Goal: Information Seeking & Learning: Learn about a topic

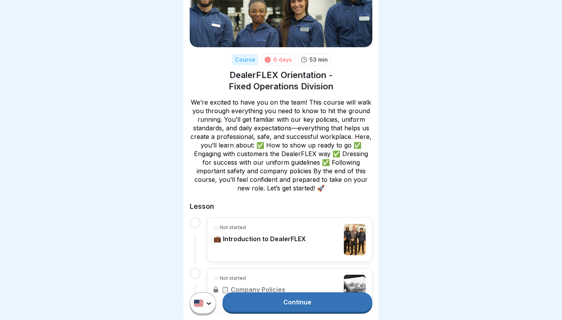
scroll to position [135, 0]
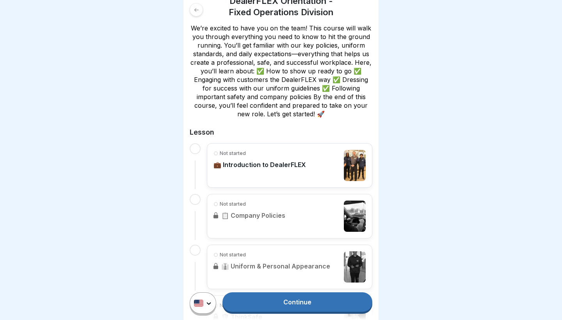
click at [261, 183] on div "Not started 💼 Introduction to DealerFLEX" at bounding box center [289, 165] width 165 height 44
click at [194, 147] on div at bounding box center [195, 148] width 11 height 11
click at [228, 151] on p "Not started" at bounding box center [233, 153] width 26 height 7
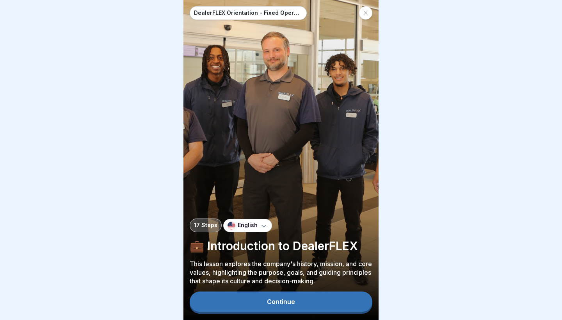
click at [314, 303] on button "Continue" at bounding box center [281, 301] width 183 height 20
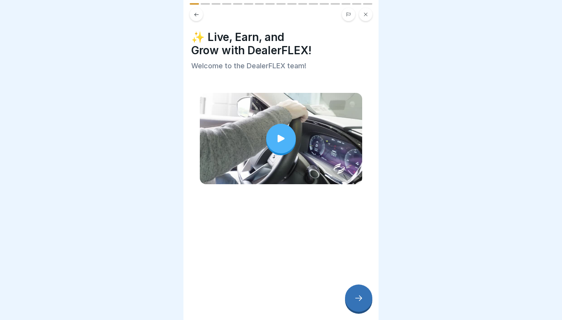
click at [314, 303] on div "✨ Live, Earn, and Grow with DealerFLEX! Welcome to the DealerFLEX team!" at bounding box center [280, 160] width 195 height 320
click at [279, 133] on div at bounding box center [281, 139] width 30 height 30
click at [358, 291] on div at bounding box center [358, 297] width 27 height 27
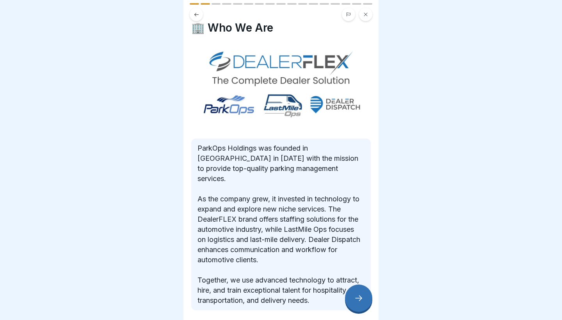
scroll to position [11, 0]
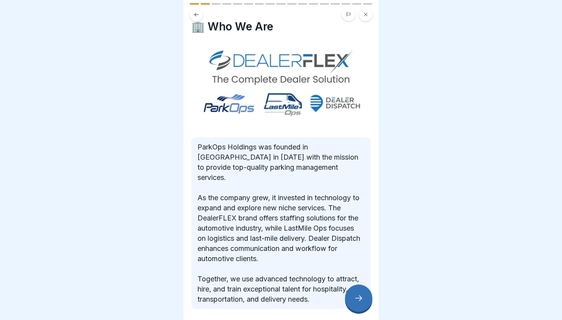
click at [360, 296] on icon at bounding box center [358, 297] width 9 height 9
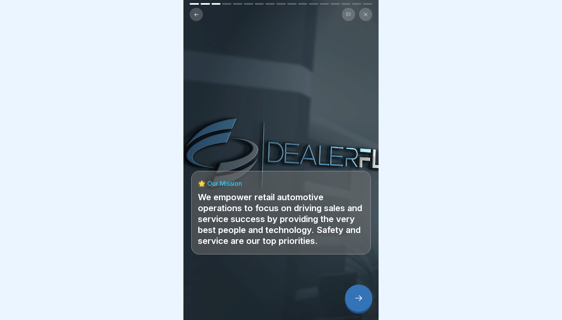
click at [360, 296] on icon at bounding box center [358, 297] width 9 height 9
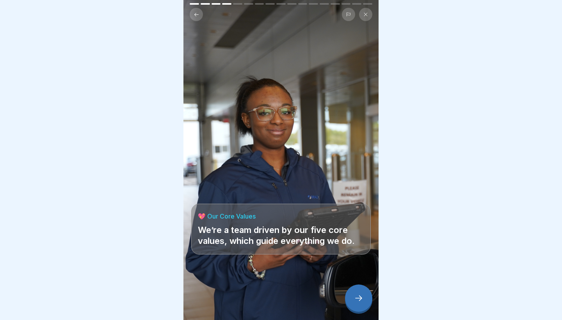
click at [360, 296] on icon at bounding box center [358, 297] width 9 height 9
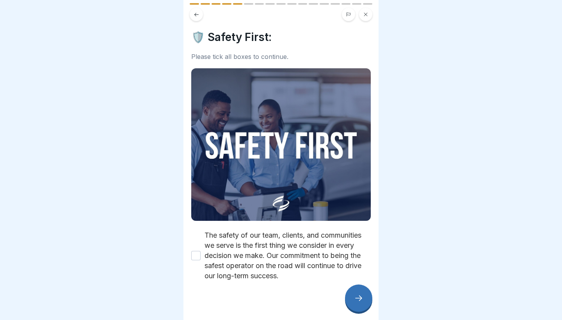
click at [253, 245] on label "The safety of our team, clients, and communities we serve is the first thing we…" at bounding box center [287, 255] width 166 height 51
click at [201, 251] on button "The safety of our team, clients, and communities we serve is the first thing we…" at bounding box center [195, 255] width 9 height 9
click at [365, 309] on div at bounding box center [358, 297] width 27 height 27
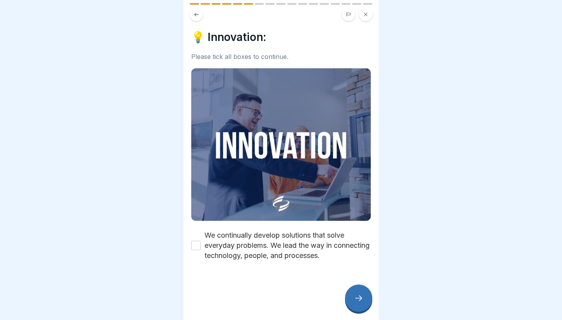
click at [296, 261] on div at bounding box center [280, 284] width 179 height 47
click at [307, 254] on label "We continually develop solutions that solve everyday problems. We lead the way …" at bounding box center [287, 245] width 166 height 30
click at [201, 250] on button "We continually develop solutions that solve everyday problems. We lead the way …" at bounding box center [195, 245] width 9 height 9
click at [362, 293] on div at bounding box center [358, 297] width 27 height 27
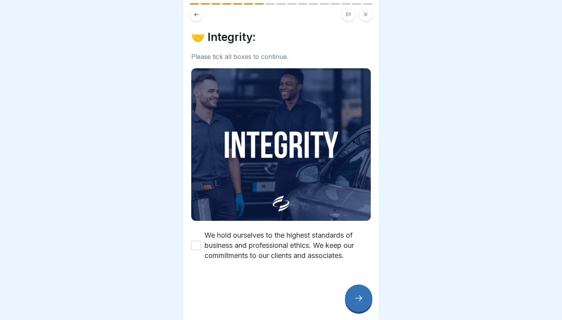
click at [314, 263] on div at bounding box center [280, 284] width 179 height 47
click at [304, 230] on label "We hold ourselves to the highest standards of business and professional ethics.…" at bounding box center [287, 245] width 166 height 30
click at [201, 241] on button "We hold ourselves to the highest standards of business and professional ethics.…" at bounding box center [195, 245] width 9 height 9
click at [364, 295] on div at bounding box center [358, 297] width 27 height 27
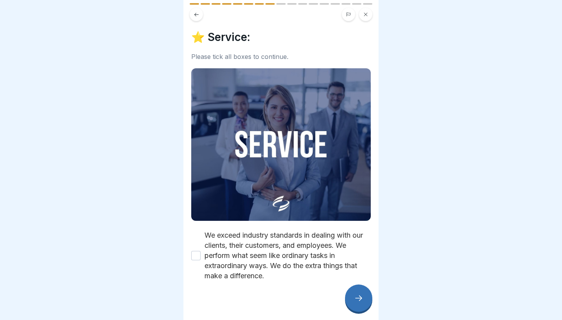
click at [323, 249] on label "We exceed industry standards in dealing with our clients, their customers, and …" at bounding box center [287, 255] width 166 height 51
click at [201, 251] on button "We exceed industry standards in dealing with our clients, their customers, and …" at bounding box center [195, 255] width 9 height 9
click at [355, 295] on icon at bounding box center [358, 297] width 9 height 9
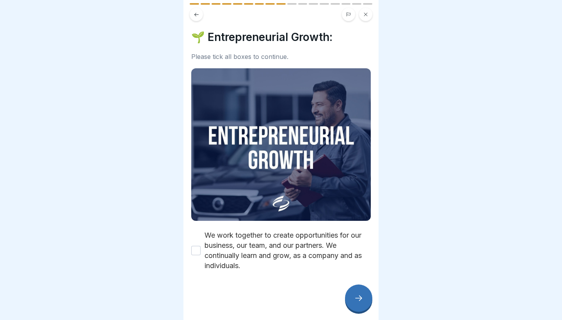
click at [319, 271] on div at bounding box center [280, 294] width 179 height 47
click at [306, 242] on label "We work together to create opportunities for our business, our team, and our pa…" at bounding box center [287, 250] width 166 height 41
click at [201, 246] on button "We work together to create opportunities for our business, our team, and our pa…" at bounding box center [195, 250] width 9 height 9
click at [367, 300] on div at bounding box center [358, 297] width 27 height 27
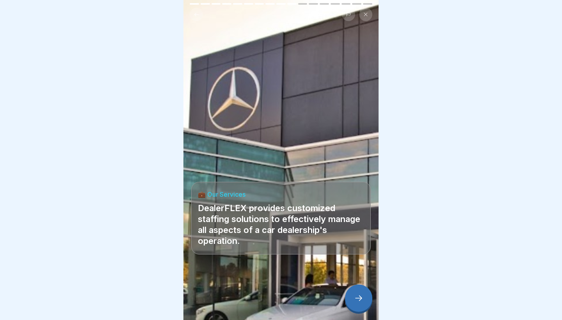
click at [367, 300] on div at bounding box center [358, 297] width 27 height 27
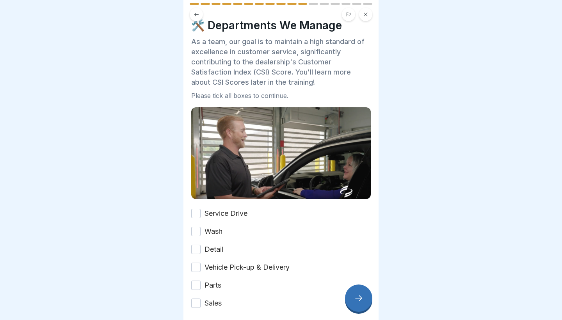
scroll to position [9, 0]
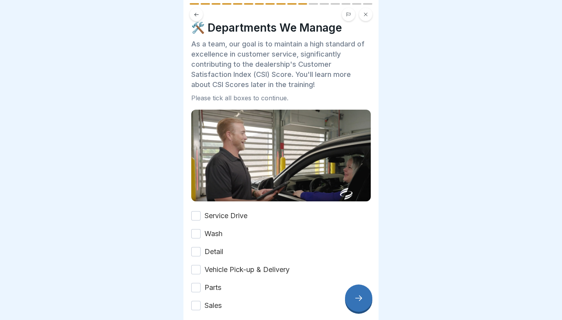
click at [221, 220] on label "Service Drive" at bounding box center [225, 216] width 43 height 10
click at [201, 220] on button "Service Drive" at bounding box center [195, 215] width 9 height 9
click at [218, 229] on label "Wash" at bounding box center [213, 234] width 18 height 10
click at [201, 229] on button "Wash" at bounding box center [195, 233] width 9 height 9
click at [221, 251] on label "Detail" at bounding box center [213, 252] width 19 height 10
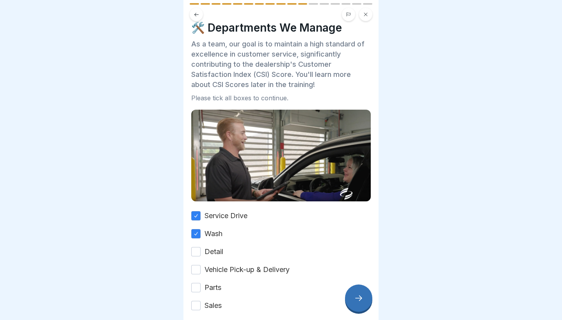
click at [201, 251] on button "Detail" at bounding box center [195, 251] width 9 height 9
click at [232, 274] on label "Vehicle Pick-up & Delivery" at bounding box center [246, 269] width 85 height 10
click at [201, 274] on button "Vehicle Pick-up & Delivery" at bounding box center [195, 269] width 9 height 9
click at [224, 289] on div "Service Drive Wash Detail Vehicle Pick-up & Delivery Parts Sales" at bounding box center [280, 261] width 179 height 100
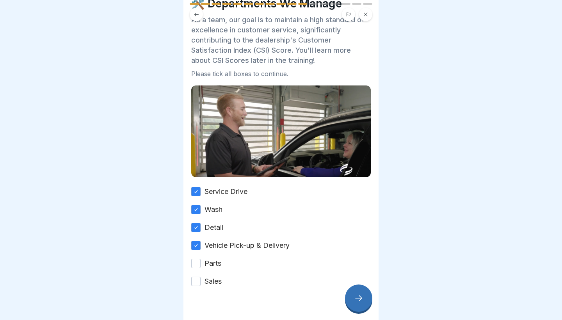
scroll to position [37, 0]
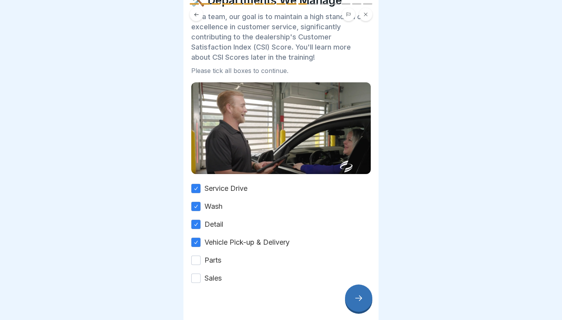
click at [210, 260] on label "Parts" at bounding box center [212, 260] width 17 height 10
click at [201, 260] on button "Parts" at bounding box center [195, 260] width 9 height 9
click at [220, 282] on label "Sales" at bounding box center [212, 278] width 17 height 10
click at [201, 282] on button "Sales" at bounding box center [195, 277] width 9 height 9
click at [364, 299] on div at bounding box center [358, 297] width 27 height 27
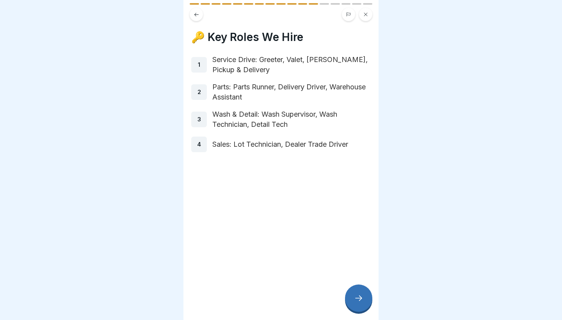
click at [363, 296] on icon at bounding box center [358, 297] width 9 height 9
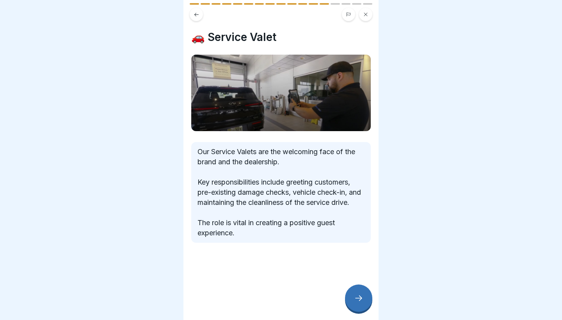
click at [363, 296] on icon at bounding box center [358, 297] width 9 height 9
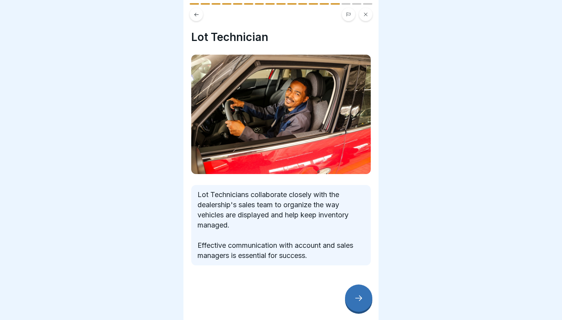
click at [363, 296] on icon at bounding box center [358, 297] width 9 height 9
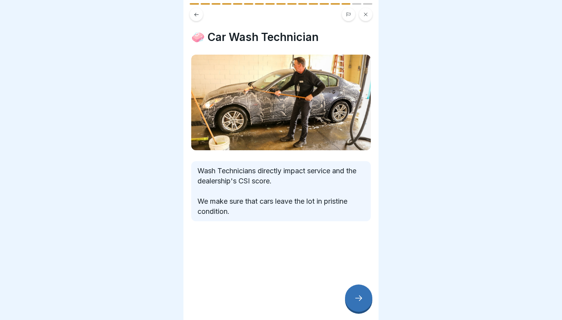
click at [363, 296] on icon at bounding box center [358, 297] width 9 height 9
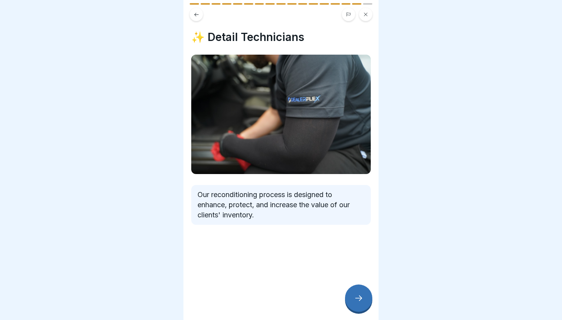
click at [363, 296] on icon at bounding box center [358, 297] width 9 height 9
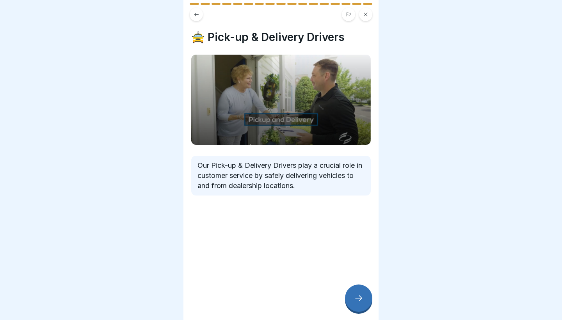
click at [363, 296] on icon at bounding box center [358, 297] width 9 height 9
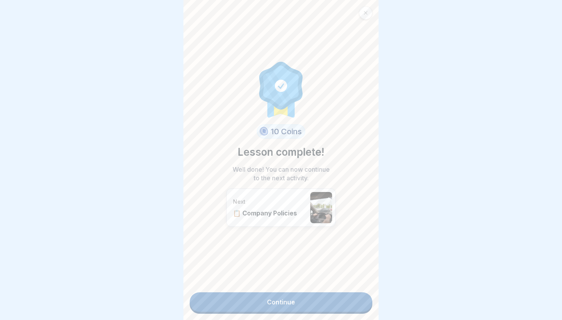
click at [311, 298] on link "Continue" at bounding box center [281, 302] width 183 height 20
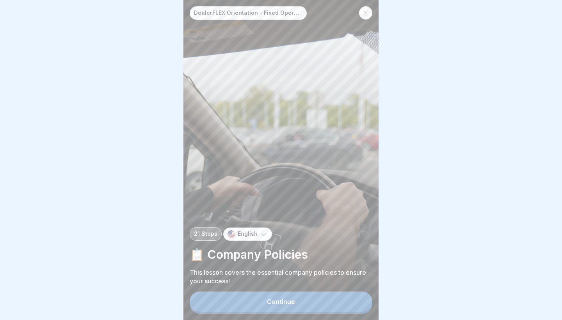
click at [326, 299] on button "Continue" at bounding box center [281, 301] width 183 height 20
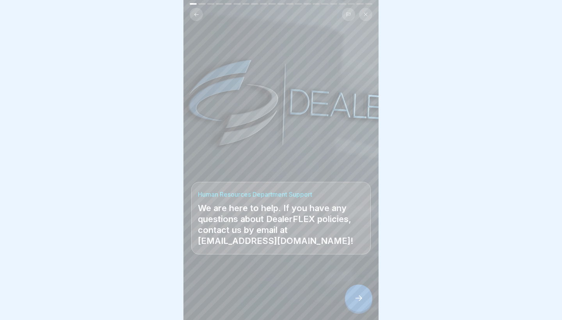
click at [365, 302] on div at bounding box center [358, 297] width 27 height 27
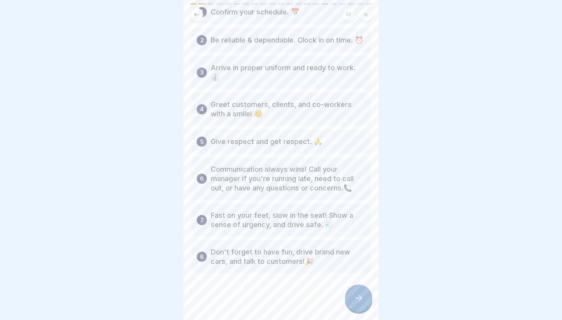
scroll to position [55, 0]
click at [351, 295] on div at bounding box center [358, 297] width 27 height 27
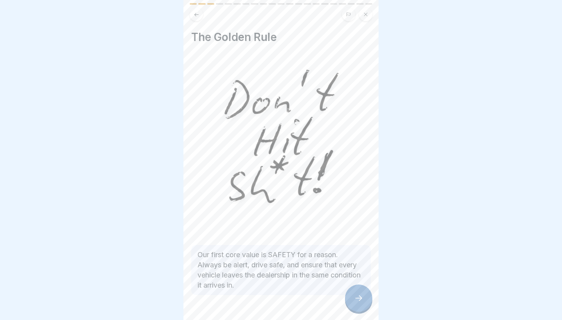
click at [357, 302] on icon at bounding box center [358, 297] width 9 height 9
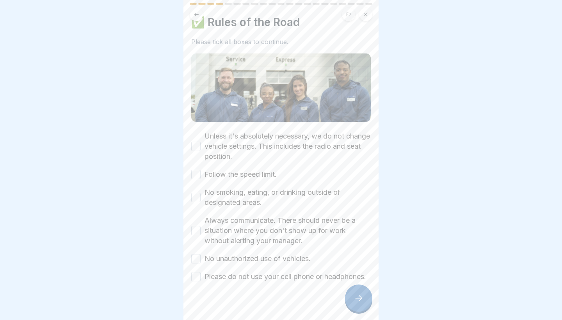
scroll to position [5, 0]
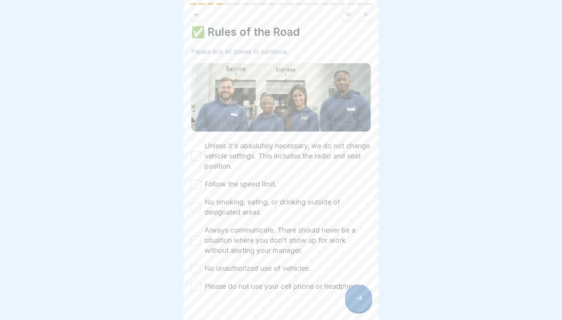
click at [353, 290] on div at bounding box center [358, 297] width 27 height 27
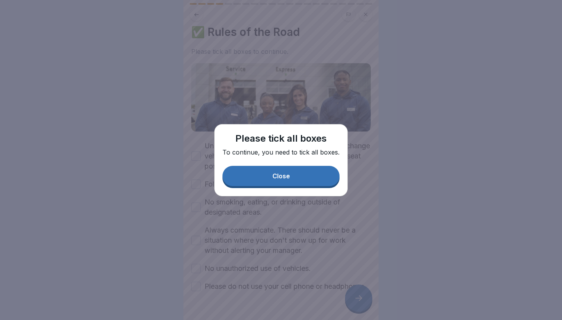
click at [288, 169] on button "Close" at bounding box center [280, 176] width 117 height 20
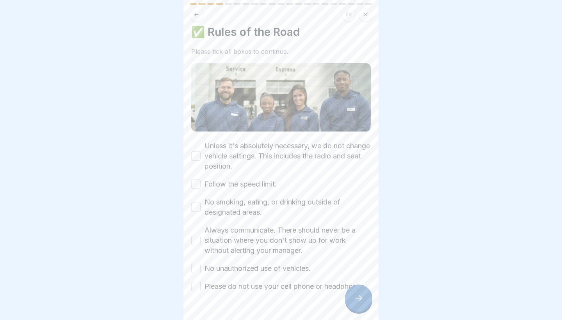
click at [259, 157] on label "Unless it's absolutely necessary, we do not change vehicle settings. This inclu…" at bounding box center [287, 156] width 166 height 30
click at [201, 157] on button "Unless it's absolutely necessary, we do not change vehicle settings. This inclu…" at bounding box center [195, 155] width 9 height 9
click at [262, 180] on label "Follow the speed limit." at bounding box center [240, 184] width 72 height 10
click at [201, 180] on button "Follow the speed limit." at bounding box center [195, 183] width 9 height 9
click at [264, 196] on div "Unless it's absolutely necessary, we do not change vehicle settings. This inclu…" at bounding box center [280, 216] width 179 height 151
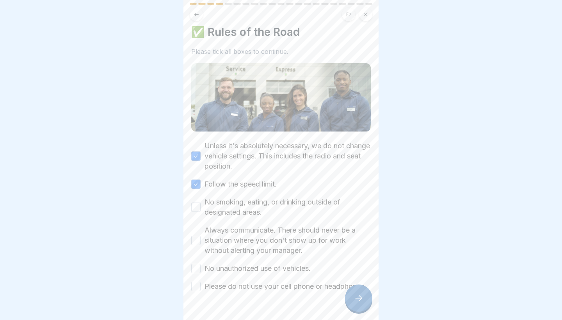
click at [265, 204] on label "No smoking, eating, or drinking outside of designated areas." at bounding box center [287, 207] width 166 height 20
click at [201, 204] on button "No smoking, eating, or drinking outside of designated areas." at bounding box center [195, 206] width 9 height 9
click at [264, 231] on label "Always communicate. There should never be a situation where you don't show up f…" at bounding box center [287, 240] width 166 height 30
click at [201, 236] on button "Always communicate. There should never be a situation where you don't show up f…" at bounding box center [195, 240] width 9 height 9
click at [267, 261] on div "Unless it's absolutely necessary, we do not change vehicle settings. This inclu…" at bounding box center [280, 216] width 179 height 151
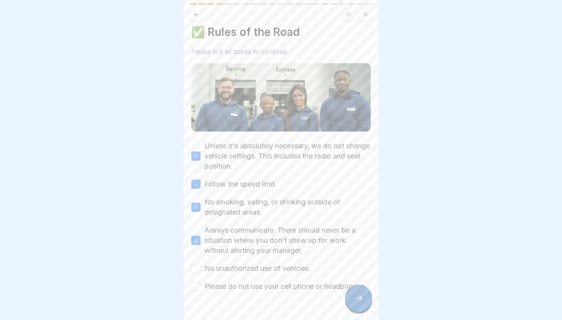
click at [264, 264] on label "No unauthorized use of vehicles." at bounding box center [257, 268] width 106 height 10
click at [201, 264] on button "No unauthorized use of vehicles." at bounding box center [195, 268] width 9 height 9
click at [270, 285] on label "Please do not use your cell phone or headphones." at bounding box center [284, 286] width 161 height 10
click at [201, 285] on button "Please do not use your cell phone or headphones." at bounding box center [195, 286] width 9 height 9
click at [366, 303] on div at bounding box center [358, 297] width 27 height 27
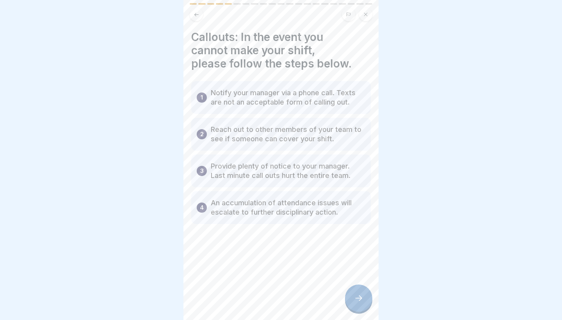
click at [364, 300] on div at bounding box center [358, 297] width 27 height 27
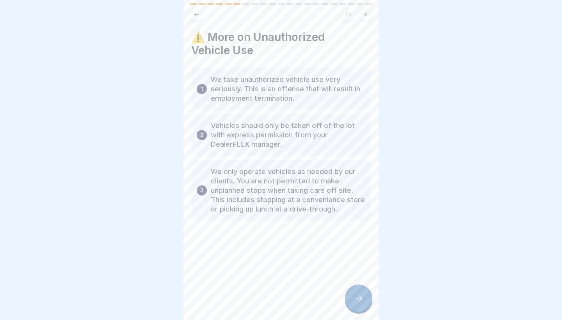
click at [364, 300] on div at bounding box center [358, 297] width 27 height 27
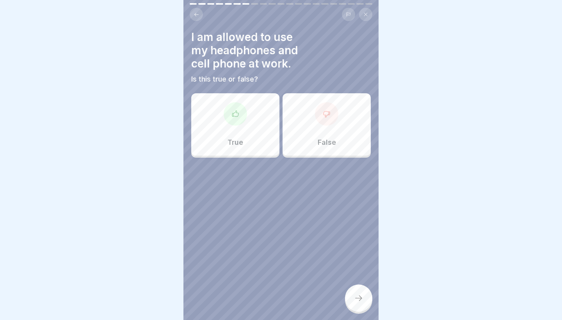
click at [327, 105] on div at bounding box center [326, 113] width 23 height 23
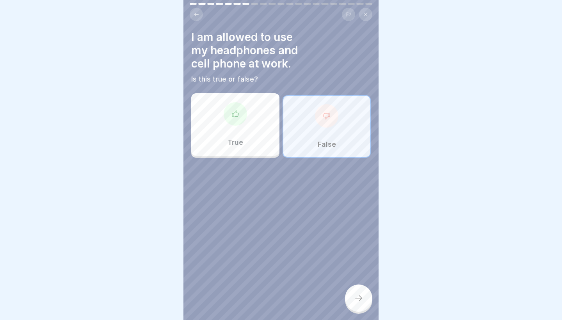
click at [367, 289] on div at bounding box center [358, 297] width 27 height 27
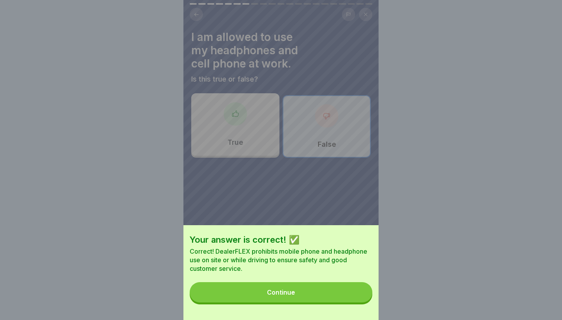
click at [331, 290] on button "Continue" at bounding box center [281, 292] width 183 height 20
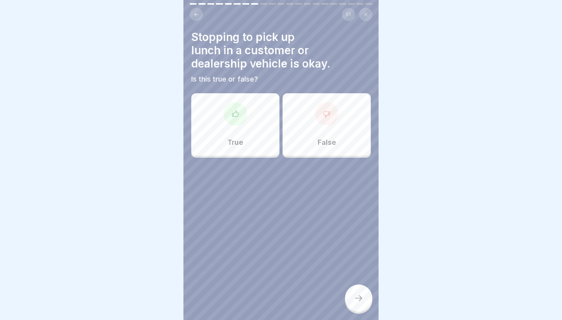
click at [324, 146] on div "False" at bounding box center [326, 124] width 88 height 62
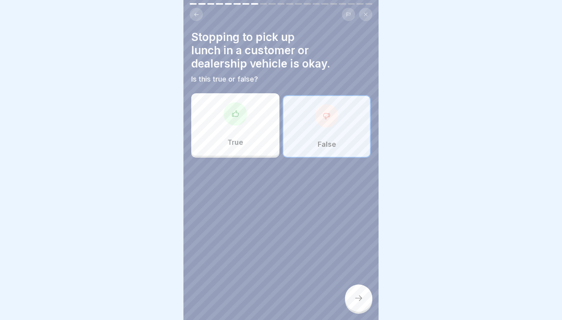
click at [351, 294] on div at bounding box center [358, 297] width 27 height 27
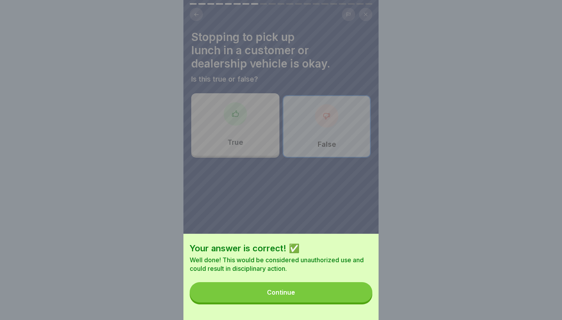
click at [351, 294] on button "Continue" at bounding box center [281, 292] width 183 height 20
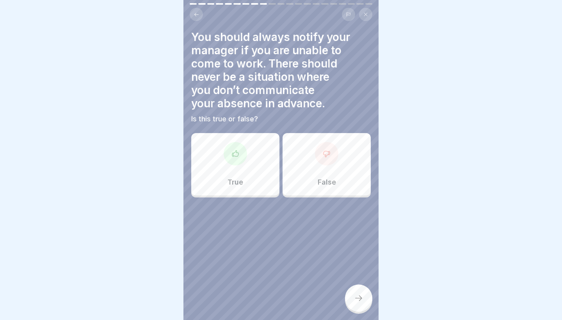
click at [247, 176] on div "True" at bounding box center [235, 164] width 88 height 62
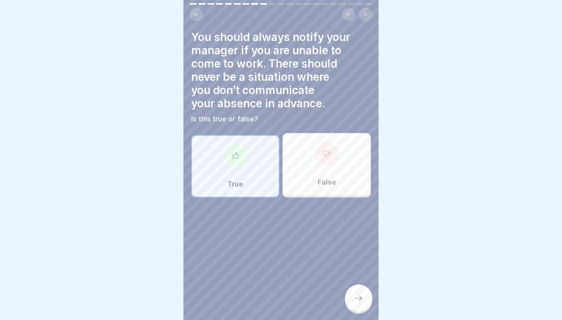
click at [367, 296] on div at bounding box center [358, 297] width 27 height 27
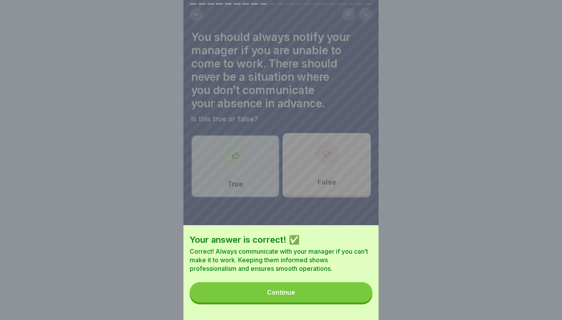
click at [351, 294] on button "Continue" at bounding box center [281, 292] width 183 height 20
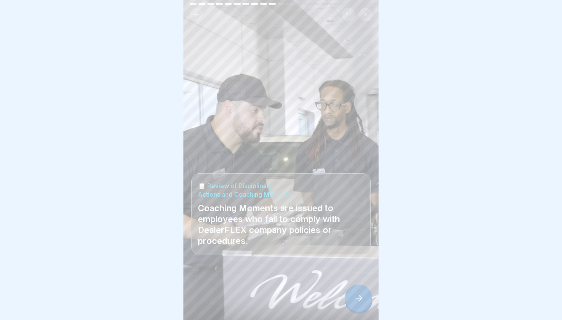
click at [351, 294] on div at bounding box center [358, 297] width 27 height 27
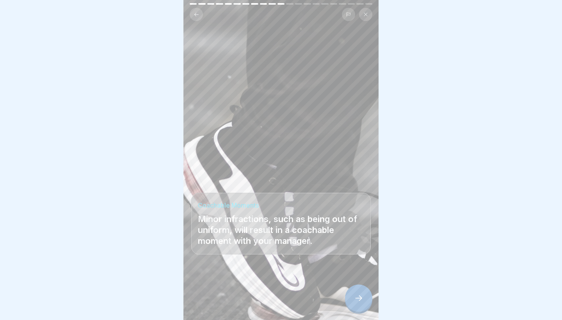
click at [349, 298] on div at bounding box center [358, 297] width 27 height 27
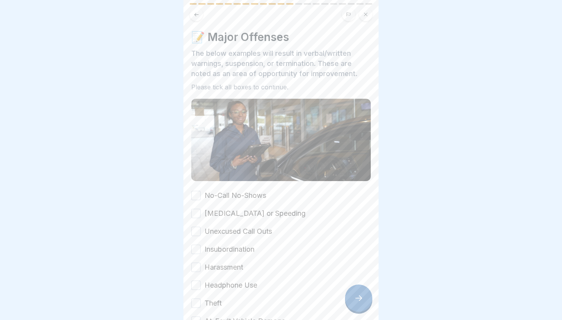
click at [222, 196] on label "No-Call No-Shows" at bounding box center [235, 195] width 62 height 10
click at [201, 196] on button "No-Call No-Shows" at bounding box center [195, 195] width 9 height 9
click at [229, 211] on label "[MEDICAL_DATA] or Speeding" at bounding box center [254, 213] width 101 height 10
click at [201, 211] on button "[MEDICAL_DATA] or Speeding" at bounding box center [195, 213] width 9 height 9
click at [232, 229] on label "Unexcused Call Outs" at bounding box center [237, 231] width 67 height 10
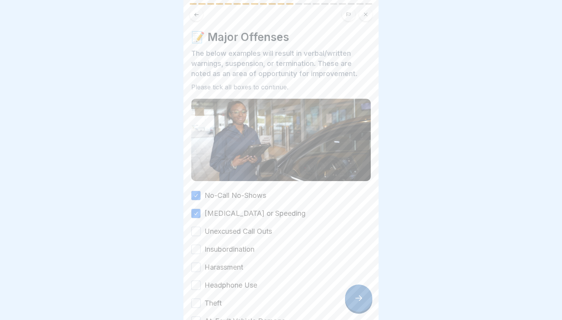
click at [201, 229] on button "Unexcused Call Outs" at bounding box center [195, 231] width 9 height 9
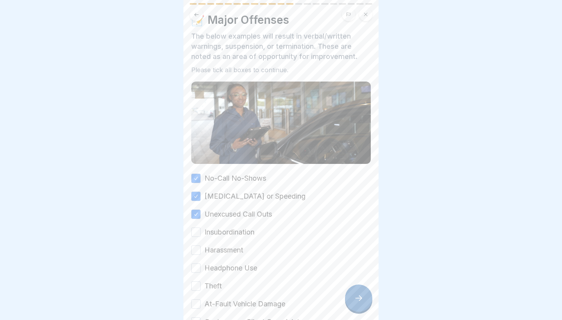
scroll to position [21, 0]
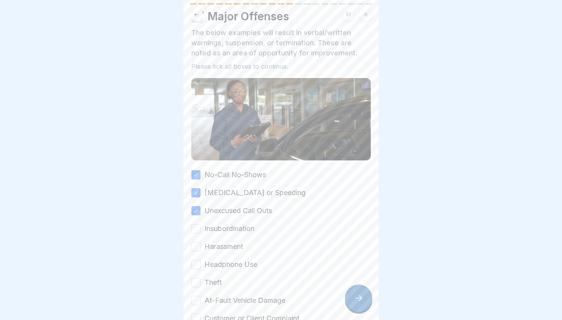
click at [232, 229] on label "Insubordination" at bounding box center [229, 229] width 50 height 10
click at [201, 229] on button "Insubordination" at bounding box center [195, 228] width 9 height 9
click at [237, 251] on label "Harassment" at bounding box center [223, 246] width 39 height 10
click at [201, 251] on button "Harassment" at bounding box center [195, 246] width 9 height 9
click at [240, 257] on div "No-Call No-Shows [MEDICAL_DATA] or Speeding Unexcused Call Outs Insubordination…" at bounding box center [280, 247] width 179 height 154
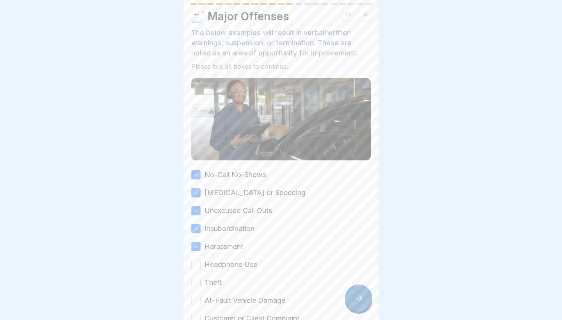
click at [240, 261] on label "Headphone Use" at bounding box center [230, 264] width 53 height 10
click at [201, 261] on button "Headphone Use" at bounding box center [195, 264] width 9 height 9
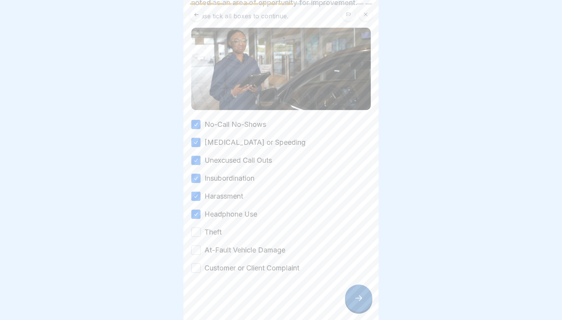
scroll to position [71, 0]
click at [236, 244] on div "No-Call No-Shows [MEDICAL_DATA] or Speeding Unexcused Call Outs Insubordination…" at bounding box center [280, 196] width 179 height 154
click at [219, 234] on label "Theft" at bounding box center [212, 232] width 17 height 10
click at [201, 234] on button "Theft" at bounding box center [195, 231] width 9 height 9
click at [230, 248] on label "At-Fault Vehicle Damage" at bounding box center [244, 250] width 81 height 10
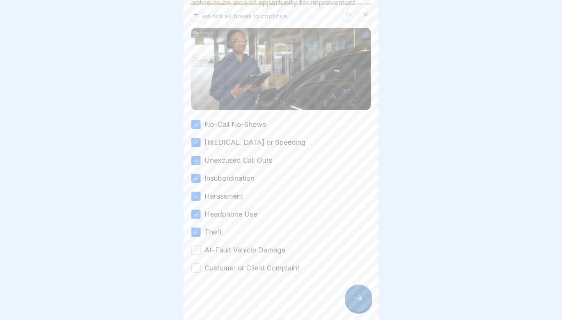
click at [201, 248] on button "At-Fault Vehicle Damage" at bounding box center [195, 249] width 9 height 9
click at [243, 265] on label "Customer or Client Complaint" at bounding box center [251, 268] width 95 height 10
click at [201, 265] on button "Customer or Client Complaint" at bounding box center [195, 267] width 9 height 9
click at [368, 296] on div at bounding box center [358, 297] width 27 height 27
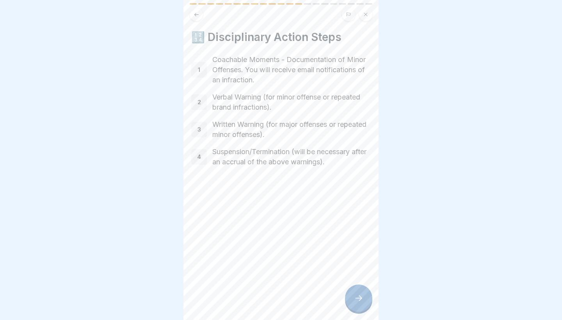
click at [364, 298] on div at bounding box center [358, 297] width 27 height 27
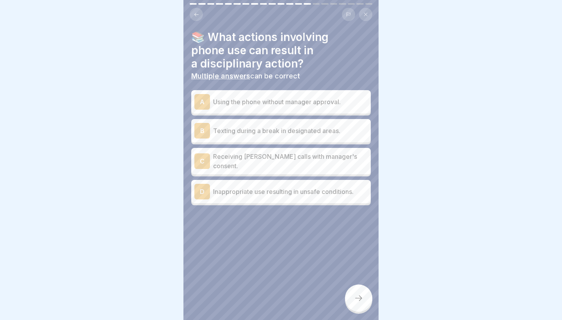
click at [350, 128] on p "Texting during a break in designated areas." at bounding box center [290, 130] width 154 height 9
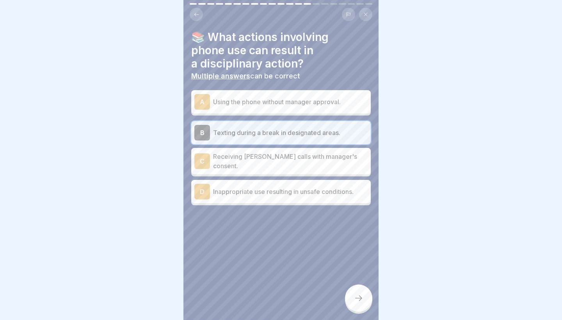
click at [359, 294] on div at bounding box center [358, 297] width 27 height 27
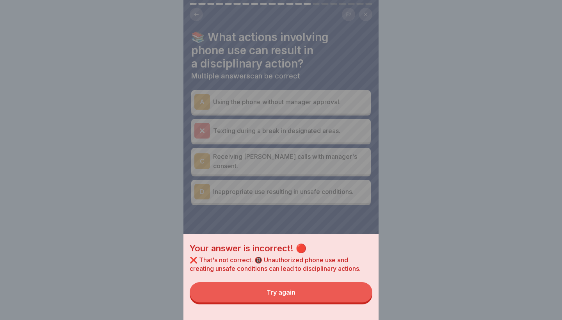
click at [339, 293] on button "Try again" at bounding box center [281, 292] width 183 height 20
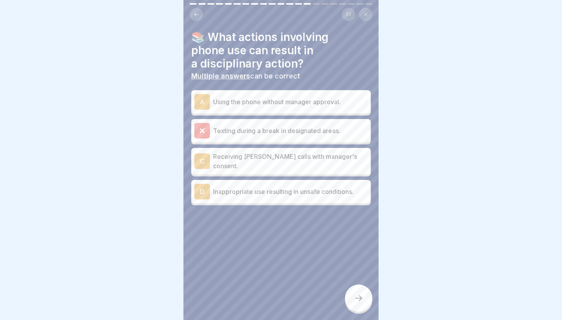
click at [282, 155] on p "Receiving [PERSON_NAME] calls with manager's consent." at bounding box center [290, 161] width 154 height 19
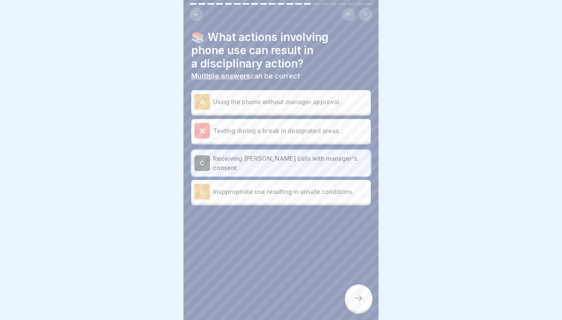
click at [360, 296] on icon at bounding box center [358, 297] width 9 height 9
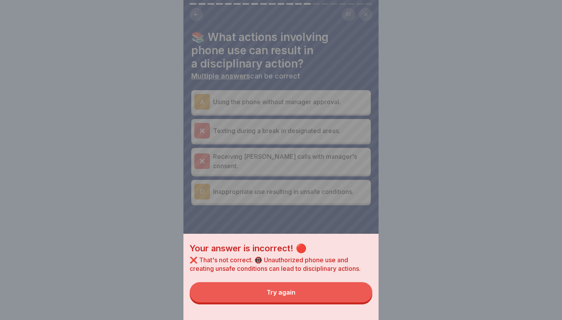
click at [344, 305] on div "Your answer is incorrect! 🔴 ❌ That's not correct. 📵 Unauthorized phone use and …" at bounding box center [280, 277] width 195 height 86
click at [335, 295] on button "Try again" at bounding box center [281, 292] width 183 height 20
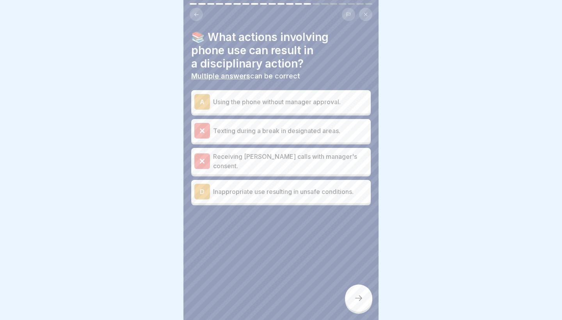
click at [311, 96] on div "A Using the phone without manager approval." at bounding box center [280, 102] width 173 height 16
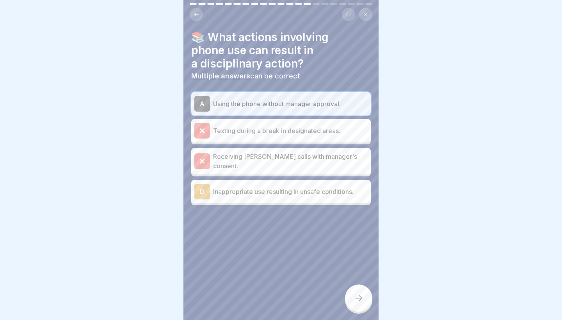
click at [358, 284] on div "📚 What actions involving phone use can result in a disciplinary action? Multipl…" at bounding box center [280, 160] width 195 height 320
click at [357, 293] on div at bounding box center [358, 297] width 27 height 27
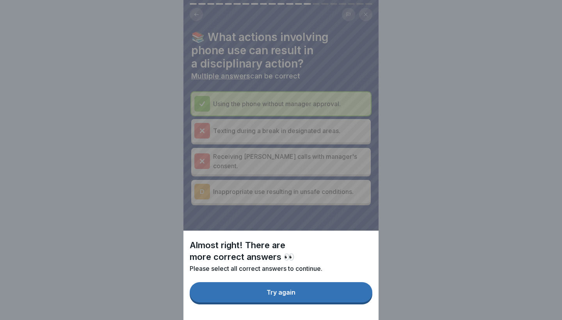
click at [347, 286] on button "Try again" at bounding box center [281, 292] width 183 height 20
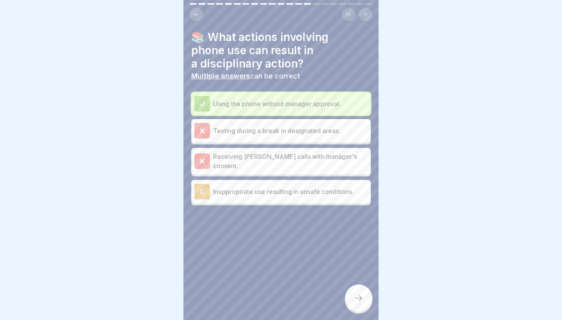
click at [323, 196] on div "D Inappropriate use resulting in unsafe conditions." at bounding box center [280, 191] width 179 height 23
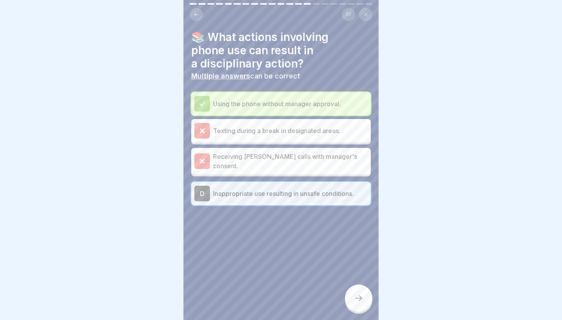
click at [364, 301] on div at bounding box center [358, 297] width 27 height 27
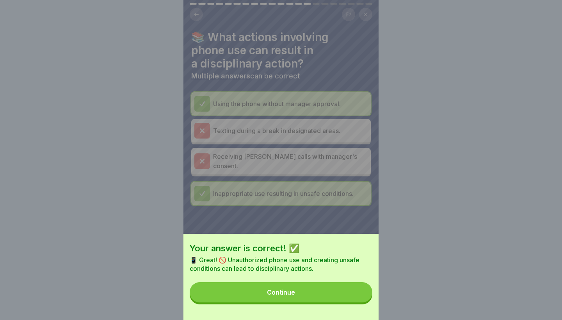
click at [364, 301] on button "Continue" at bounding box center [281, 292] width 183 height 20
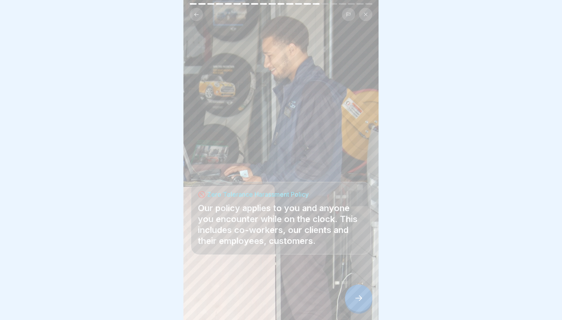
click at [360, 302] on icon at bounding box center [358, 297] width 9 height 9
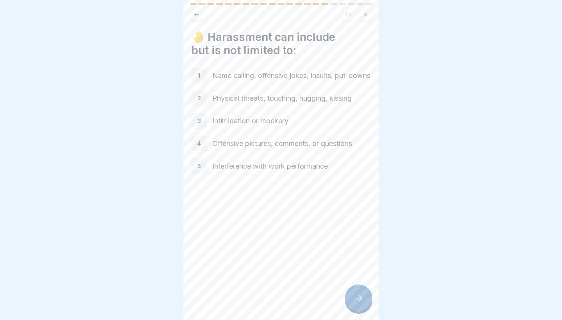
click at [360, 302] on icon at bounding box center [358, 297] width 9 height 9
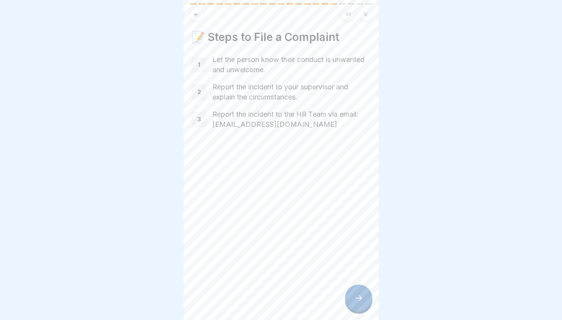
click at [360, 302] on icon at bounding box center [358, 297] width 9 height 9
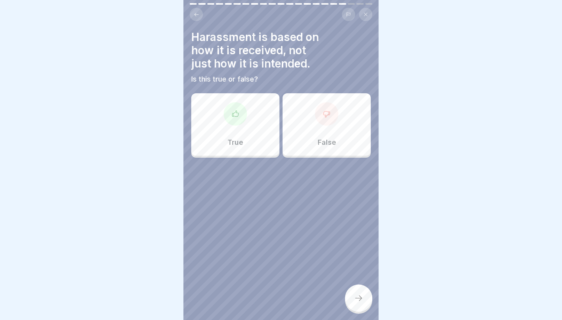
click at [199, 16] on icon at bounding box center [196, 15] width 6 height 6
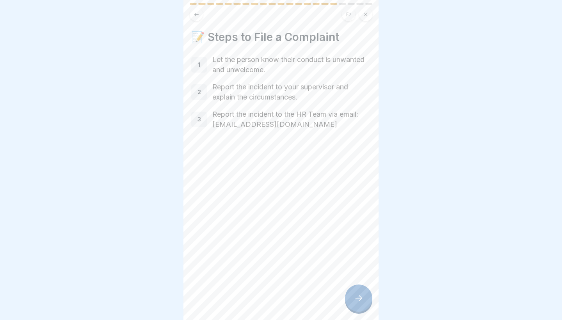
click at [199, 16] on icon at bounding box center [196, 15] width 6 height 6
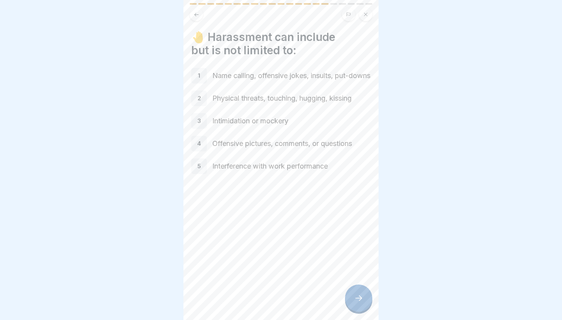
click at [199, 16] on icon at bounding box center [196, 15] width 6 height 6
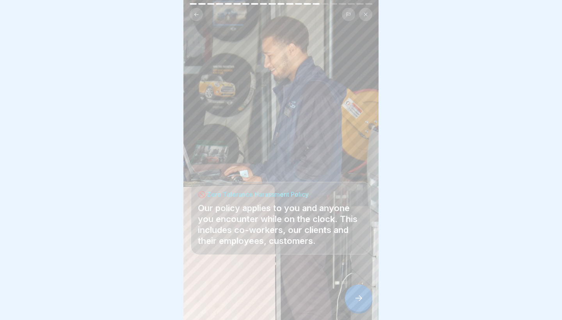
click at [348, 301] on div at bounding box center [358, 297] width 27 height 27
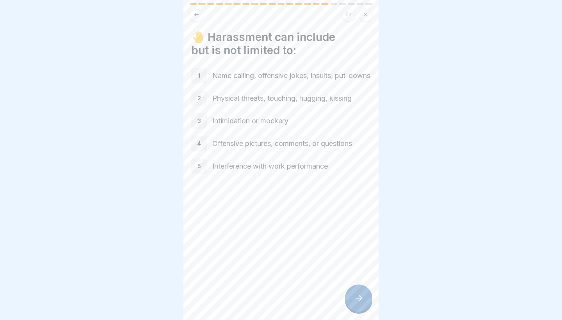
click at [361, 302] on icon at bounding box center [358, 297] width 9 height 9
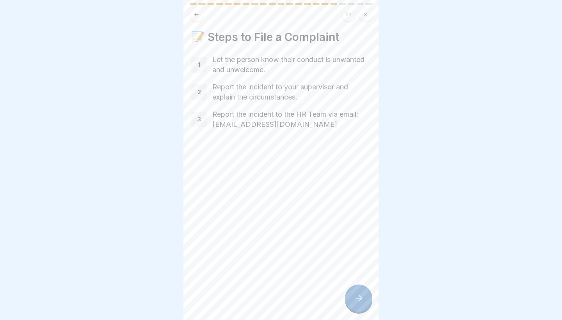
click at [356, 300] on icon at bounding box center [358, 297] width 9 height 9
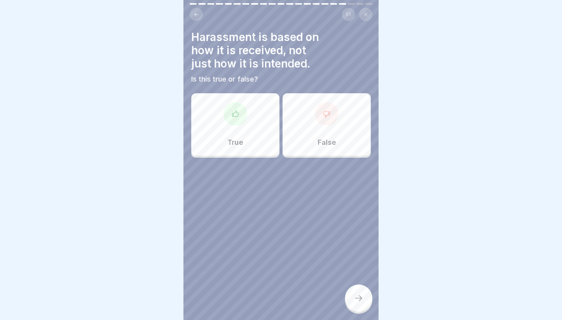
click at [229, 131] on div "True" at bounding box center [235, 124] width 88 height 62
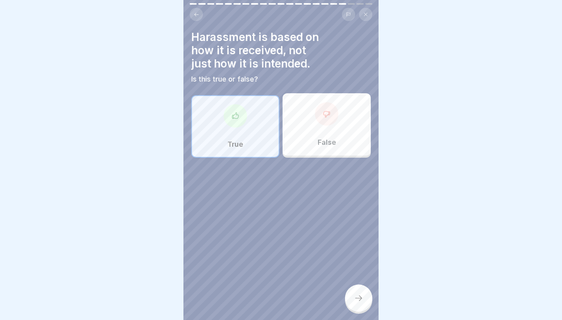
click at [362, 286] on div at bounding box center [358, 297] width 27 height 27
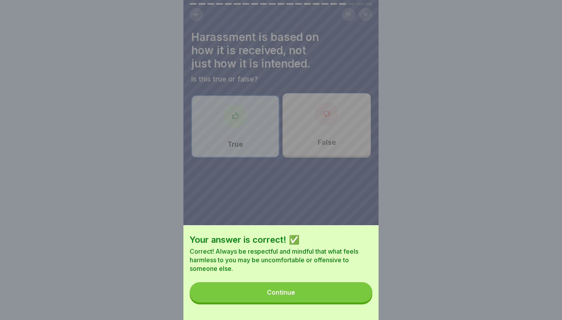
click at [344, 291] on button "Continue" at bounding box center [281, 292] width 183 height 20
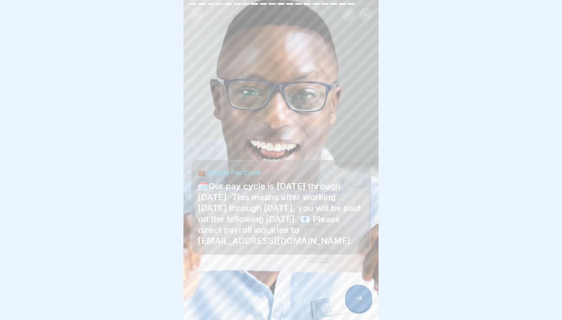
click at [347, 296] on div at bounding box center [358, 297] width 27 height 27
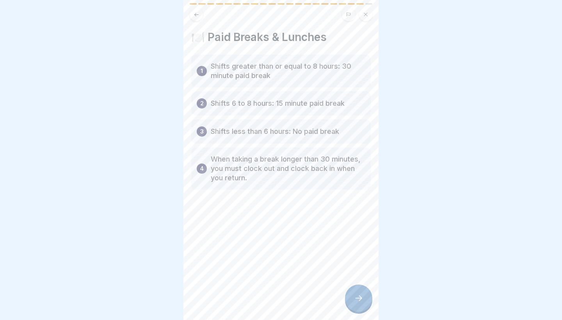
click at [355, 300] on icon at bounding box center [358, 297] width 9 height 9
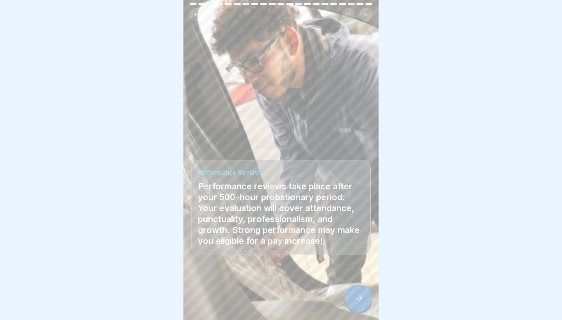
click at [355, 300] on icon at bounding box center [358, 297] width 9 height 9
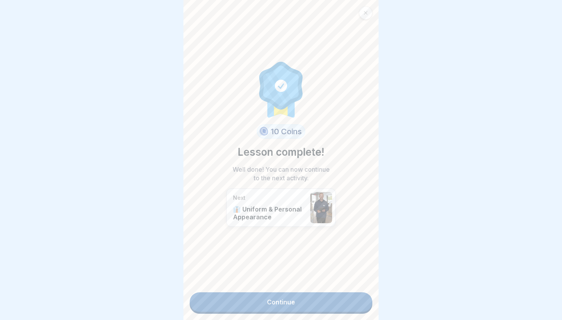
click at [343, 302] on link "Continue" at bounding box center [281, 302] width 183 height 20
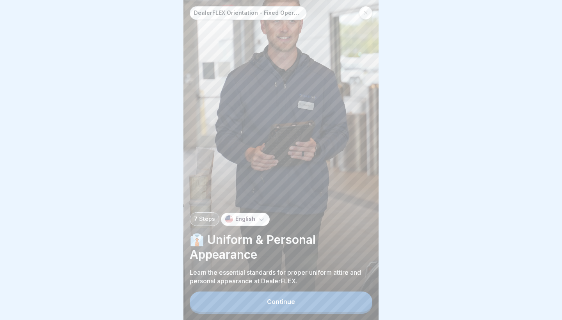
click at [343, 302] on button "Continue" at bounding box center [281, 301] width 183 height 20
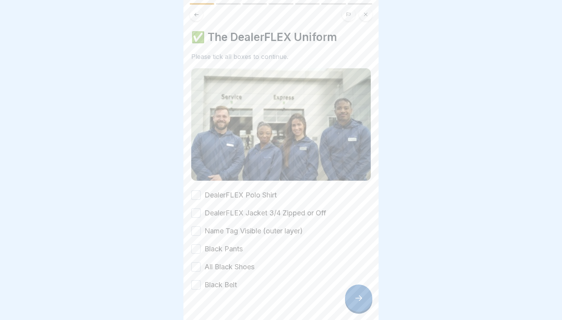
click at [238, 199] on label "DealerFLEX Polo Shirt" at bounding box center [240, 195] width 72 height 10
click at [201, 199] on button "DealerFLEX Polo Shirt" at bounding box center [195, 194] width 9 height 9
click at [247, 210] on label "DealerFLEX Jacket 3/4 Zipped or Off" at bounding box center [265, 213] width 122 height 10
click at [201, 210] on button "DealerFLEX Jacket 3/4 Zipped or Off" at bounding box center [195, 212] width 9 height 9
click at [244, 225] on div "DealerFLEX Polo Shirt DealerFLEX Jacket 3/4 Zipped or Off Name Tag Visible (out…" at bounding box center [280, 240] width 179 height 100
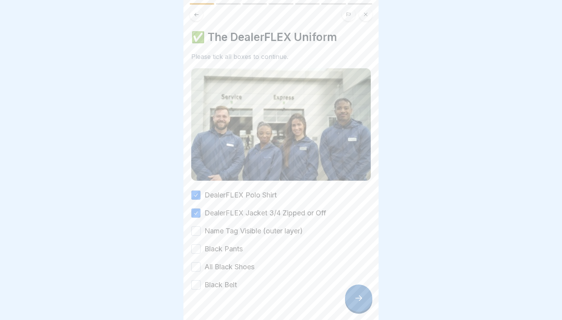
click at [244, 227] on label "Name Tag Visible (outer layer)" at bounding box center [253, 231] width 98 height 10
click at [201, 227] on button "Name Tag Visible (outer layer)" at bounding box center [195, 230] width 9 height 9
click at [232, 250] on label "Black Pants" at bounding box center [223, 249] width 38 height 10
click at [201, 250] on button "Black Pants" at bounding box center [195, 248] width 9 height 9
click at [238, 271] on label "All Black Shoes" at bounding box center [229, 267] width 50 height 10
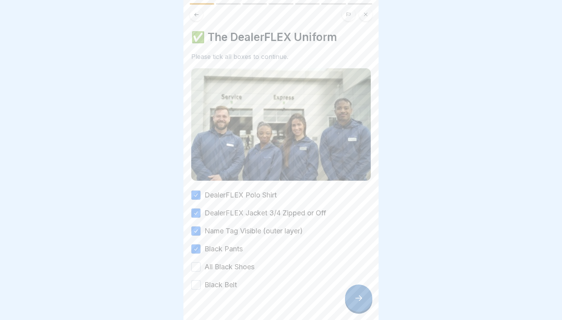
click at [201, 271] on button "All Black Shoes" at bounding box center [195, 266] width 9 height 9
click at [236, 291] on div at bounding box center [280, 313] width 179 height 47
click at [232, 287] on label "Black Belt" at bounding box center [220, 285] width 32 height 10
click at [201, 287] on button "Black Belt" at bounding box center [195, 284] width 9 height 9
click at [362, 301] on icon at bounding box center [358, 297] width 9 height 9
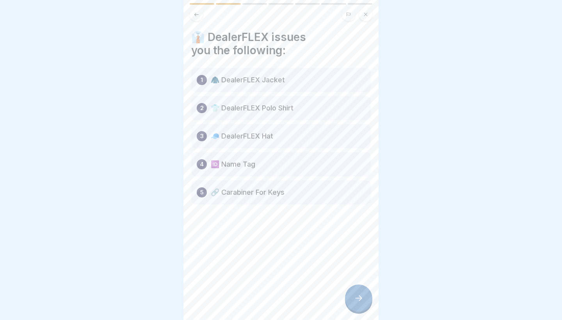
click at [362, 301] on icon at bounding box center [358, 297] width 9 height 9
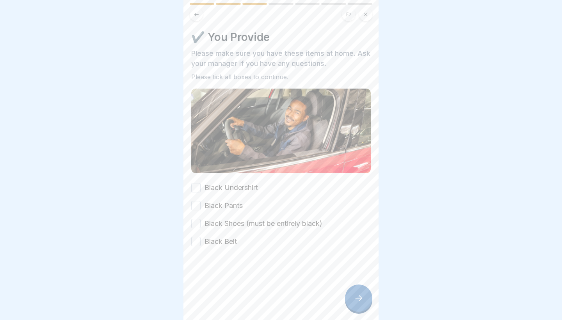
click at [362, 301] on icon at bounding box center [358, 297] width 9 height 9
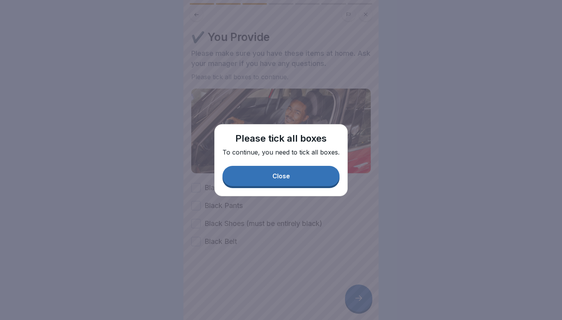
click at [277, 176] on div "Close" at bounding box center [281, 175] width 18 height 7
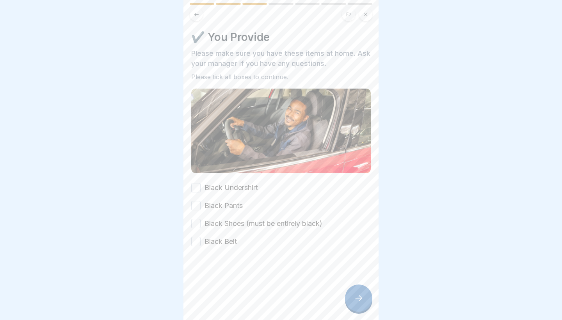
click at [245, 192] on label "Black Undershirt" at bounding box center [230, 188] width 53 height 10
click at [201, 192] on button "Black Undershirt" at bounding box center [195, 187] width 9 height 9
click at [227, 222] on label "Black Shoes (must be entirely black)" at bounding box center [263, 223] width 118 height 10
click at [201, 222] on button "Black Shoes (must be entirely black)" at bounding box center [195, 223] width 9 height 9
click at [231, 200] on div "Black Undershirt Black Pants Black Shoes (must be entirely black) Black Belt" at bounding box center [280, 215] width 179 height 64
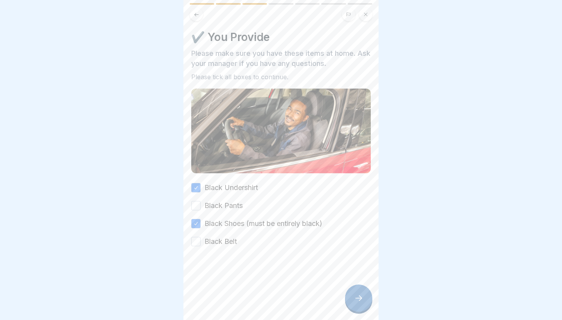
click at [225, 211] on div "Black Undershirt Black Pants Black Shoes (must be entirely black) Black Belt" at bounding box center [280, 215] width 179 height 64
click at [218, 208] on label "Black Pants" at bounding box center [223, 206] width 38 height 10
click at [201, 208] on button "Black Pants" at bounding box center [195, 205] width 9 height 9
click at [235, 245] on label "Black Belt" at bounding box center [220, 241] width 32 height 10
click at [201, 245] on button "Black Belt" at bounding box center [195, 241] width 9 height 9
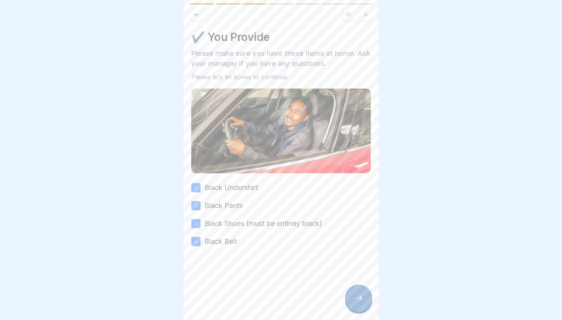
click at [358, 298] on icon at bounding box center [358, 297] width 9 height 9
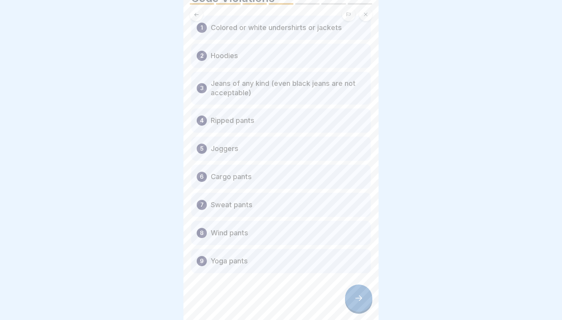
scroll to position [52, 0]
click at [360, 291] on div at bounding box center [358, 297] width 27 height 27
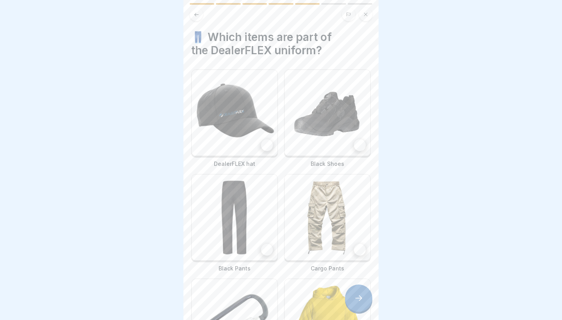
click at [263, 144] on div at bounding box center [267, 145] width 12 height 12
click at [361, 158] on div "Black Shoes" at bounding box center [327, 118] width 87 height 98
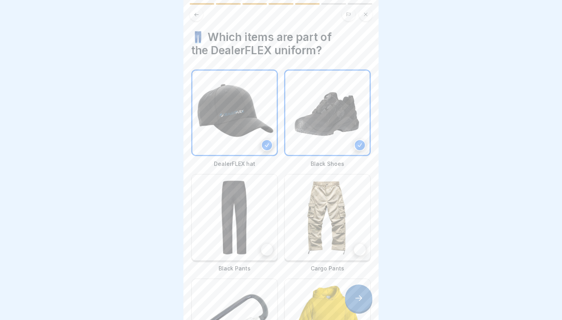
click at [238, 248] on img at bounding box center [235, 217] width 86 height 86
click at [313, 248] on img at bounding box center [327, 217] width 86 height 86
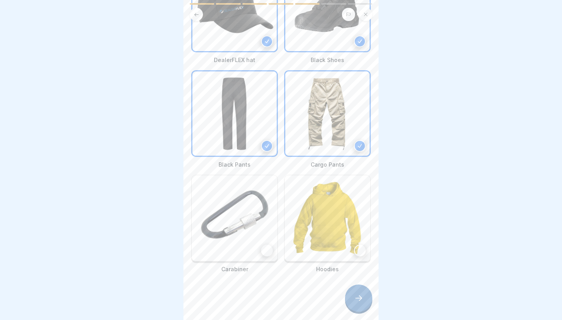
scroll to position [104, 0]
click at [266, 239] on div "DealerFLEX hat Black Shoes Black Pants Cargo Pants Carabiner Hoodies" at bounding box center [280, 119] width 179 height 307
click at [266, 239] on img at bounding box center [235, 218] width 86 height 86
click at [308, 240] on img at bounding box center [327, 218] width 86 height 86
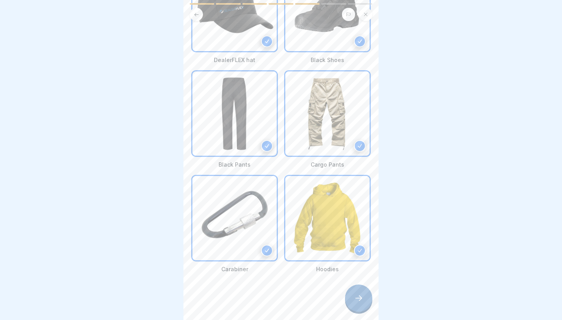
click at [367, 304] on div at bounding box center [358, 297] width 27 height 27
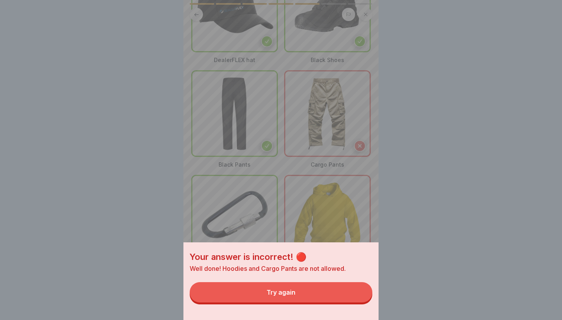
click at [346, 294] on button "Try again" at bounding box center [281, 292] width 183 height 20
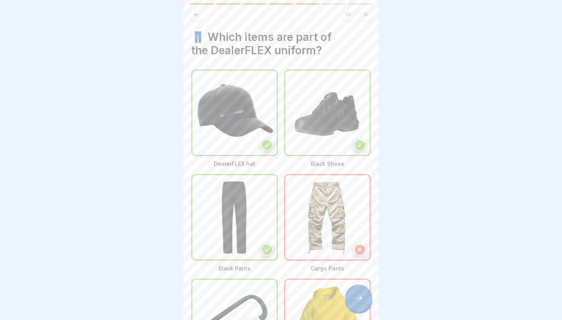
scroll to position [0, 0]
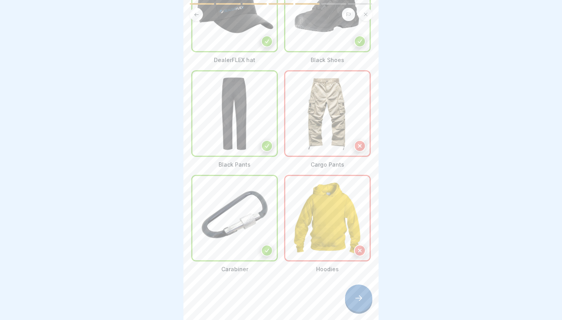
click at [319, 222] on img at bounding box center [327, 218] width 84 height 84
click at [346, 305] on div at bounding box center [358, 297] width 27 height 27
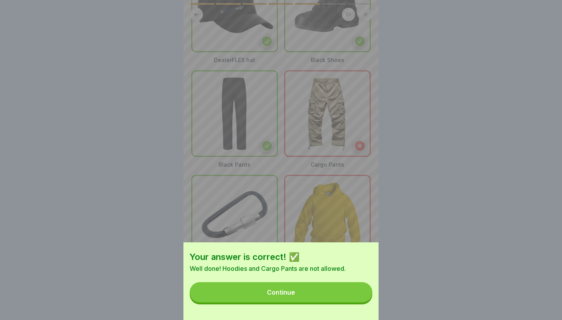
click at [336, 293] on button "Continue" at bounding box center [281, 292] width 183 height 20
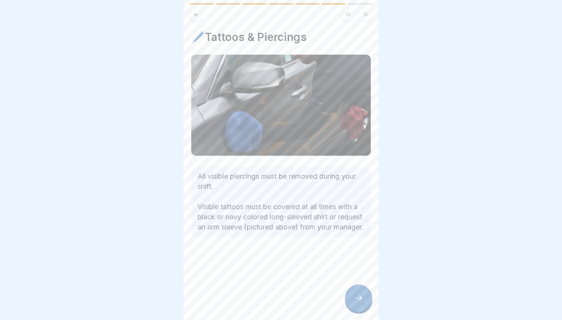
click at [346, 296] on div at bounding box center [358, 297] width 27 height 27
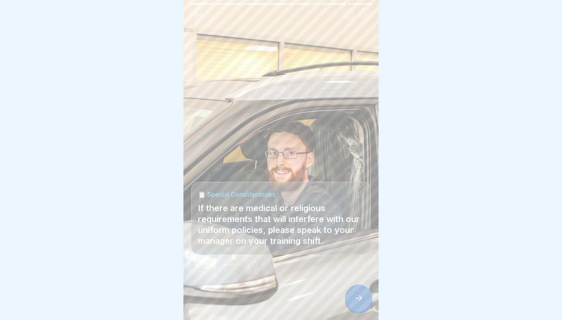
click at [358, 294] on div at bounding box center [358, 297] width 27 height 27
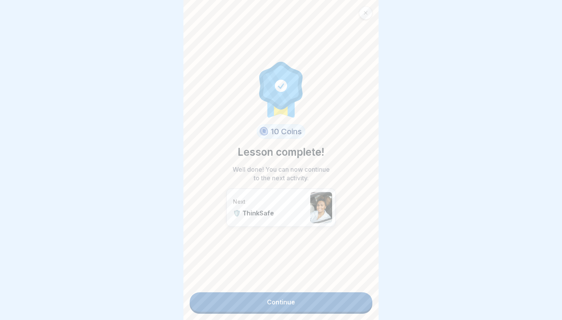
click at [318, 289] on div "10 Coins Lesson complete! Well done! You can now continue to the next activity.…" at bounding box center [280, 160] width 195 height 320
click at [320, 299] on link "Continue" at bounding box center [281, 302] width 183 height 20
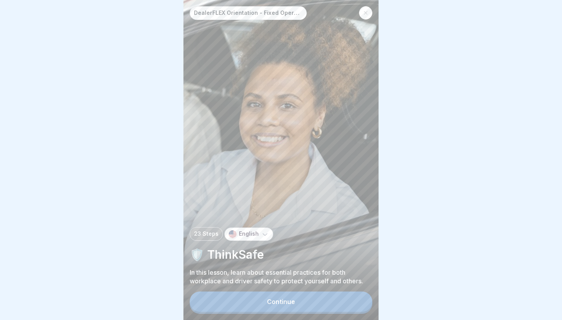
click at [304, 300] on button "Continue" at bounding box center [281, 301] width 183 height 20
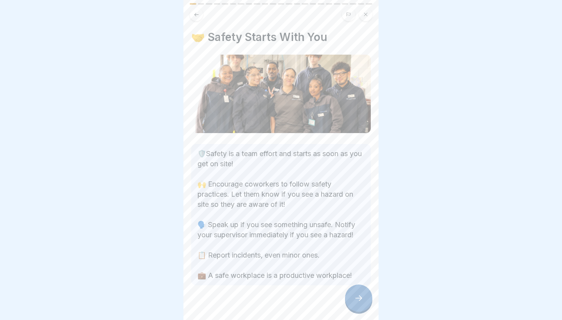
click at [346, 291] on div at bounding box center [280, 308] width 179 height 47
click at [357, 295] on icon at bounding box center [358, 297] width 9 height 9
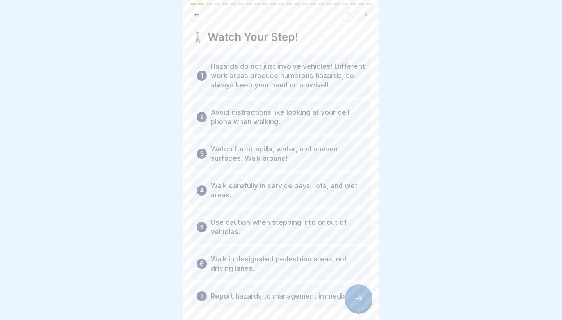
click at [357, 295] on icon at bounding box center [358, 297] width 9 height 9
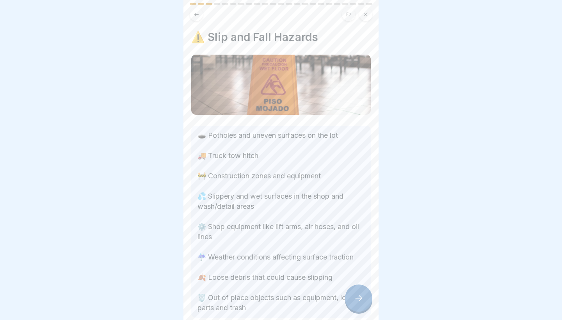
click at [357, 295] on icon at bounding box center [358, 297] width 9 height 9
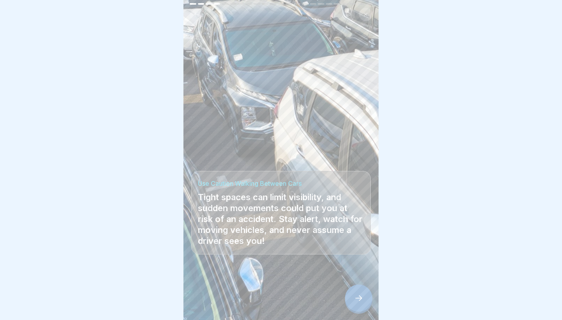
click at [357, 295] on icon at bounding box center [358, 297] width 9 height 9
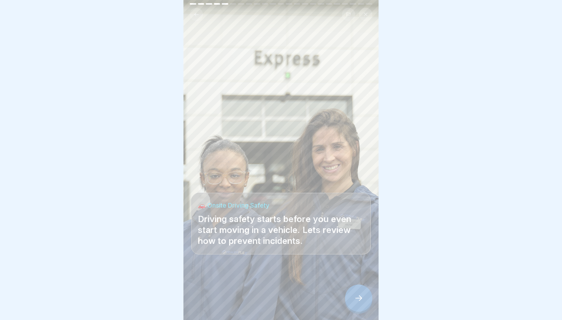
click at [357, 295] on icon at bounding box center [358, 297] width 9 height 9
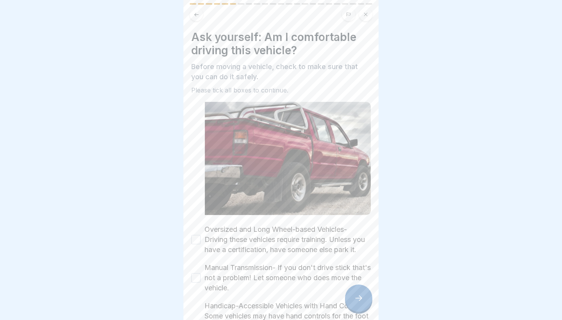
click at [357, 295] on icon at bounding box center [358, 297] width 9 height 9
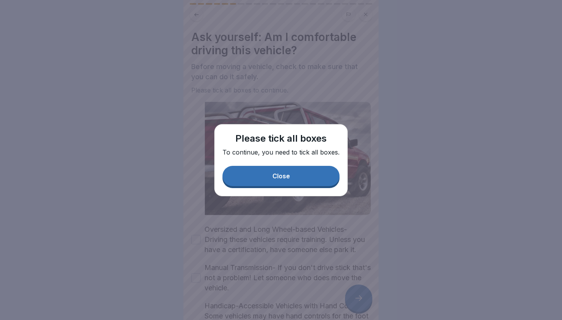
click at [301, 179] on button "Close" at bounding box center [280, 176] width 117 height 20
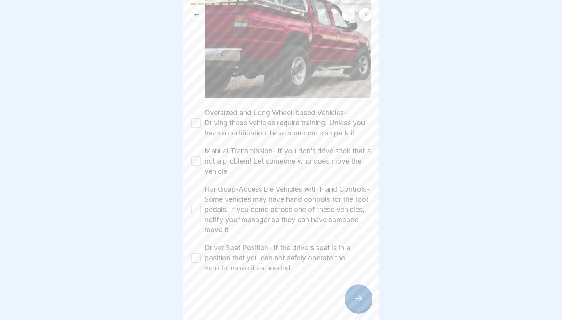
scroll to position [117, 0]
click at [282, 129] on label "Oversized and Long Wheel-based Vehicles- Driving these vehicles require trainin…" at bounding box center [287, 123] width 166 height 30
click at [201, 128] on button "Oversized and Long Wheel-based Vehicles- Driving these vehicles require trainin…" at bounding box center [195, 122] width 9 height 9
click at [280, 157] on label "Manual Transmission- If you don't drive stick that's not a problem! Let someone…" at bounding box center [287, 161] width 166 height 30
click at [201, 157] on button "Manual Transmission- If you don't drive stick that's not a problem! Let someone…" at bounding box center [195, 160] width 9 height 9
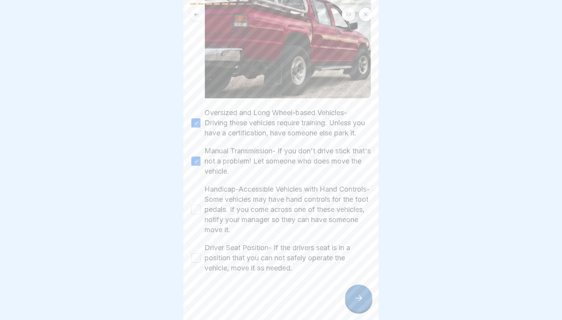
click at [296, 210] on label "Handicap-Accessible Vehicles with Hand Controls- Some vehicles may have hand co…" at bounding box center [287, 209] width 166 height 51
click at [201, 210] on button "Handicap-Accessible Vehicles with Hand Controls- Some vehicles may have hand co…" at bounding box center [195, 209] width 9 height 9
click at [292, 266] on label "Driver Seat Position- If the drivers seat is in a position that you can not saf…" at bounding box center [287, 258] width 166 height 30
click at [201, 263] on button "Driver Seat Position- If the drivers seat is in a position that you can not saf…" at bounding box center [195, 257] width 9 height 9
click at [349, 298] on div at bounding box center [358, 297] width 27 height 27
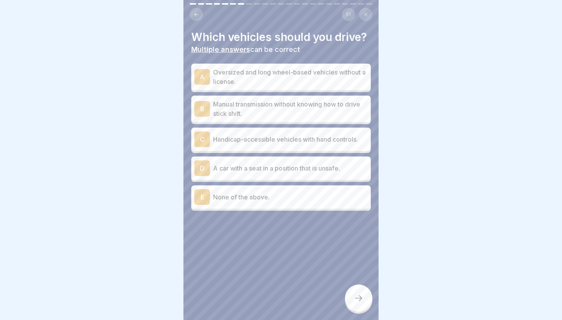
click at [360, 301] on icon at bounding box center [358, 297] width 9 height 9
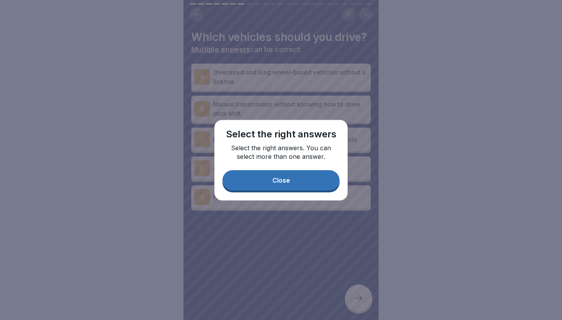
click at [267, 176] on button "Close" at bounding box center [280, 180] width 117 height 20
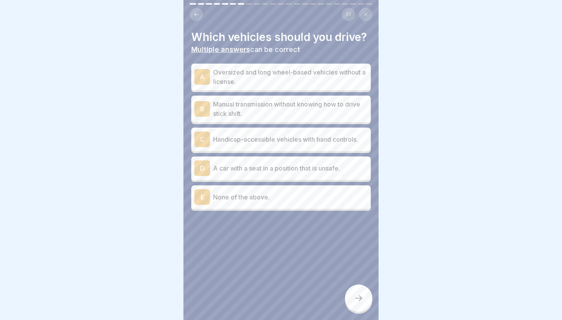
click at [324, 168] on p "A car with a seat in a position that is unsafe." at bounding box center [290, 167] width 154 height 9
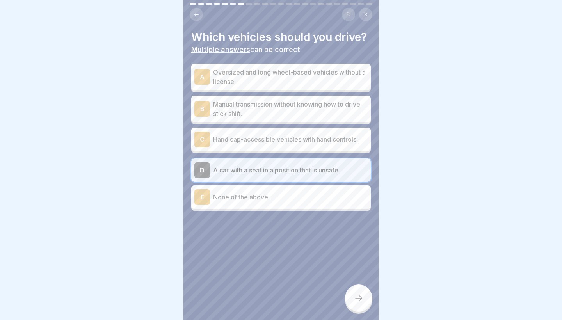
click at [312, 135] on p "Handicap-accessible vehicles with hand controls." at bounding box center [290, 139] width 154 height 9
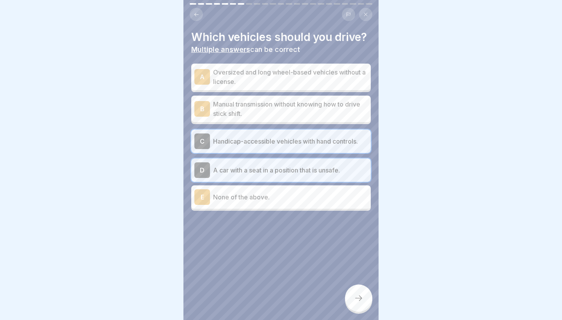
click at [307, 179] on div "D A car with a seat in a position that is unsafe." at bounding box center [280, 169] width 179 height 23
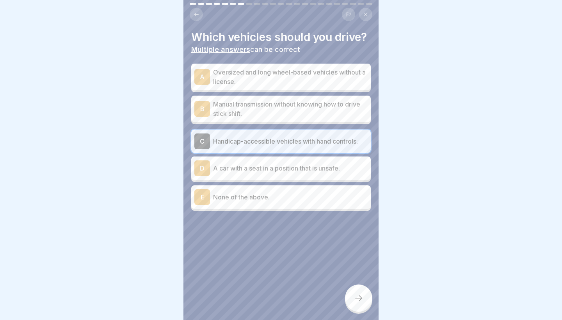
click at [336, 115] on p "Manual transmission without knowing how to drive stick shift." at bounding box center [290, 108] width 154 height 19
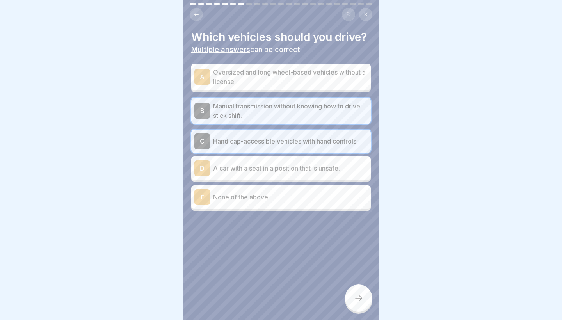
click at [297, 115] on p "Manual transmission without knowing how to drive stick shift." at bounding box center [290, 110] width 154 height 19
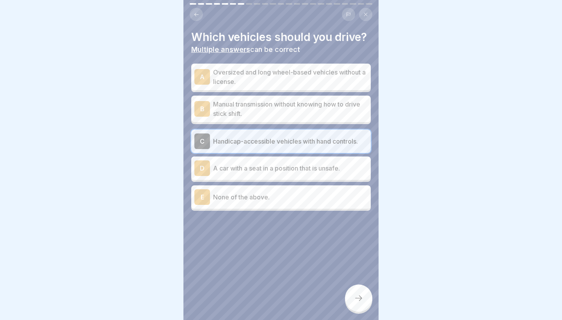
click at [293, 137] on p "Handicap-accessible vehicles with hand controls." at bounding box center [290, 141] width 154 height 9
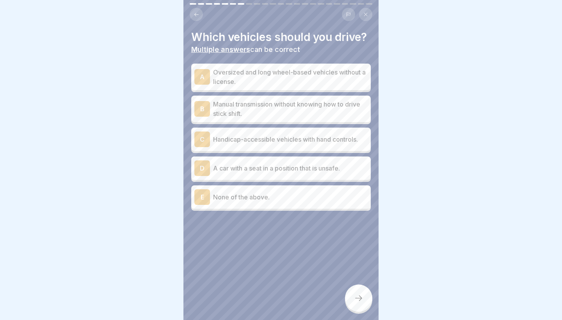
click at [299, 193] on p "None of the above." at bounding box center [290, 196] width 154 height 9
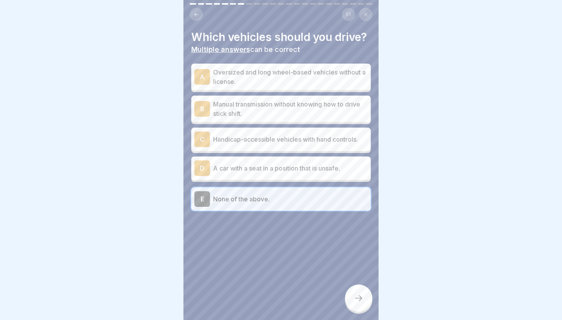
click at [361, 296] on icon at bounding box center [358, 297] width 9 height 9
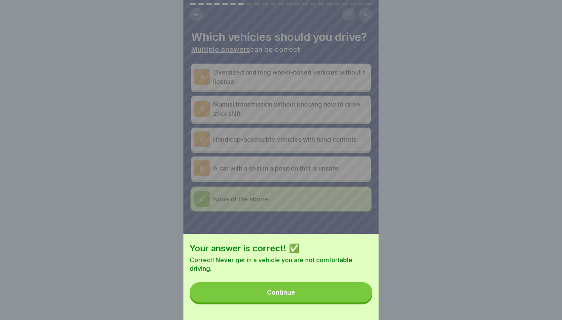
click at [361, 296] on button "Continue" at bounding box center [281, 292] width 183 height 20
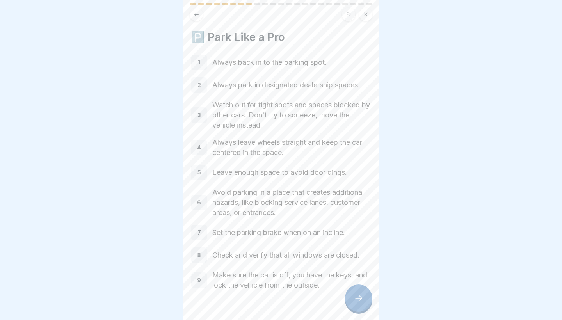
click at [355, 295] on icon at bounding box center [358, 297] width 9 height 9
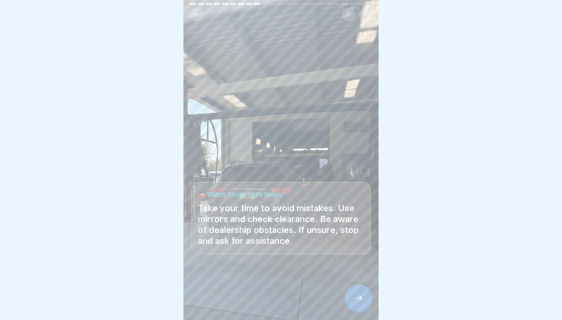
click at [355, 295] on icon at bounding box center [358, 297] width 9 height 9
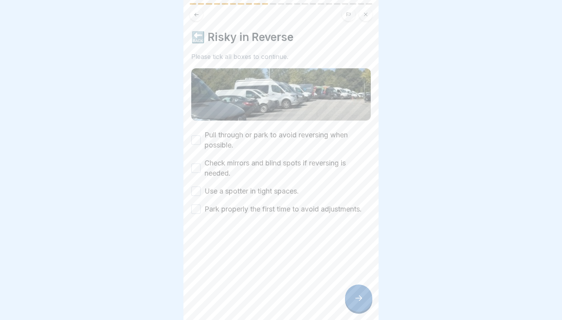
drag, startPoint x: 355, startPoint y: 295, endPoint x: 315, endPoint y: 69, distance: 229.5
click at [315, 69] on div "DealerFLEX Orientation - Fixed Operations Division 23 Steps English 🛡️ ThinkSaf…" at bounding box center [280, 160] width 195 height 320
click at [296, 132] on label "Pull through or park to avoid reversing when possible." at bounding box center [287, 140] width 166 height 20
click at [201, 135] on button "Pull through or park to avoid reversing when possible." at bounding box center [195, 139] width 9 height 9
click at [289, 167] on label "Check mirrors and blind spots if reversing is needed." at bounding box center [287, 168] width 166 height 20
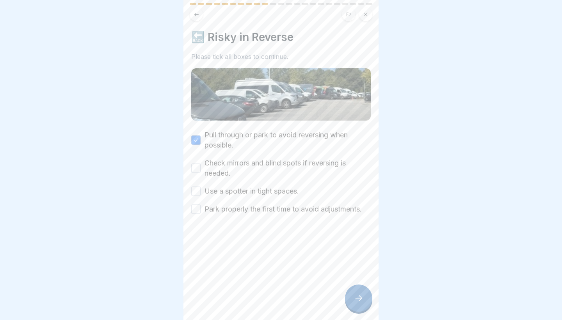
click at [201, 167] on button "Check mirrors and blind spots if reversing is needed." at bounding box center [195, 167] width 9 height 9
click at [287, 180] on div "Pull through or park to avoid reversing when possible. Check mirrors and blind …" at bounding box center [280, 172] width 179 height 84
click at [287, 190] on label "Use a spotter in tight spaces." at bounding box center [251, 191] width 94 height 10
click at [201, 190] on button "Use a spotter in tight spaces." at bounding box center [195, 190] width 9 height 9
click at [292, 207] on label "Park properly the first time to avoid adjustments." at bounding box center [282, 209] width 157 height 10
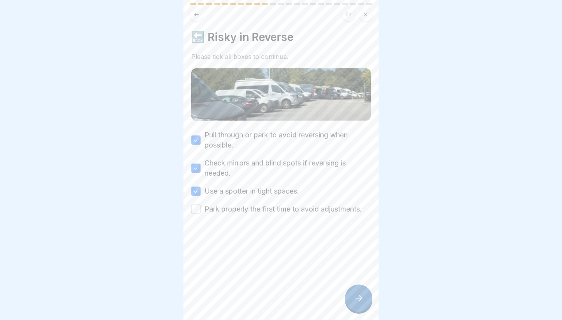
click at [201, 207] on button "Park properly the first time to avoid adjustments." at bounding box center [195, 208] width 9 height 9
click at [362, 301] on icon at bounding box center [358, 297] width 9 height 9
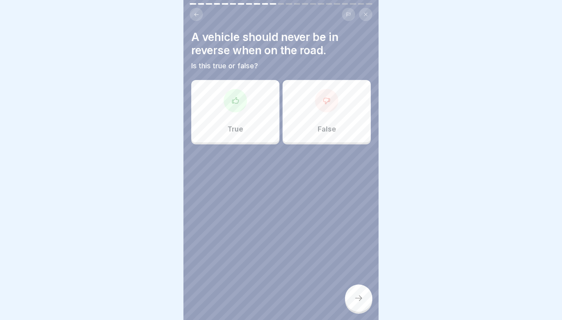
click at [243, 98] on div at bounding box center [235, 100] width 23 height 23
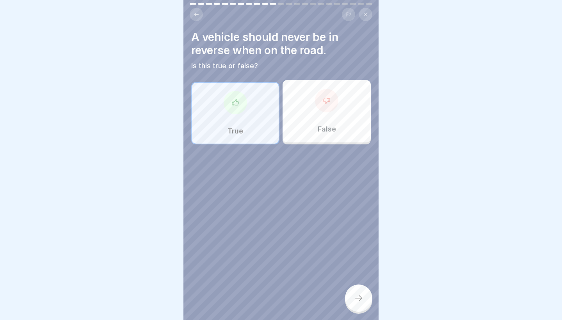
click at [354, 294] on div at bounding box center [358, 297] width 27 height 27
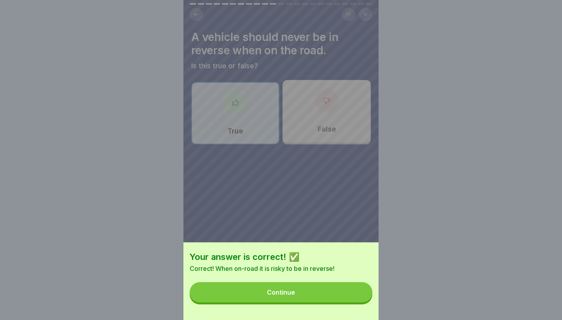
click at [354, 294] on button "Continue" at bounding box center [281, 292] width 183 height 20
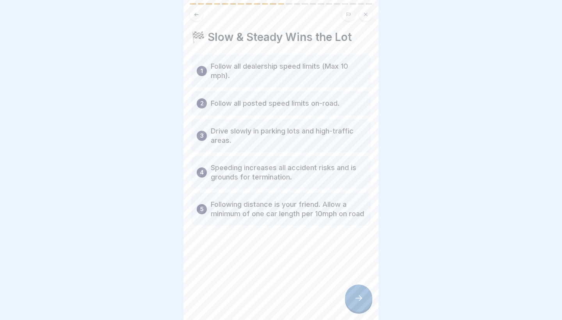
click at [354, 294] on div at bounding box center [358, 297] width 27 height 27
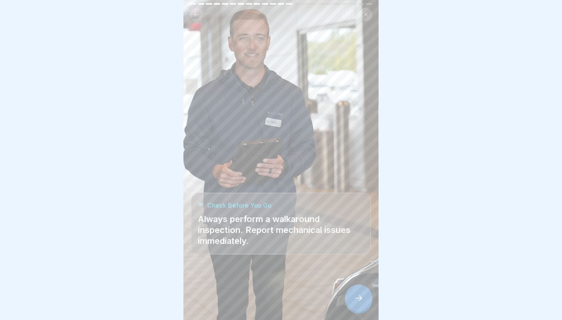
click at [354, 294] on div at bounding box center [358, 297] width 27 height 27
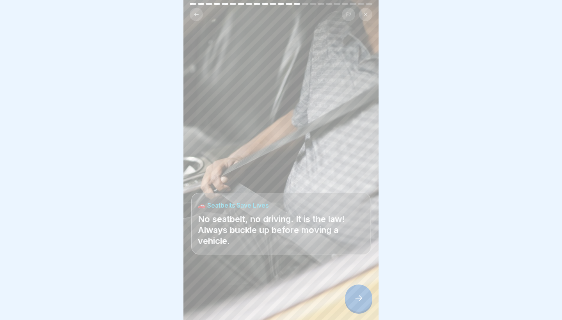
click at [354, 294] on div at bounding box center [358, 297] width 27 height 27
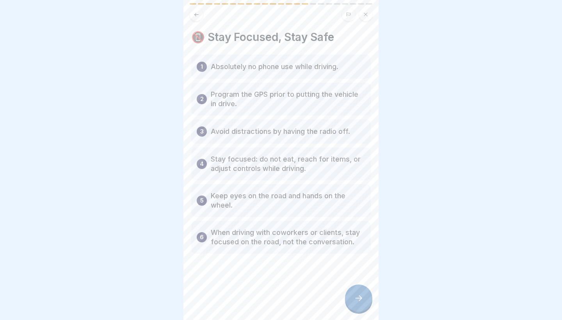
click at [354, 294] on div at bounding box center [358, 297] width 27 height 27
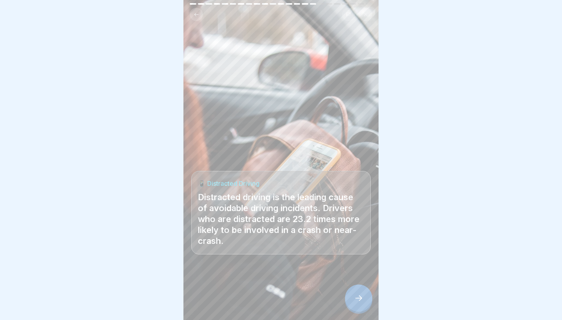
click at [354, 294] on div at bounding box center [358, 297] width 27 height 27
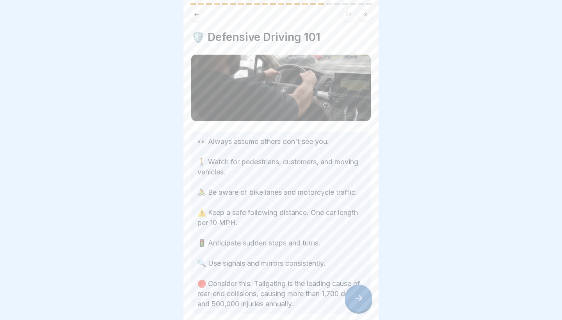
click at [354, 294] on div at bounding box center [358, 297] width 27 height 27
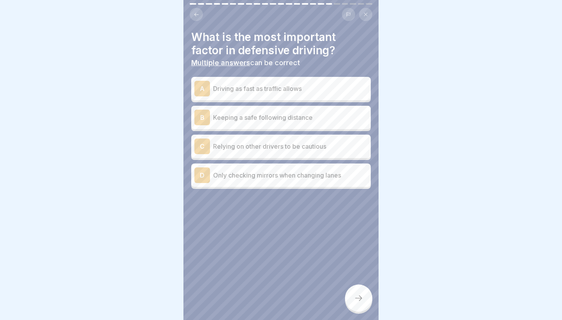
click at [354, 294] on div at bounding box center [358, 297] width 27 height 27
click at [326, 115] on p "Keeping a safe following distance" at bounding box center [290, 117] width 154 height 9
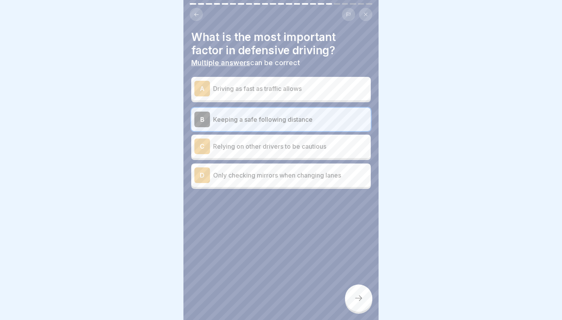
click at [357, 296] on icon at bounding box center [358, 297] width 9 height 9
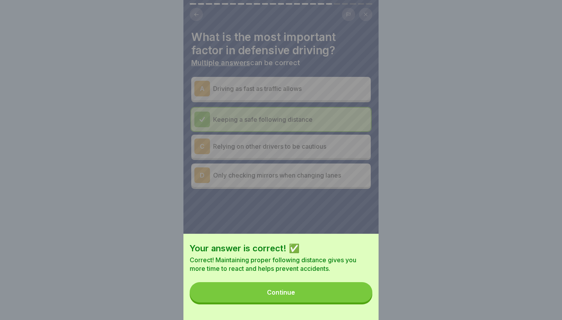
click at [343, 292] on button "Continue" at bounding box center [281, 292] width 183 height 20
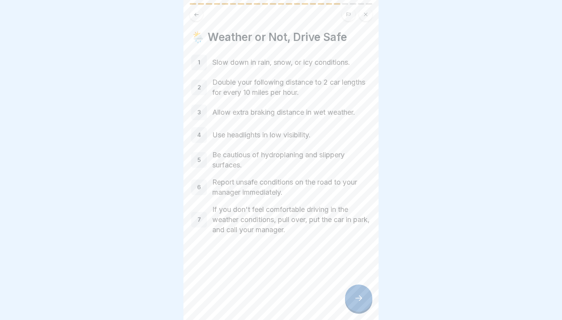
click at [359, 296] on icon at bounding box center [358, 297] width 9 height 9
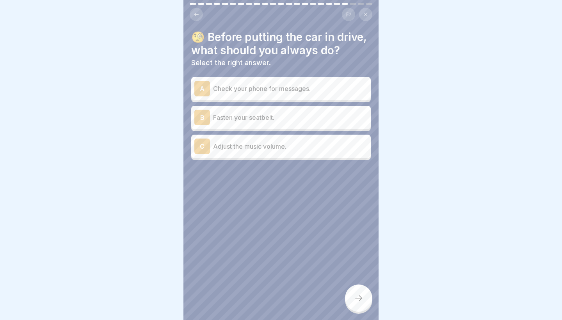
click at [330, 108] on div "B Fasten your seatbelt." at bounding box center [280, 117] width 179 height 23
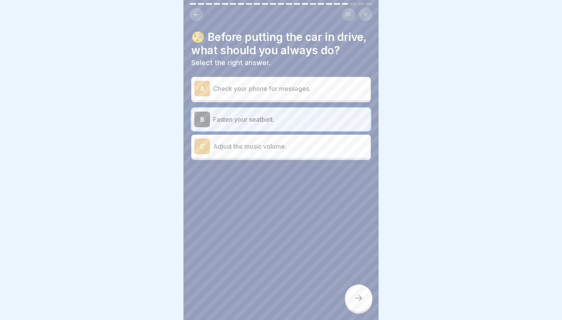
click at [361, 311] on div at bounding box center [358, 297] width 27 height 27
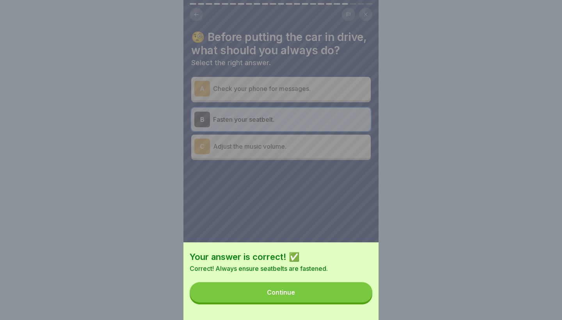
click at [350, 299] on button "Continue" at bounding box center [281, 292] width 183 height 20
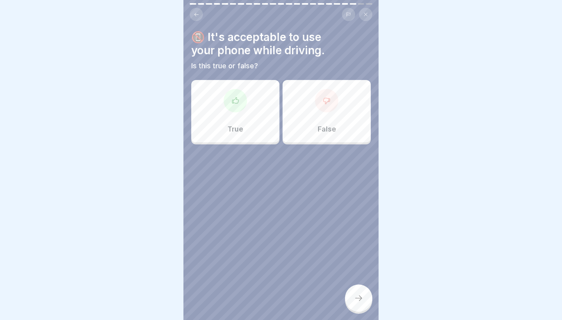
click at [322, 114] on div "False" at bounding box center [326, 111] width 88 height 62
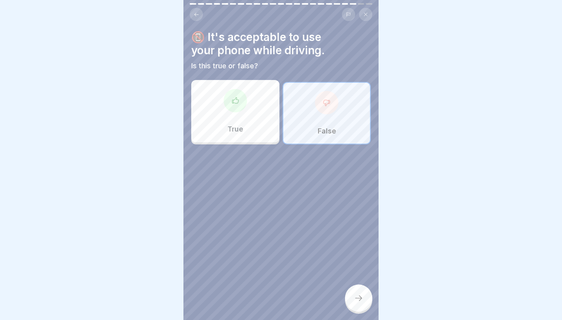
click at [358, 286] on div at bounding box center [358, 297] width 27 height 27
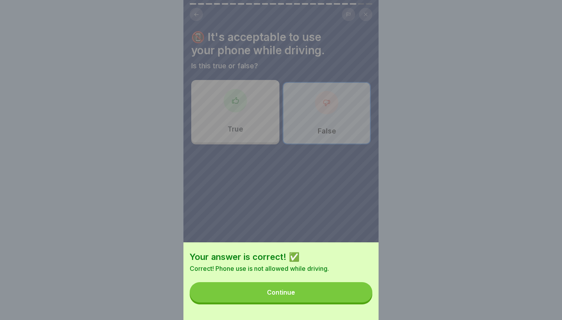
click at [358, 286] on button "Continue" at bounding box center [281, 292] width 183 height 20
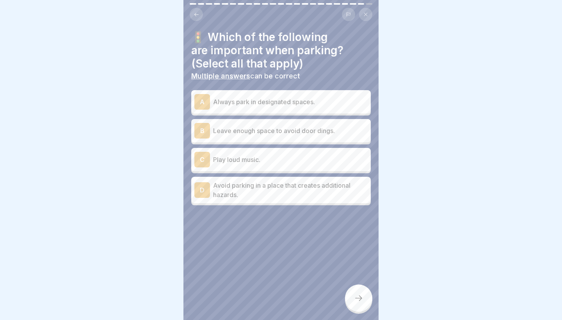
click at [295, 193] on p "Avoid parking in a place that creates additional hazards." at bounding box center [290, 190] width 154 height 19
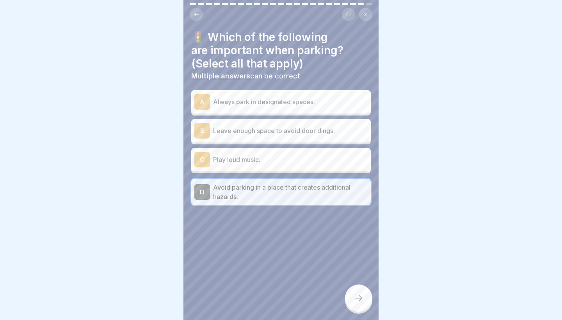
click at [357, 295] on icon at bounding box center [358, 297] width 9 height 9
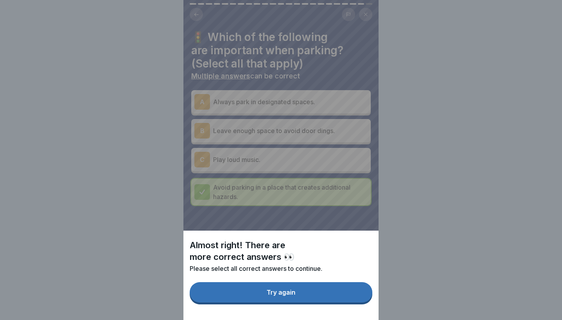
click at [348, 293] on button "Try again" at bounding box center [281, 292] width 183 height 20
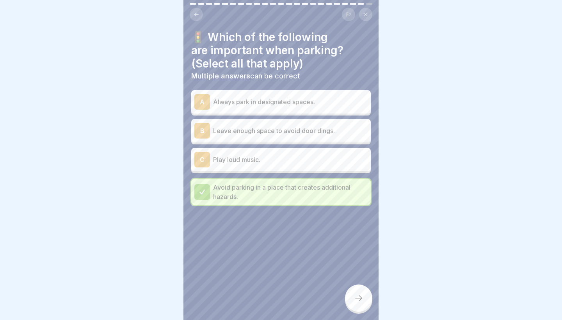
click at [353, 293] on div at bounding box center [358, 297] width 27 height 27
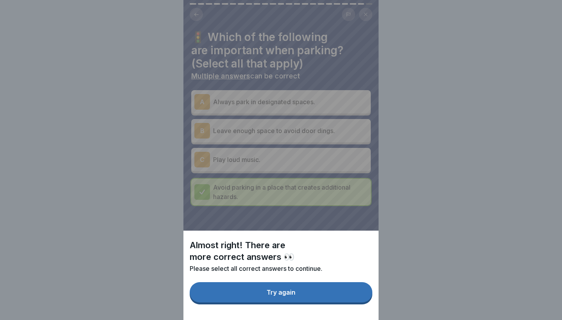
click at [353, 293] on button "Try again" at bounding box center [281, 292] width 183 height 20
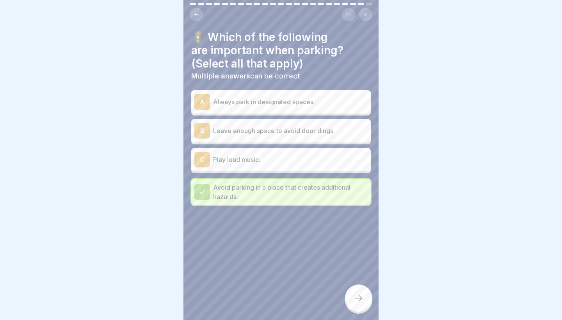
click at [299, 131] on p "Leave enough space to avoid door dings." at bounding box center [290, 130] width 154 height 9
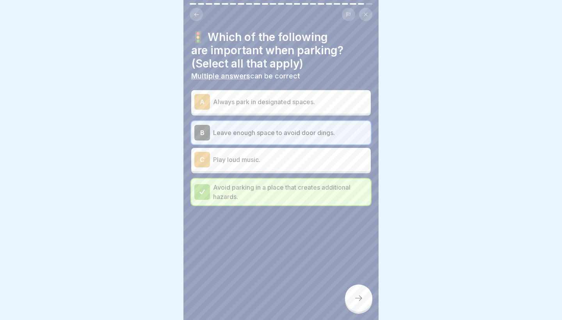
click at [350, 303] on div at bounding box center [358, 297] width 27 height 27
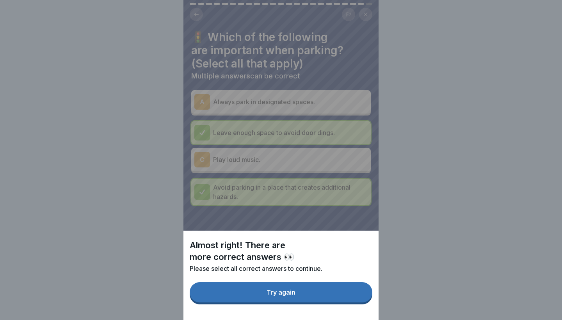
click at [347, 301] on button "Try again" at bounding box center [281, 292] width 183 height 20
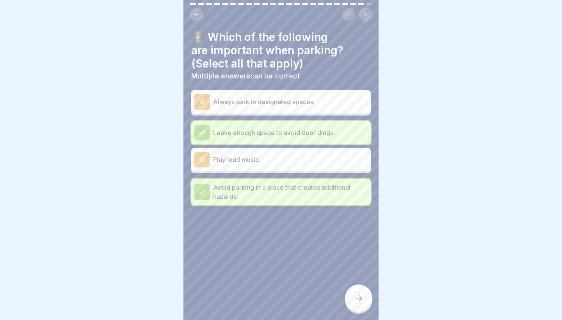
click at [291, 105] on p "Always park in designated spaces." at bounding box center [290, 101] width 154 height 9
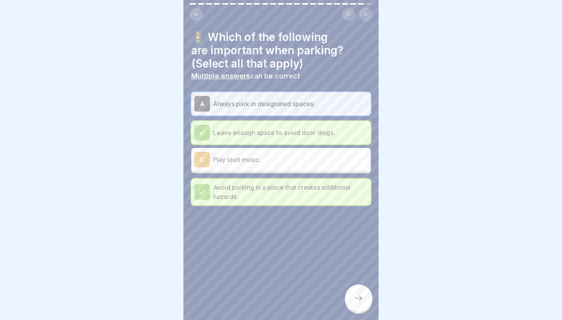
click at [357, 301] on icon at bounding box center [358, 297] width 9 height 9
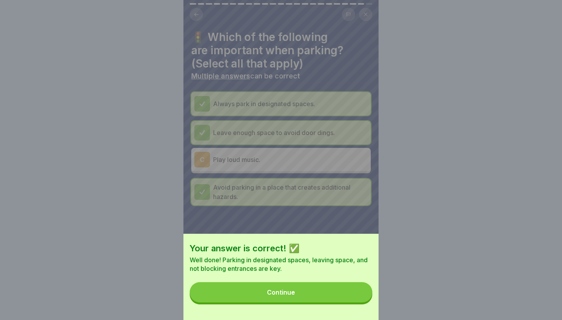
click at [348, 295] on button "Continue" at bounding box center [281, 292] width 183 height 20
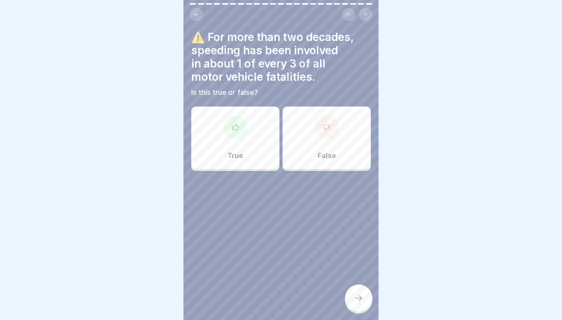
click at [246, 129] on div at bounding box center [235, 126] width 23 height 23
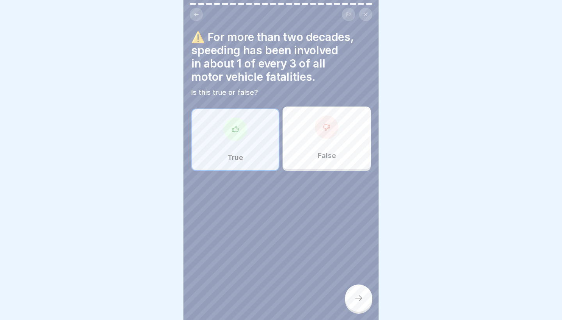
click at [229, 160] on p "True" at bounding box center [235, 157] width 16 height 9
click at [369, 306] on div at bounding box center [358, 297] width 27 height 27
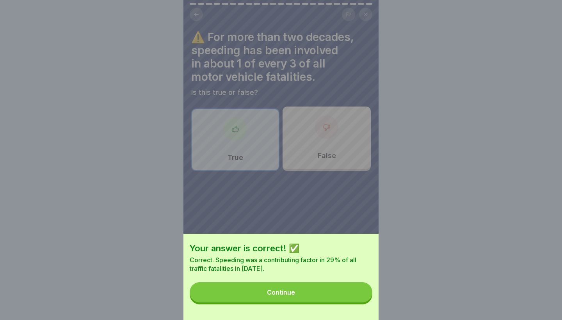
click at [335, 290] on button "Continue" at bounding box center [281, 292] width 183 height 20
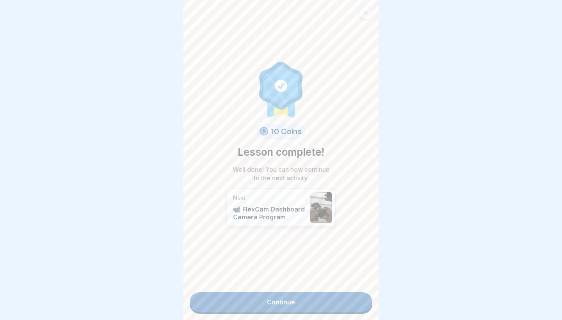
click at [320, 295] on link "Continue" at bounding box center [281, 302] width 183 height 20
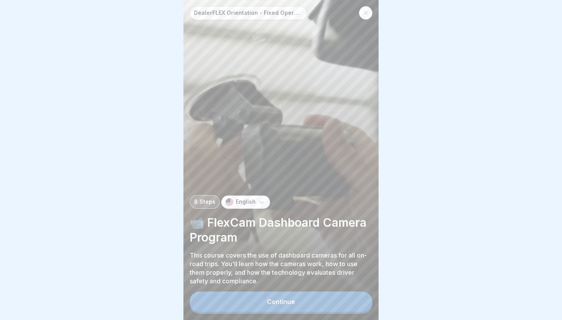
click at [320, 295] on button "Continue" at bounding box center [281, 301] width 183 height 20
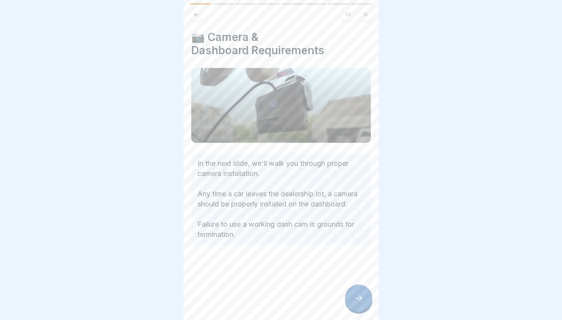
click at [353, 307] on div at bounding box center [358, 297] width 27 height 27
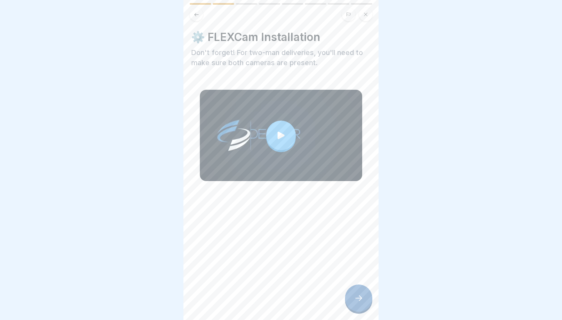
click at [355, 293] on div at bounding box center [358, 297] width 27 height 27
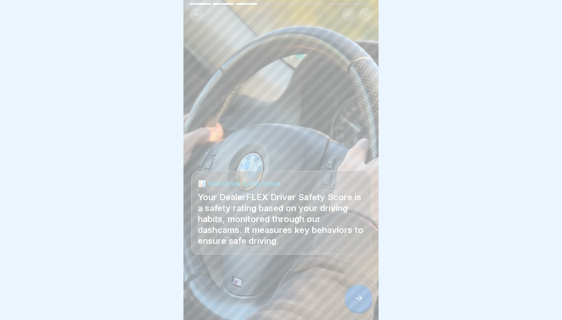
click at [355, 293] on div at bounding box center [358, 297] width 27 height 27
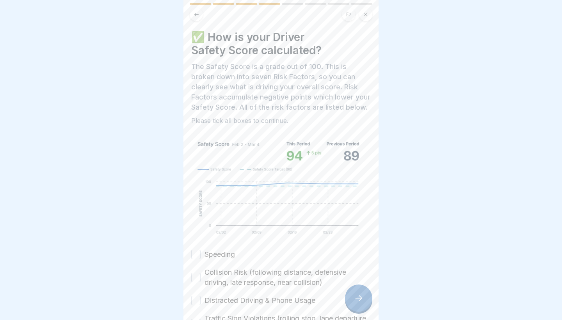
click at [355, 293] on div at bounding box center [358, 297] width 27 height 27
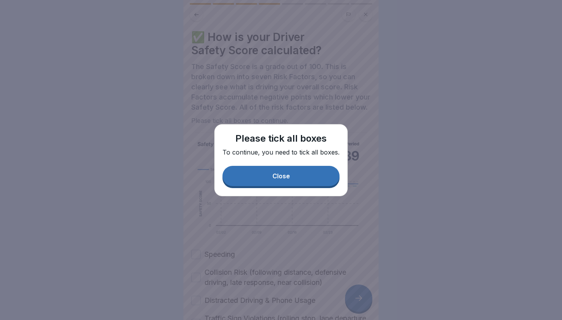
click at [266, 184] on button "Close" at bounding box center [280, 176] width 117 height 20
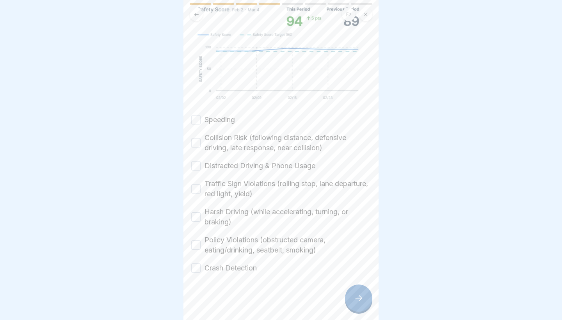
scroll to position [135, 0]
click at [237, 118] on div "Speeding Collision Risk (following distance, defensive driving, late response, …" at bounding box center [280, 194] width 179 height 158
click at [224, 115] on label "Speeding" at bounding box center [219, 120] width 30 height 10
click at [201, 115] on button "Speeding" at bounding box center [195, 119] width 9 height 9
click at [224, 144] on label "Collision Risk (following distance, defensive driving, late response, near coll…" at bounding box center [287, 143] width 166 height 20
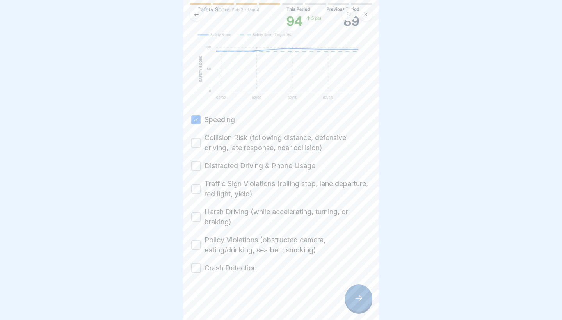
click at [201, 144] on button "Collision Risk (following distance, defensive driving, late response, near coll…" at bounding box center [195, 142] width 9 height 9
click at [225, 171] on div "Speeding Collision Risk (following distance, defensive driving, late response, …" at bounding box center [280, 194] width 179 height 158
click at [218, 168] on label "Distracted Driving & Phone Usage" at bounding box center [259, 166] width 111 height 10
click at [201, 168] on button "Distracted Driving & Phone Usage" at bounding box center [195, 165] width 9 height 9
click at [219, 194] on label "Traffic Sign Violations (rolling stop, lane departure, red light, yield)" at bounding box center [287, 189] width 166 height 20
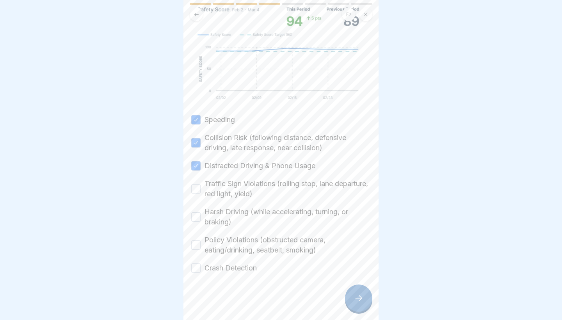
click at [201, 193] on button "Traffic Sign Violations (rolling stop, lane departure, red light, yield)" at bounding box center [195, 188] width 9 height 9
click at [223, 224] on label "Harsh Driving (while accelerating, turning, or braking)" at bounding box center [287, 217] width 166 height 20
click at [201, 222] on button "Harsh Driving (while accelerating, turning, or braking)" at bounding box center [195, 216] width 9 height 9
click at [227, 247] on label "Policy Violations (obstructed camera, eating/drinking, seatbelt, smoking)" at bounding box center [287, 245] width 166 height 20
click at [201, 247] on button "Policy Violations (obstructed camera, eating/drinking, seatbelt, smoking)" at bounding box center [195, 244] width 9 height 9
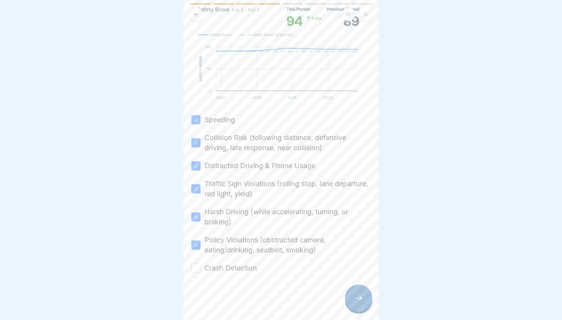
click at [231, 270] on label "Crash Detection" at bounding box center [230, 268] width 52 height 10
click at [201, 270] on button "Crash Detection" at bounding box center [195, 267] width 9 height 9
click at [366, 305] on div at bounding box center [358, 297] width 27 height 27
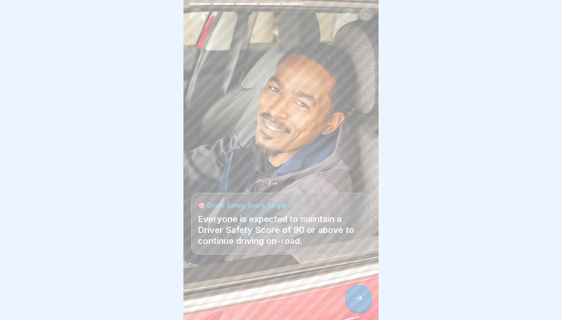
click at [363, 301] on div at bounding box center [358, 297] width 27 height 27
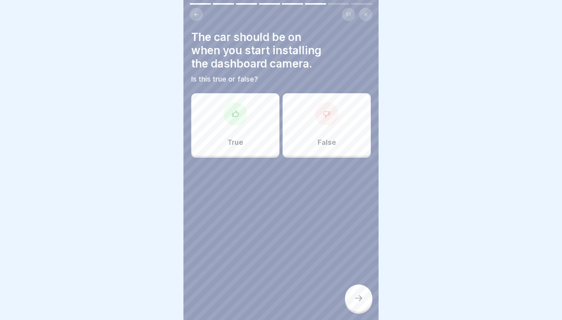
click at [192, 41] on div "The car should be on when you start installing the dashboard camera. Is this tr…" at bounding box center [280, 56] width 179 height 53
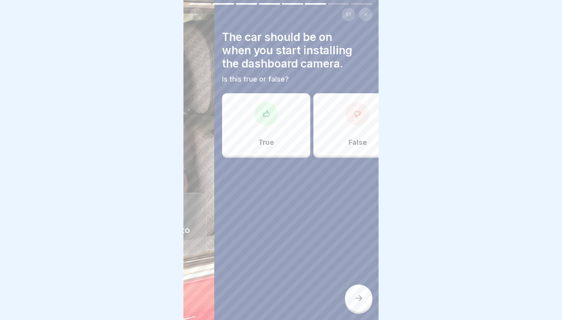
click at [223, 45] on div "The car should be on when you start installing the dashboard camera. Is this tr…" at bounding box center [311, 160] width 195 height 320
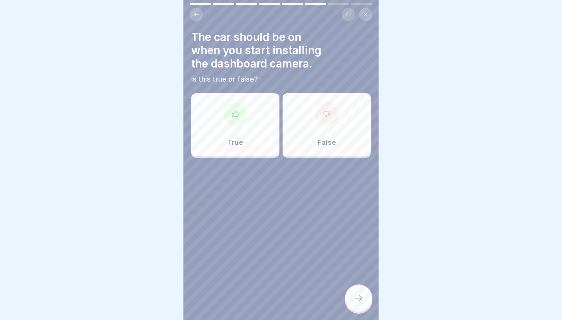
click at [307, 137] on div "False" at bounding box center [326, 124] width 88 height 62
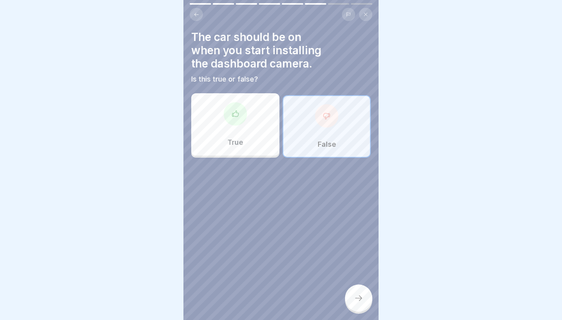
click at [355, 302] on icon at bounding box center [358, 297] width 9 height 9
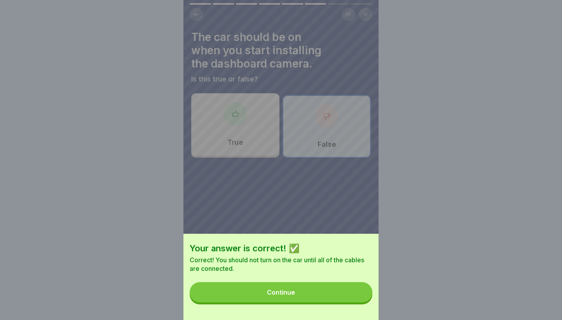
click at [338, 297] on button "Continue" at bounding box center [281, 292] width 183 height 20
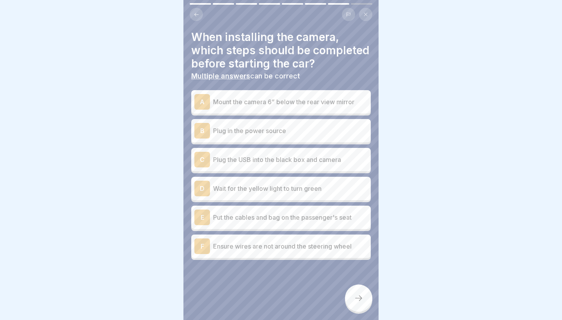
click at [303, 166] on div "C Plug the USB into the black box and camera" at bounding box center [280, 160] width 173 height 16
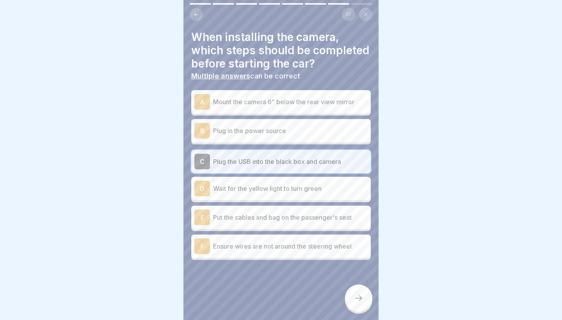
click at [291, 190] on p "Wait for the yellow light to turn green" at bounding box center [290, 188] width 154 height 9
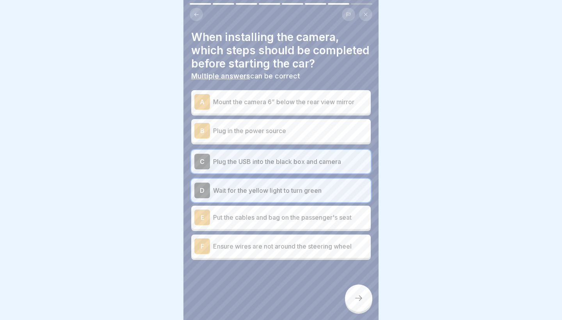
click at [282, 165] on p "Plug the USB into the black box and camera" at bounding box center [290, 161] width 154 height 9
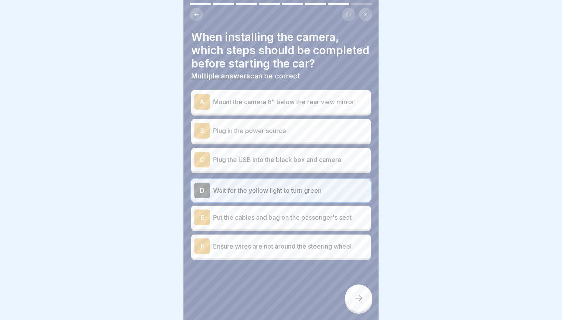
click at [285, 185] on div "D Wait for the yellow light to turn green" at bounding box center [280, 191] width 173 height 16
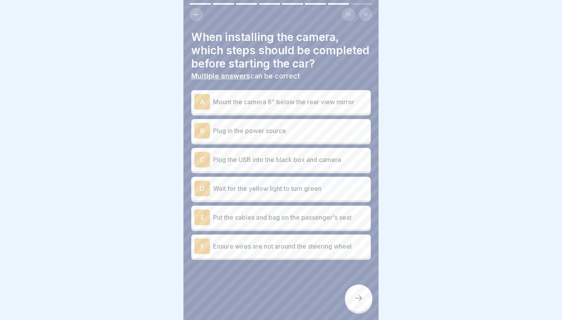
click at [228, 97] on p "Mount the camera 6” below the rear view mirror" at bounding box center [290, 101] width 154 height 9
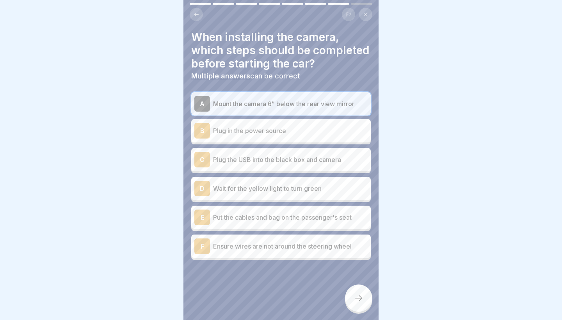
click at [232, 149] on div "C Plug the USB into the black box and camera" at bounding box center [280, 159] width 179 height 23
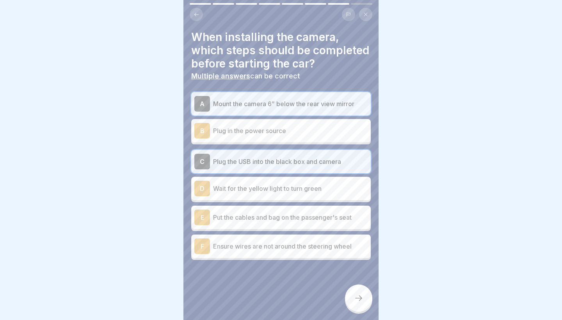
click at [250, 239] on div "F Ensure wires are not around the steering wheel" at bounding box center [280, 246] width 173 height 16
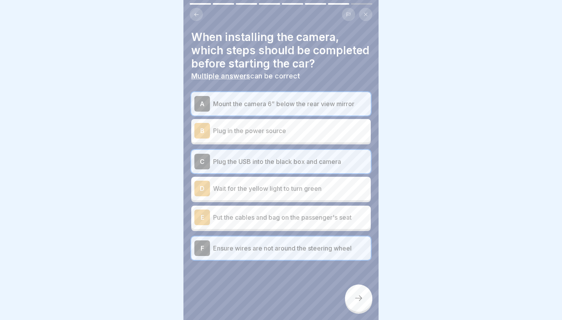
click at [367, 296] on div at bounding box center [358, 297] width 27 height 27
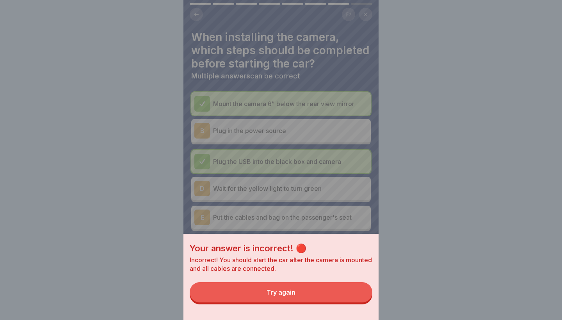
click at [344, 299] on button "Try again" at bounding box center [281, 292] width 183 height 20
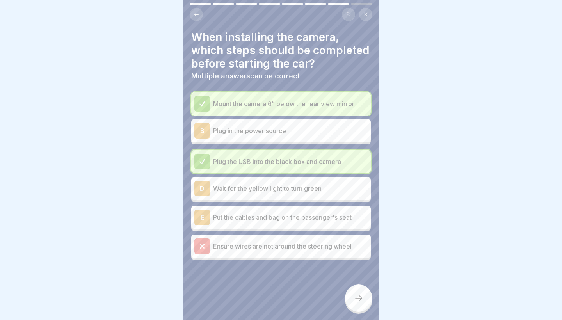
click at [292, 195] on div "D Wait for the yellow light to turn green" at bounding box center [280, 189] width 173 height 16
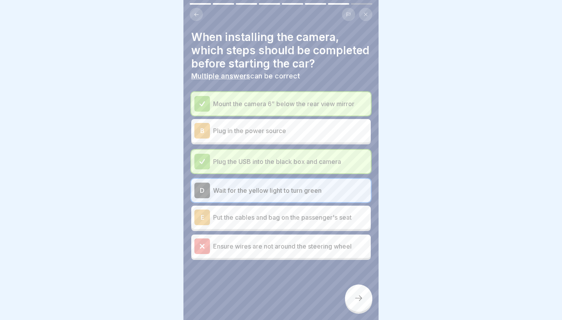
click at [357, 300] on icon at bounding box center [358, 297] width 9 height 9
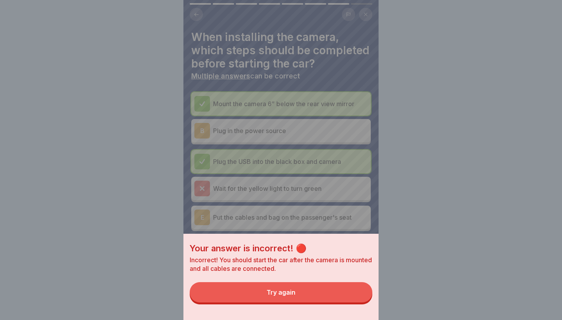
click at [348, 307] on div "Your answer is incorrect! 🔴 Incorrect! You should start the car after the camer…" at bounding box center [280, 277] width 195 height 86
click at [332, 295] on button "Try again" at bounding box center [281, 292] width 183 height 20
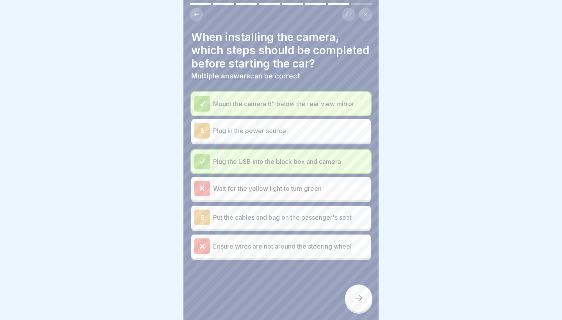
click at [291, 131] on p "Plug in the power source" at bounding box center [290, 130] width 154 height 9
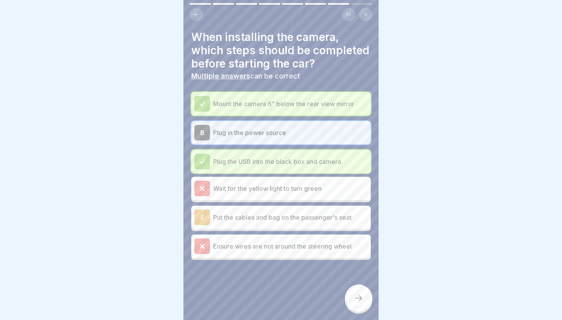
click at [356, 296] on icon at bounding box center [358, 297] width 9 height 9
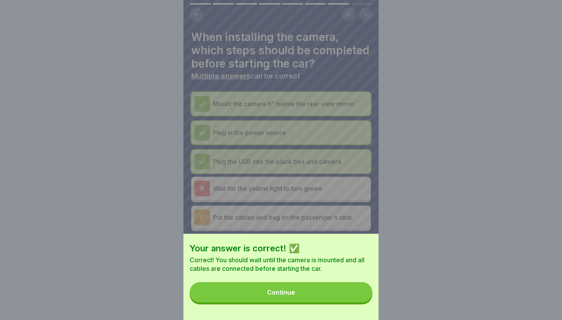
click at [356, 296] on button "Continue" at bounding box center [281, 292] width 183 height 20
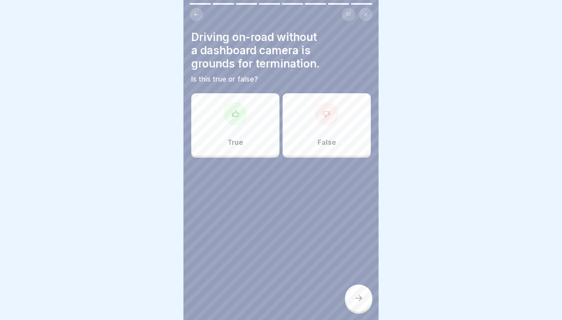
drag, startPoint x: 356, startPoint y: 296, endPoint x: 427, endPoint y: 157, distance: 155.8
click at [427, 157] on body "DealerFLEX Orientation - Fixed Operations Division 8 Steps English 📹 FlexCam Da…" at bounding box center [281, 160] width 562 height 320
click at [266, 136] on div "True" at bounding box center [235, 124] width 88 height 62
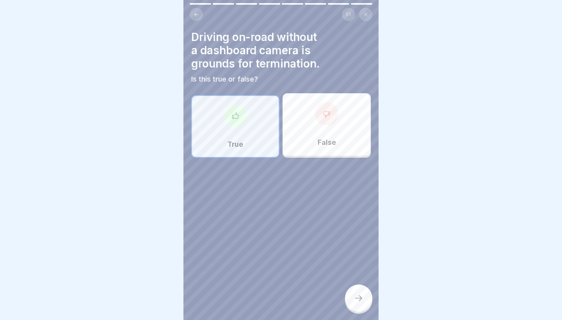
click at [355, 298] on icon at bounding box center [358, 297] width 9 height 9
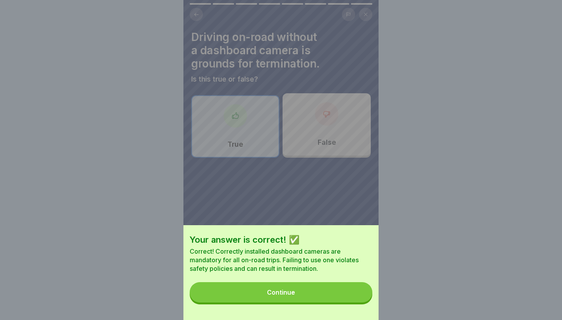
click at [355, 298] on button "Continue" at bounding box center [281, 292] width 183 height 20
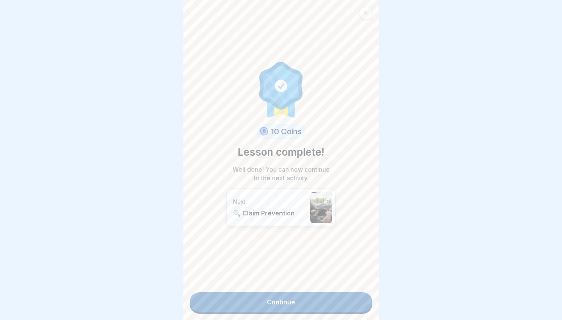
click at [355, 298] on link "Continue" at bounding box center [281, 302] width 183 height 20
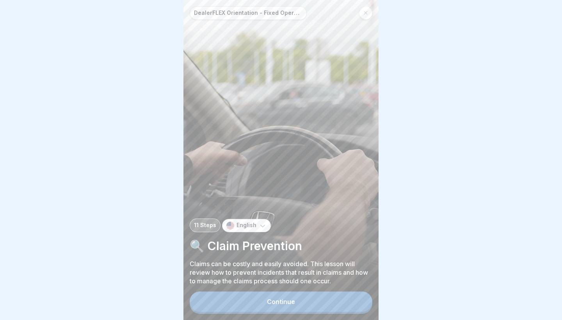
click at [355, 300] on button "Continue" at bounding box center [281, 301] width 183 height 20
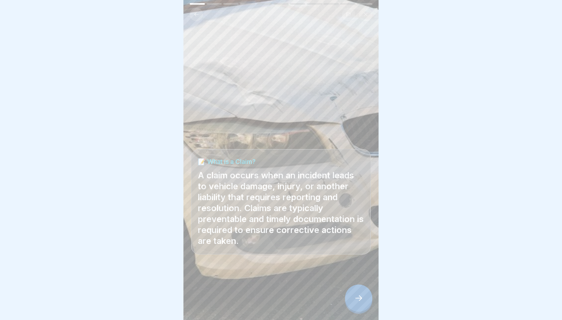
click at [355, 300] on icon at bounding box center [358, 297] width 9 height 9
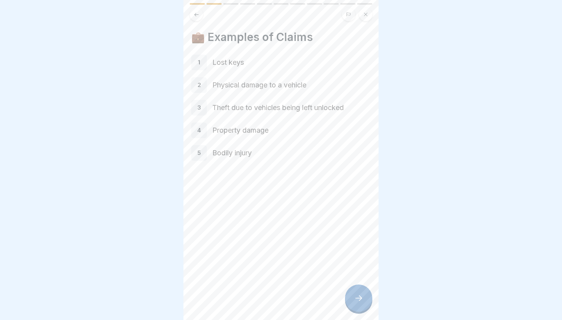
click at [355, 300] on icon at bounding box center [358, 297] width 9 height 9
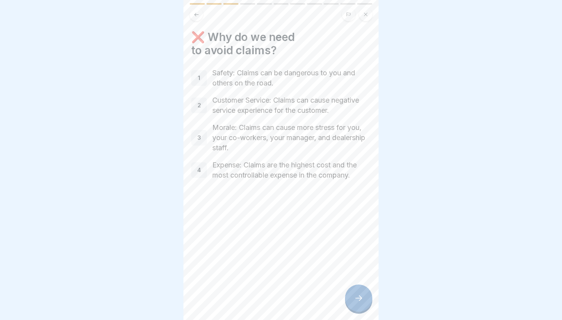
click at [355, 300] on icon at bounding box center [358, 297] width 9 height 9
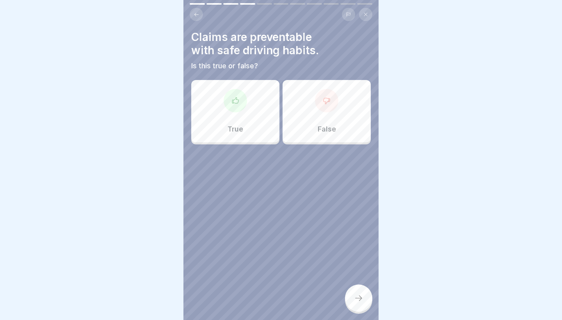
click at [231, 120] on div "True" at bounding box center [235, 111] width 88 height 62
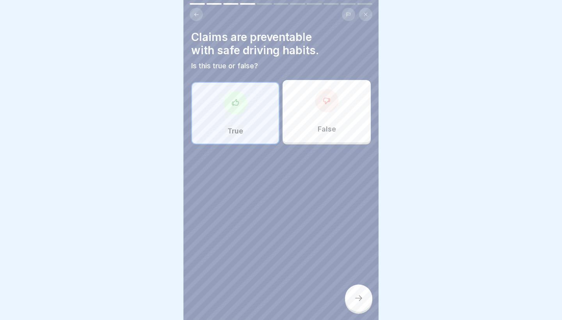
click at [359, 298] on icon at bounding box center [358, 297] width 9 height 9
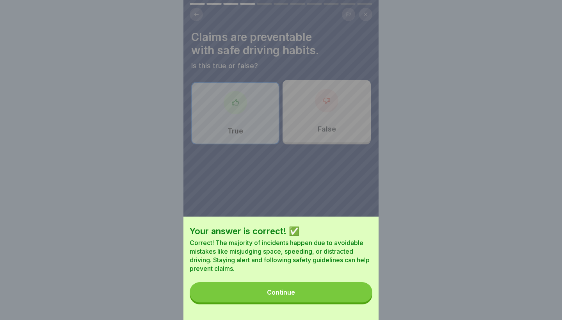
click at [341, 297] on button "Continue" at bounding box center [281, 292] width 183 height 20
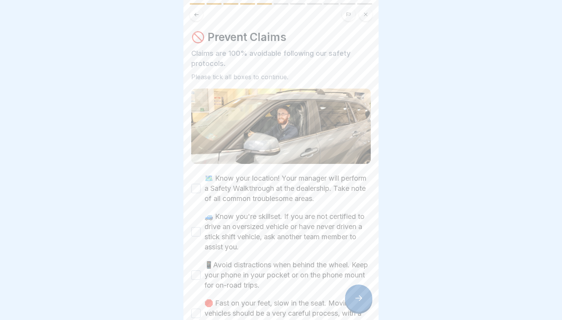
click at [250, 176] on label "🗺️ Know your location! Your manager will perform a Safety Walkthrough at the de…" at bounding box center [287, 188] width 166 height 30
click at [201, 184] on button "🗺️ Know your location! Your manager will perform a Safety Walkthrough at the de…" at bounding box center [195, 188] width 9 height 9
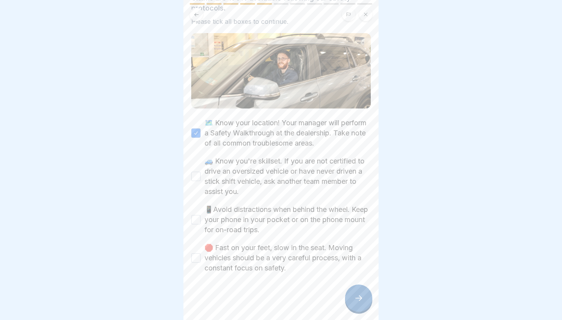
click at [247, 176] on label "🚙 Know you're skillset. If you are not certified to drive an oversized vehicle …" at bounding box center [287, 176] width 166 height 41
click at [201, 176] on button "🚙 Know you're skillset. If you are not certified to drive an oversized vehicle …" at bounding box center [195, 176] width 9 height 9
click at [250, 229] on label "📱Avoid distractions when behind the wheel. Keep your phone in your pocket or on…" at bounding box center [287, 219] width 166 height 30
click at [201, 224] on button "📱Avoid distractions when behind the wheel. Keep your phone in your pocket or on…" at bounding box center [195, 219] width 9 height 9
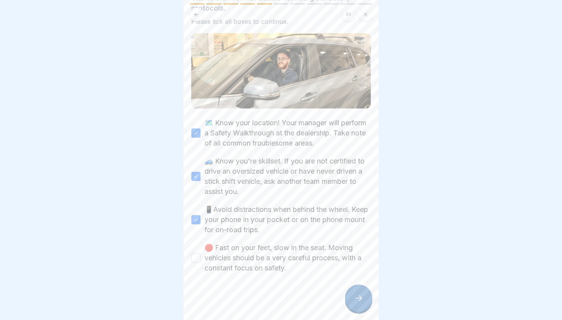
click at [253, 257] on label "🛑 Fast on your feet, slow in the seat. Moving vehicles should be a very careful…" at bounding box center [287, 258] width 166 height 30
click at [201, 257] on button "🛑 Fast on your feet, slow in the seat. Moving vehicles should be a very careful…" at bounding box center [195, 257] width 9 height 9
click at [363, 290] on div at bounding box center [358, 297] width 27 height 27
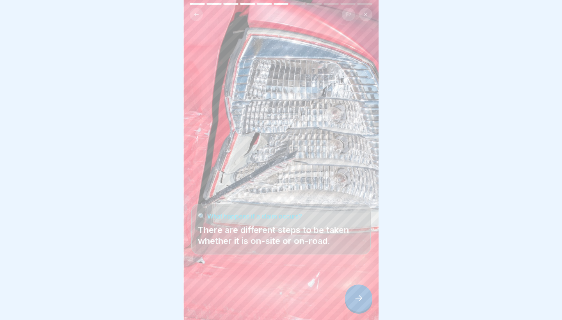
click at [363, 290] on div at bounding box center [358, 297] width 27 height 27
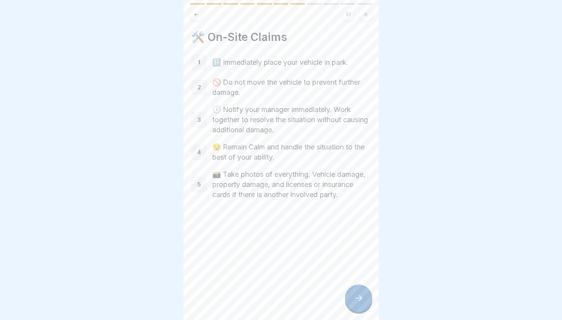
click at [363, 290] on div at bounding box center [358, 297] width 27 height 27
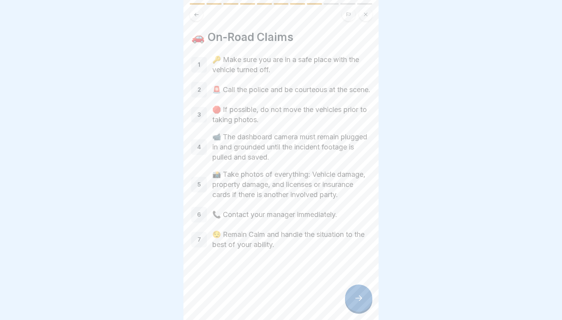
click at [363, 290] on div at bounding box center [358, 297] width 27 height 27
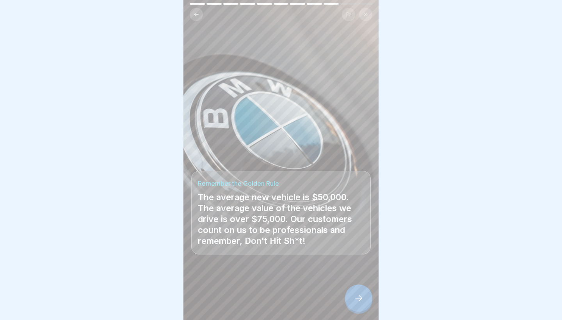
click at [363, 290] on div at bounding box center [358, 297] width 27 height 27
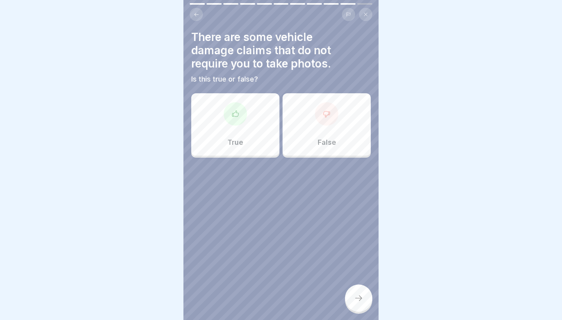
click at [263, 173] on div at bounding box center [280, 181] width 179 height 47
click at [262, 126] on div "True" at bounding box center [235, 124] width 88 height 62
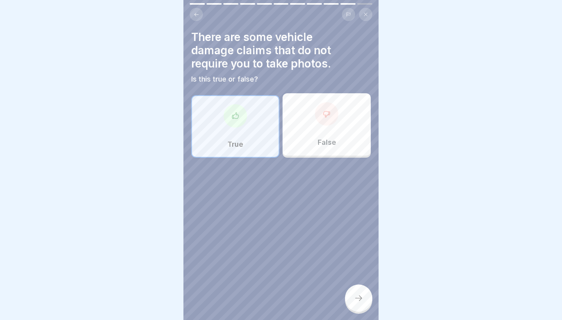
click at [325, 136] on div "False" at bounding box center [326, 124] width 88 height 62
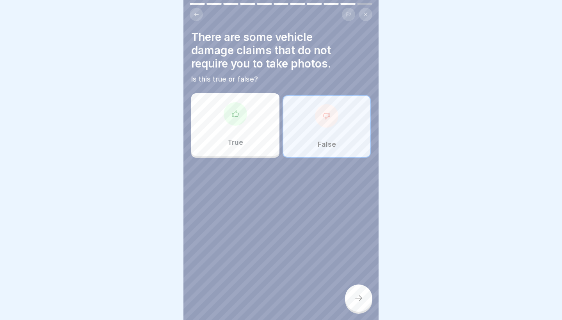
click at [355, 290] on div at bounding box center [358, 297] width 27 height 27
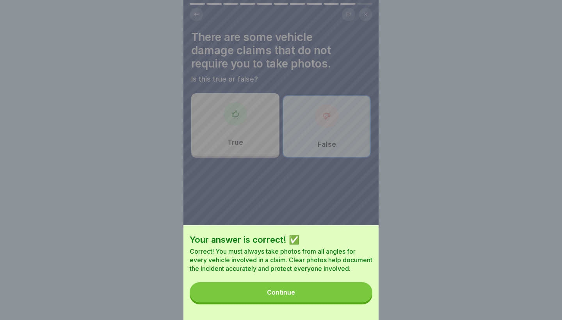
click at [287, 291] on div "Continue" at bounding box center [281, 292] width 28 height 7
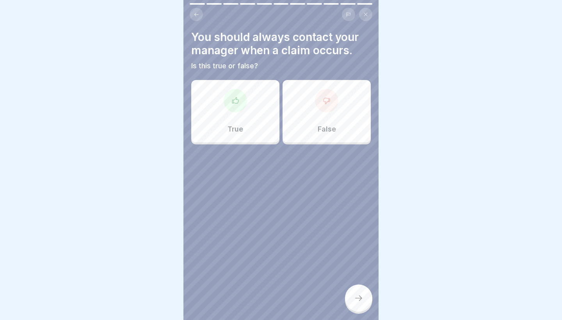
click at [337, 24] on div "You should always contact your manager when a claim occurs. Is this true or fal…" at bounding box center [280, 160] width 195 height 320
click at [230, 152] on div at bounding box center [280, 167] width 179 height 47
click at [249, 118] on div "True" at bounding box center [235, 111] width 88 height 62
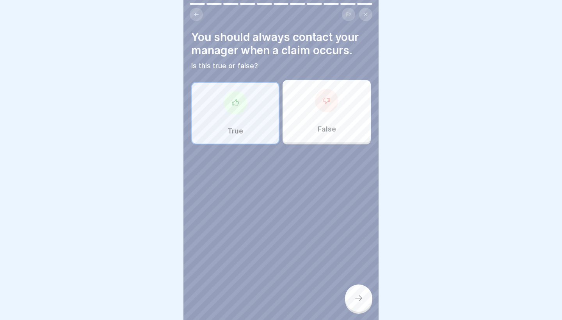
click at [361, 301] on icon at bounding box center [358, 297] width 9 height 9
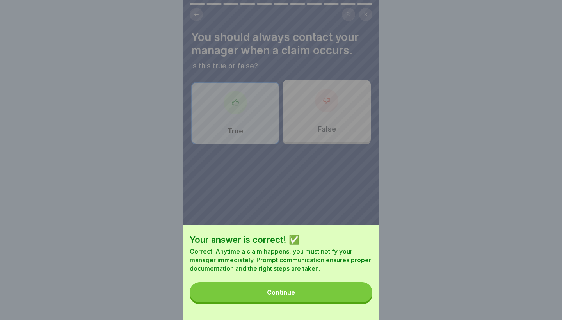
click at [340, 291] on button "Continue" at bounding box center [281, 292] width 183 height 20
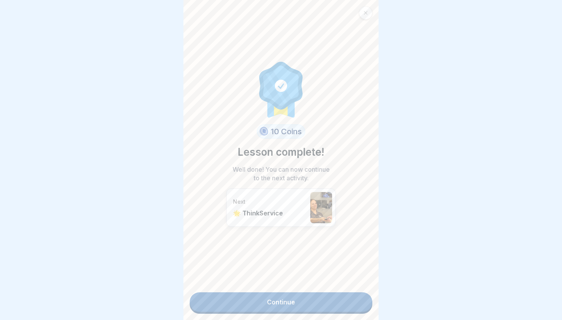
click at [341, 298] on link "Continue" at bounding box center [281, 302] width 183 height 20
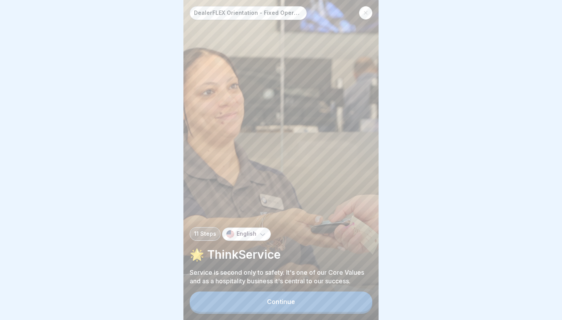
click at [341, 298] on button "Continue" at bounding box center [281, 301] width 183 height 20
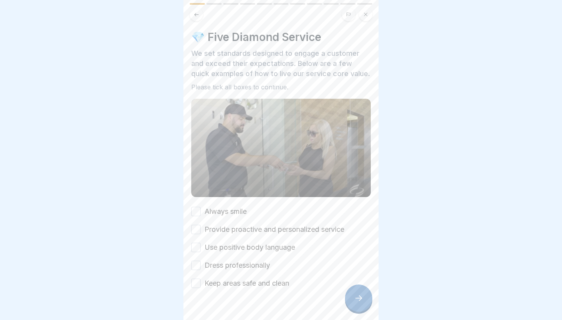
click at [246, 212] on label "Always smile" at bounding box center [225, 211] width 42 height 10
click at [201, 212] on button "Always smile" at bounding box center [195, 211] width 9 height 9
click at [255, 223] on div "Always smile Provide proactive and personalized service Use positive body langu…" at bounding box center [280, 247] width 179 height 82
click at [259, 236] on div "Always smile Provide proactive and personalized service Use positive body langu…" at bounding box center [280, 247] width 179 height 82
click at [270, 230] on label "Provide proactive and personalized service" at bounding box center [274, 229] width 140 height 10
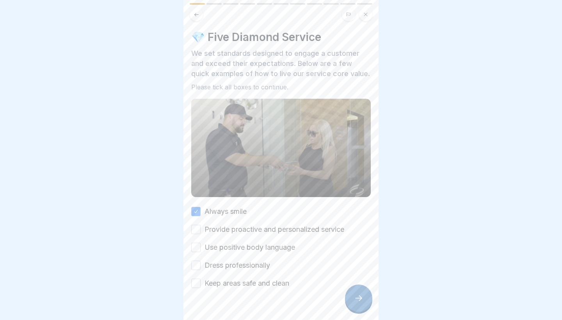
click at [201, 230] on button "Provide proactive and personalized service" at bounding box center [195, 229] width 9 height 9
click at [277, 247] on label "Use positive body language" at bounding box center [249, 247] width 91 height 10
click at [201, 247] on button "Use positive body language" at bounding box center [195, 247] width 9 height 9
click at [256, 263] on label "Dress professionally" at bounding box center [237, 265] width 66 height 10
click at [201, 263] on button "Dress professionally" at bounding box center [195, 265] width 9 height 9
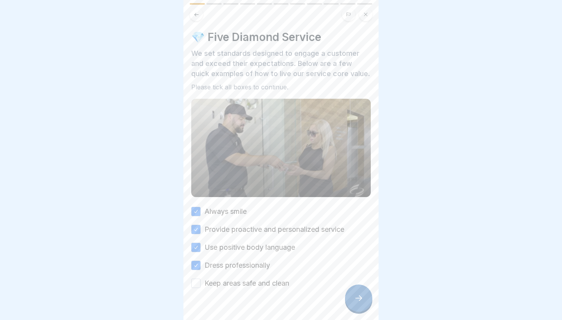
click at [266, 281] on label "Keep areas safe and clean" at bounding box center [246, 283] width 85 height 10
click at [201, 281] on button "Keep areas safe and clean" at bounding box center [195, 283] width 9 height 9
click at [355, 296] on icon at bounding box center [358, 297] width 9 height 9
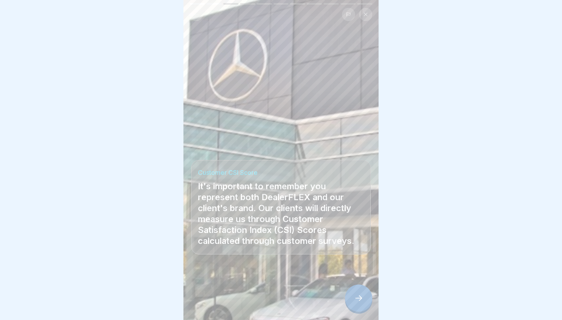
click at [354, 298] on icon at bounding box center [358, 297] width 9 height 9
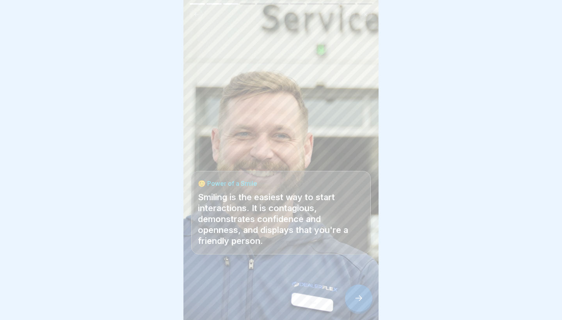
click at [354, 298] on icon at bounding box center [358, 297] width 9 height 9
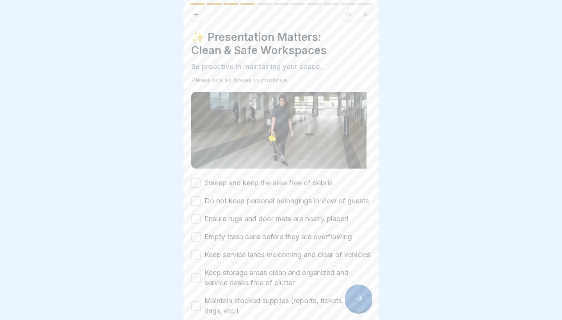
click at [354, 298] on icon at bounding box center [358, 297] width 9 height 9
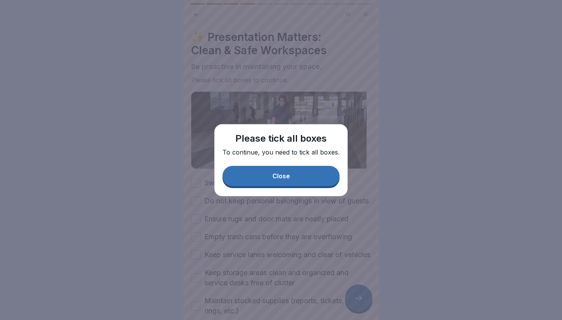
click at [303, 188] on div "Please tick all boxes To continue, you need to tick all boxes. Close" at bounding box center [280, 160] width 133 height 72
click at [295, 179] on button "Close" at bounding box center [280, 176] width 117 height 20
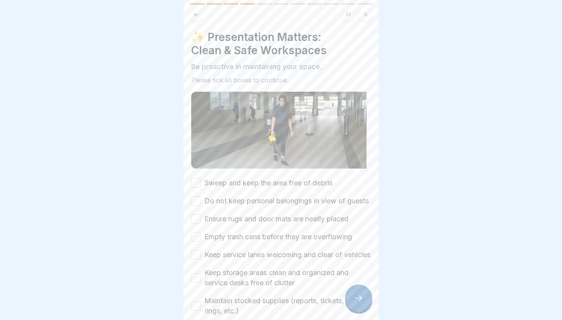
click at [288, 184] on label "Sweep and keep the area free of debris" at bounding box center [268, 183] width 128 height 10
click at [201, 184] on button "Sweep and keep the area free of debris" at bounding box center [195, 182] width 9 height 9
click at [273, 200] on label "Do not keep personal belongings in view of guests" at bounding box center [286, 201] width 164 height 10
click at [201, 200] on button "Do not keep personal belongings in view of guests" at bounding box center [195, 200] width 9 height 9
click at [257, 224] on label "Ensure rugs and door mats are neatly placed" at bounding box center [276, 219] width 144 height 10
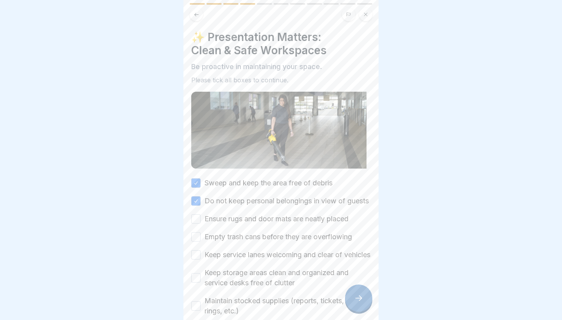
click at [201, 224] on button "Ensure rugs and door mats are neatly placed" at bounding box center [195, 218] width 9 height 9
click at [248, 242] on label "Empty trash cans before they are overflowing" at bounding box center [277, 237] width 147 height 10
click at [201, 241] on button "Empty trash cans before they are overflowing" at bounding box center [195, 236] width 9 height 9
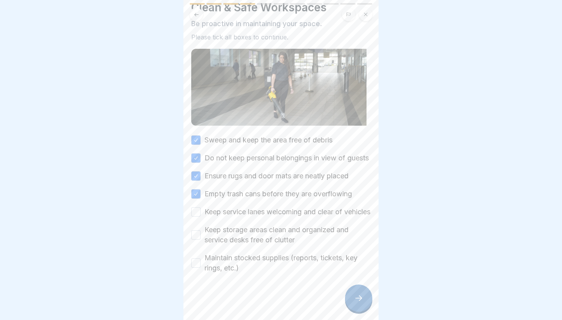
scroll to position [53, 0]
click at [230, 270] on label "Maintain stocked supplies (reports, tickets, key rings, etc.)" at bounding box center [287, 263] width 166 height 20
click at [201, 268] on button "Maintain stocked supplies (reports, tickets, key rings, etc.)" at bounding box center [195, 262] width 9 height 9
click at [240, 245] on label "Keep storage areas clean and organized and service desks free of clutter" at bounding box center [287, 235] width 166 height 20
click at [201, 240] on button "Keep storage areas clean and organized and service desks free of clutter" at bounding box center [195, 234] width 9 height 9
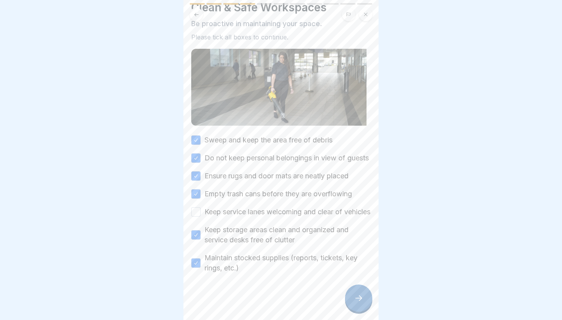
click at [225, 208] on label "Keep service lanes welcoming and clear of vehicles" at bounding box center [287, 212] width 166 height 10
click at [201, 208] on button "Keep service lanes welcoming and clear of vehicles" at bounding box center [195, 211] width 9 height 9
click at [345, 290] on div at bounding box center [280, 296] width 179 height 47
click at [357, 293] on div at bounding box center [358, 297] width 27 height 27
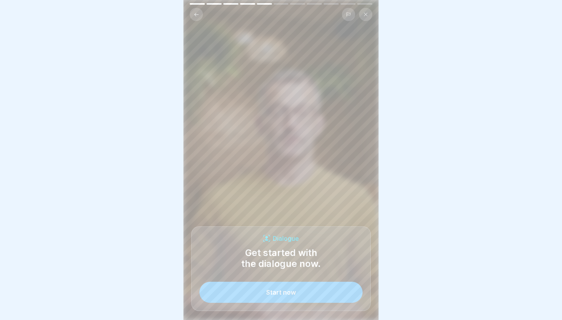
click at [296, 293] on button "Start now" at bounding box center [280, 292] width 163 height 21
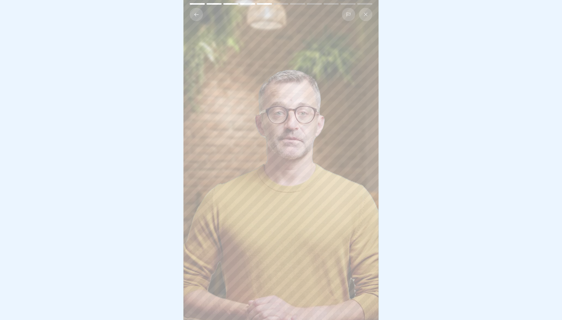
click at [346, 130] on video at bounding box center [280, 160] width 195 height 320
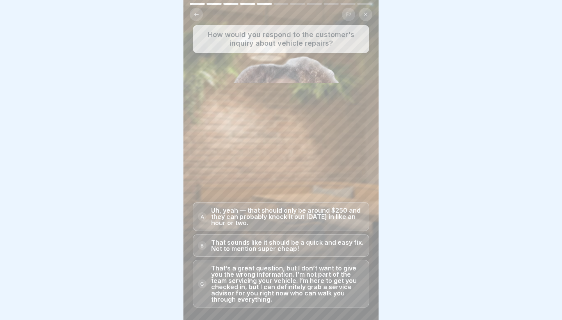
click at [316, 244] on p "That sounds like it should be a quick and easy fix. Not to mention super cheap!" at bounding box center [287, 245] width 153 height 12
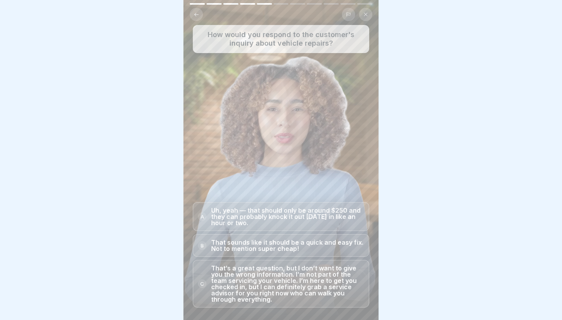
click at [301, 288] on p "That’s a great question, but I don’t want to give you the wrong information. I’…" at bounding box center [287, 283] width 153 height 37
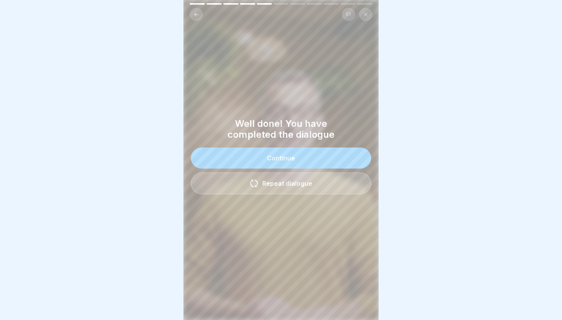
click at [343, 155] on button "Continue" at bounding box center [281, 157] width 180 height 21
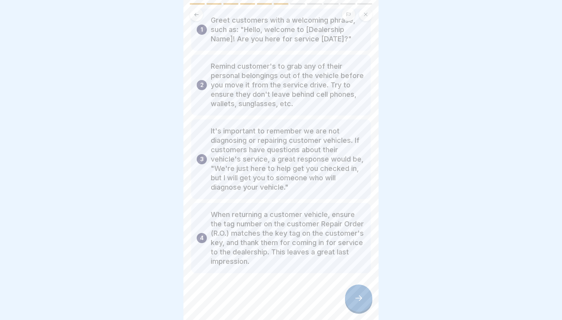
scroll to position [59, 0]
click at [357, 298] on icon at bounding box center [358, 297] width 9 height 9
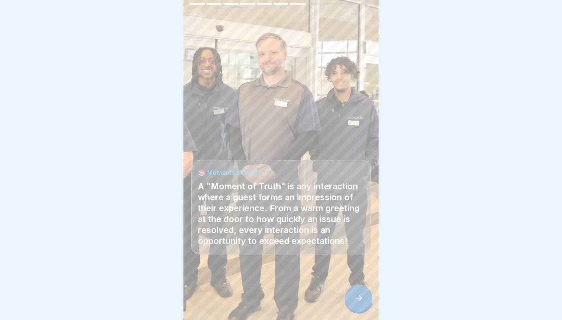
click at [357, 308] on div at bounding box center [358, 297] width 27 height 27
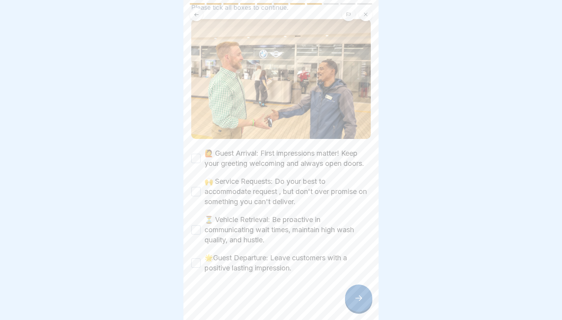
scroll to position [92, 0]
click at [276, 151] on label "🙋 Guest Arrival: First impressions matter! Keep your greeting welcoming and alw…" at bounding box center [287, 159] width 166 height 20
click at [201, 154] on button "🙋 Guest Arrival: First impressions matter! Keep your greeting welcoming and alw…" at bounding box center [195, 158] width 9 height 9
click at [272, 192] on label "🙌 Service Requests: Do your best to accommodate request , but don't over promis…" at bounding box center [287, 192] width 166 height 30
click at [201, 192] on button "🙌 Service Requests: Do your best to accommodate request , but don't over promis…" at bounding box center [195, 191] width 9 height 9
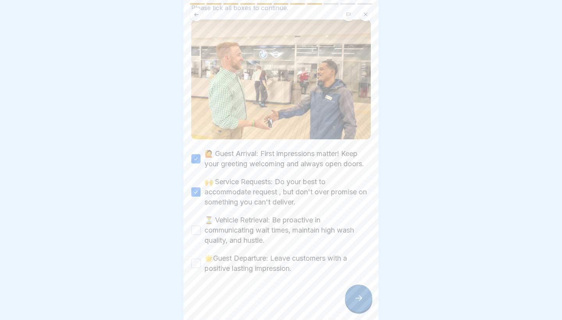
click at [270, 235] on label "⏳ Vehicle Retrieval: Be proactive in communicating wait times, maintain high wa…" at bounding box center [287, 230] width 166 height 30
click at [201, 235] on button "⏳ Vehicle Retrieval: Be proactive in communicating wait times, maintain high wa…" at bounding box center [195, 229] width 9 height 9
click at [264, 257] on label "🌟Guest Departure: Leave customers with a positive lasting impression." at bounding box center [287, 263] width 166 height 20
click at [201, 259] on button "🌟Guest Departure: Leave customers with a positive lasting impression." at bounding box center [195, 263] width 9 height 9
click at [353, 296] on div at bounding box center [358, 297] width 27 height 27
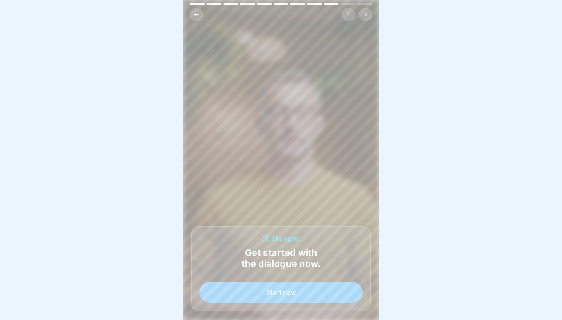
click at [353, 296] on button "Start now" at bounding box center [280, 292] width 163 height 21
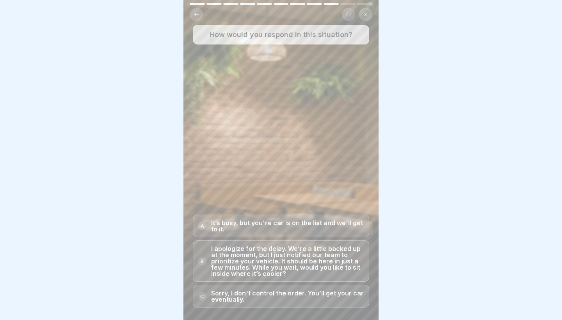
click at [305, 261] on p "I apologize for the delay. We’re a little backed up at the moment, but I just n…" at bounding box center [287, 260] width 153 height 31
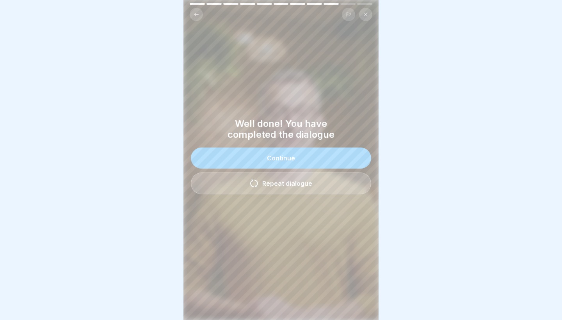
click at [292, 163] on button "Continue" at bounding box center [281, 157] width 180 height 21
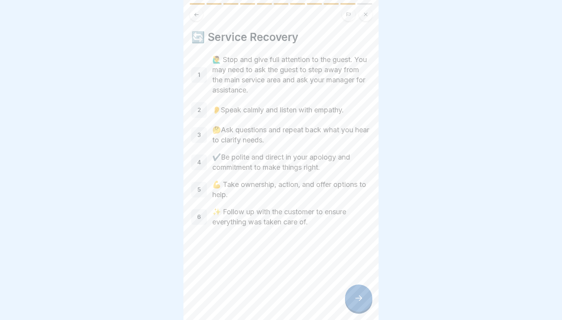
click at [361, 295] on icon at bounding box center [358, 297] width 9 height 9
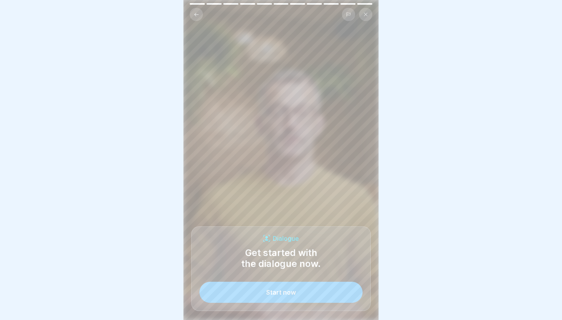
click at [340, 284] on button "Start now" at bounding box center [280, 292] width 163 height 21
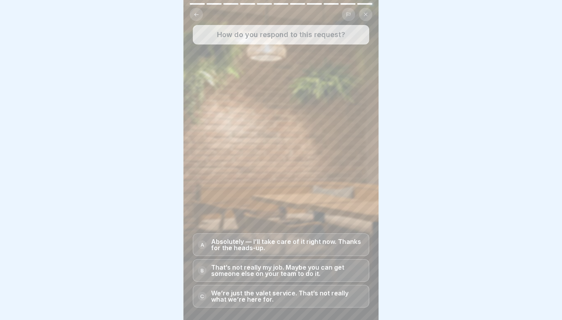
click at [291, 143] on div "How do you respond to this request? A Absolutely — I’ll take care of it right n…" at bounding box center [280, 160] width 195 height 320
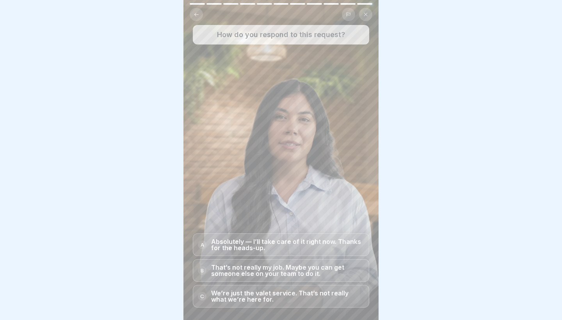
click at [277, 90] on div "How do you respond to this request? A Absolutely — I’ll take care of it right n…" at bounding box center [280, 160] width 195 height 320
click at [284, 124] on div "How do you respond to this request? A Absolutely — I’ll take care of it right n…" at bounding box center [280, 160] width 195 height 320
click at [317, 243] on p "Absolutely — I’ll take care of it right now. Thanks for the heads-up." at bounding box center [287, 244] width 153 height 12
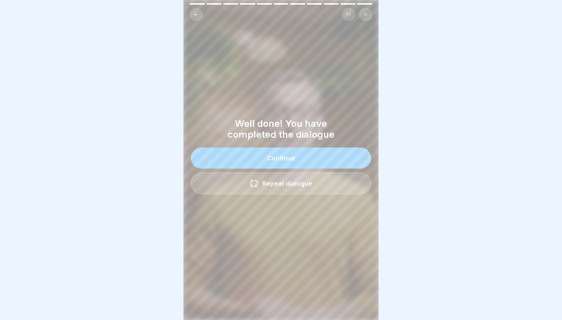
click at [237, 158] on button "Continue" at bounding box center [281, 157] width 180 height 21
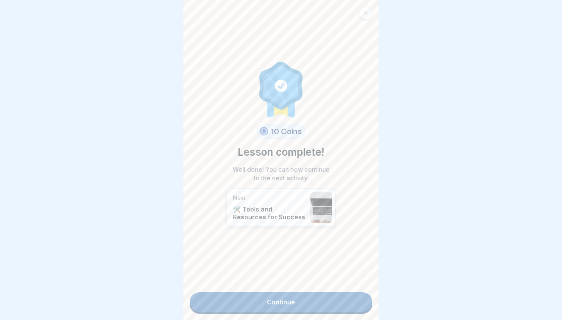
click at [351, 303] on link "Continue" at bounding box center [281, 302] width 183 height 20
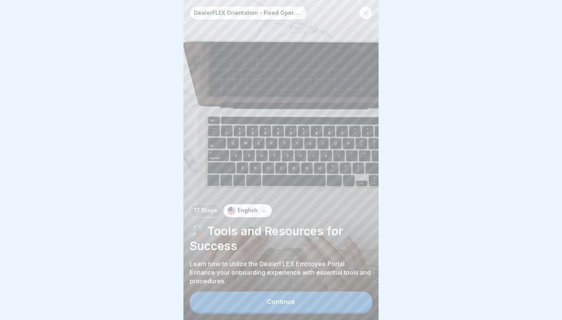
click at [351, 303] on button "Continue" at bounding box center [281, 301] width 183 height 20
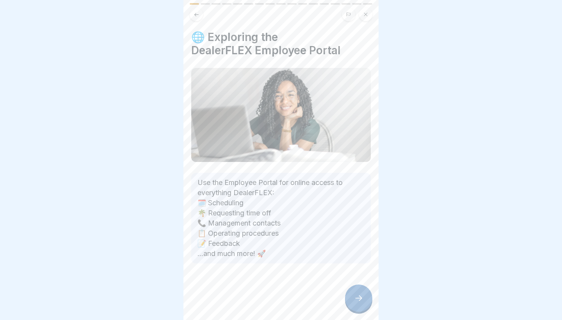
click at [351, 303] on div at bounding box center [358, 297] width 27 height 27
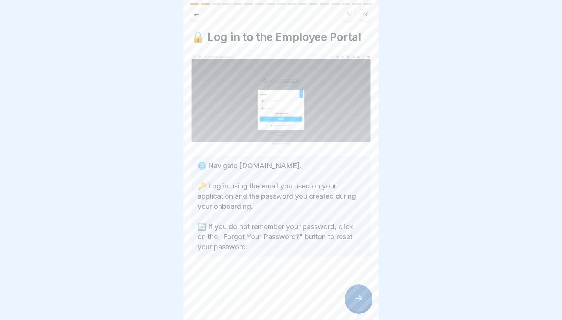
click at [351, 303] on div at bounding box center [358, 297] width 27 height 27
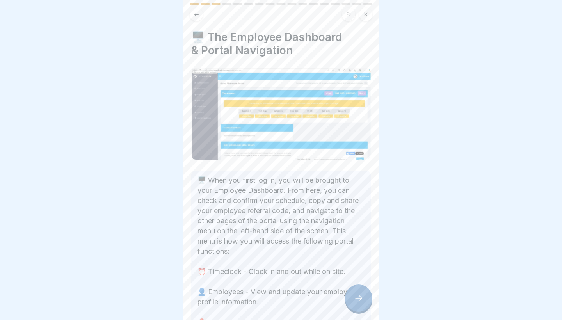
click at [351, 303] on div at bounding box center [358, 297] width 27 height 27
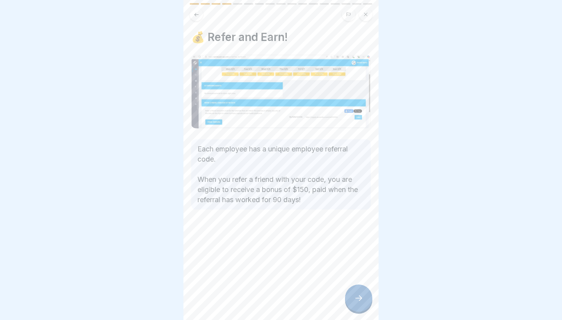
click at [351, 303] on div at bounding box center [358, 297] width 27 height 27
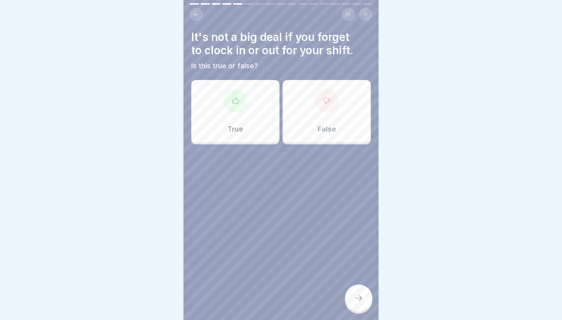
click at [316, 114] on div "False" at bounding box center [326, 111] width 88 height 62
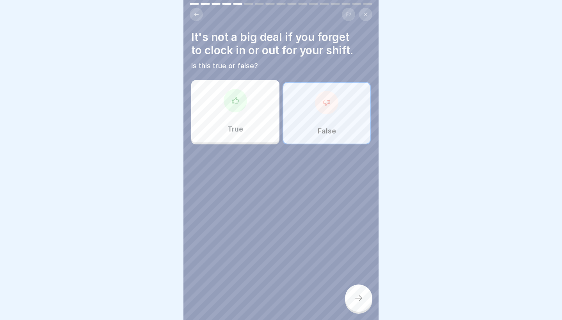
click at [352, 291] on div at bounding box center [358, 297] width 27 height 27
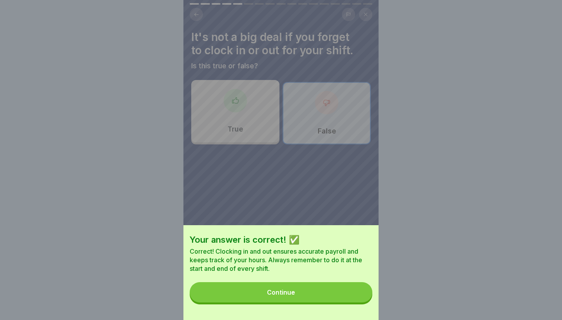
click at [341, 287] on button "Continue" at bounding box center [281, 292] width 183 height 20
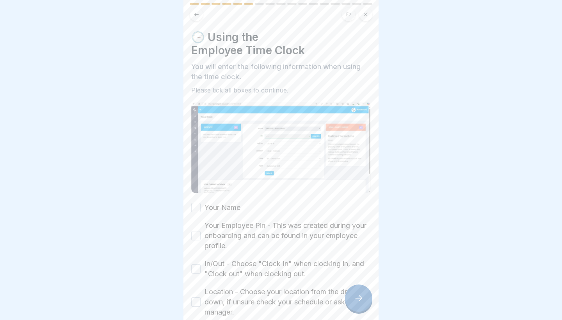
click at [291, 229] on label "Your Employee Pin - This was created during your onboarding and can be found in…" at bounding box center [287, 235] width 166 height 30
click at [201, 231] on button "Your Employee Pin - This was created during your onboarding and can be found in…" at bounding box center [195, 235] width 9 height 9
click at [261, 215] on div "Your Name Your Employee Pin - This was created during your onboarding and can b…" at bounding box center [280, 292] width 179 height 181
click at [245, 210] on div "Your Name Your Employee Pin - This was created during your onboarding and can b…" at bounding box center [280, 292] width 179 height 181
click at [234, 214] on div "Your Name Your Employee Pin - This was created during your onboarding and can b…" at bounding box center [280, 292] width 179 height 181
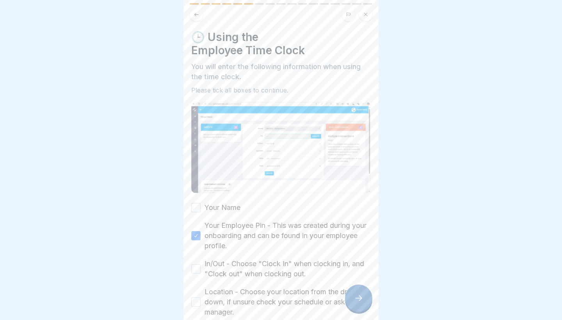
click at [234, 214] on div "Your Name Your Employee Pin - This was created during your onboarding and can b…" at bounding box center [280, 292] width 179 height 181
click at [234, 211] on label "Your Name" at bounding box center [222, 207] width 36 height 10
click at [201, 211] on button "Your Name" at bounding box center [195, 207] width 9 height 9
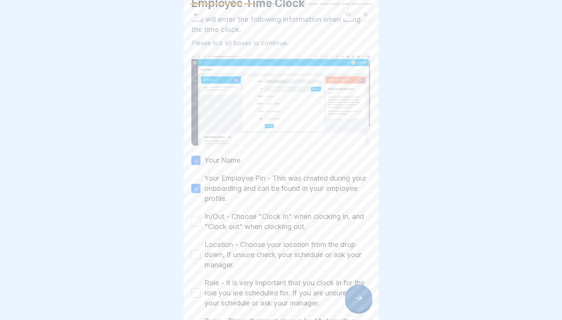
scroll to position [60, 0]
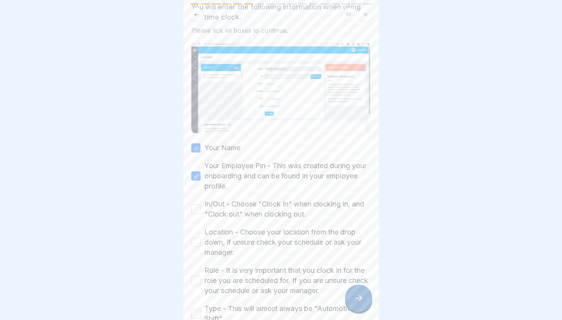
click at [234, 211] on label "In/Out - Choose "Clock In" when clocking in, and "Clock out" when clocking out." at bounding box center [287, 209] width 166 height 20
click at [201, 211] on button "In/Out - Choose "Clock In" when clocking in, and "Clock out" when clocking out." at bounding box center [195, 208] width 9 height 9
click at [238, 235] on label "Location - Choose your location from the drop down, if unsure check your schedu…" at bounding box center [287, 242] width 166 height 30
click at [201, 238] on button "Location - Choose your location from the drop down, if unsure check your schedu…" at bounding box center [195, 242] width 9 height 9
click at [242, 279] on label "Role - It is very important that you clock in for the role you are scheduled fo…" at bounding box center [287, 280] width 166 height 30
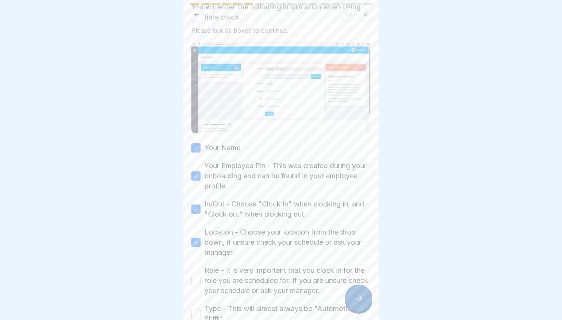
click at [201, 279] on button "Role - It is very important that you clock in for the role you are scheduled fo…" at bounding box center [195, 280] width 9 height 9
click at [247, 312] on label "Type - This will almost always be "Automotive Shift"." at bounding box center [287, 313] width 166 height 20
click at [201, 312] on button "Type - This will almost always be "Automotive Shift"." at bounding box center [195, 313] width 9 height 9
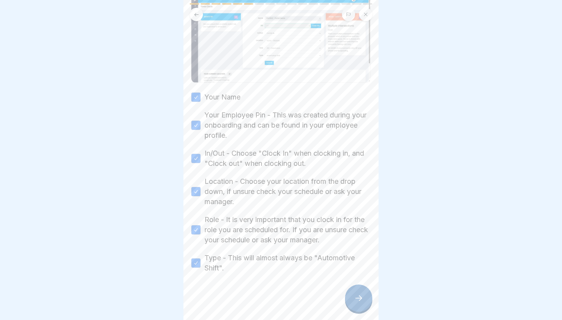
scroll to position [110, 0]
drag, startPoint x: 381, startPoint y: 296, endPoint x: 371, endPoint y: 296, distance: 9.8
click at [377, 296] on body "DealerFLEX Orientation - Fixed Operations Division 17 Steps English 🛠️ Tools an…" at bounding box center [281, 160] width 562 height 320
click at [359, 296] on icon at bounding box center [358, 297] width 9 height 9
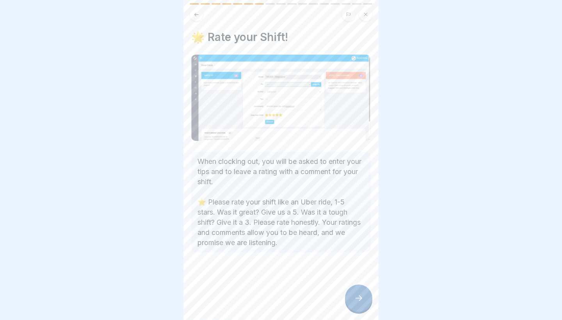
click at [359, 296] on icon at bounding box center [358, 297] width 9 height 9
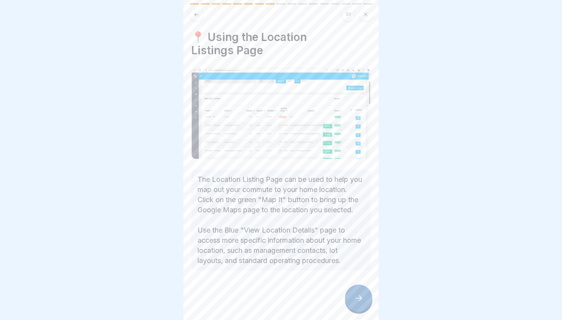
click at [359, 296] on icon at bounding box center [358, 297] width 9 height 9
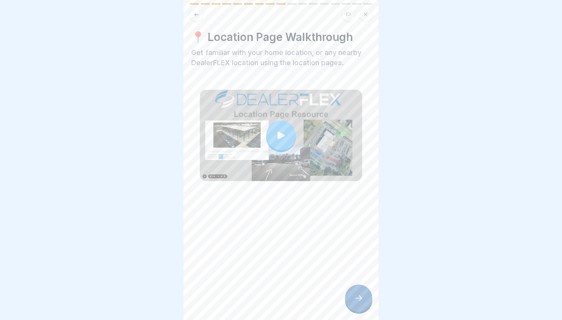
click at [359, 296] on icon at bounding box center [358, 297] width 9 height 9
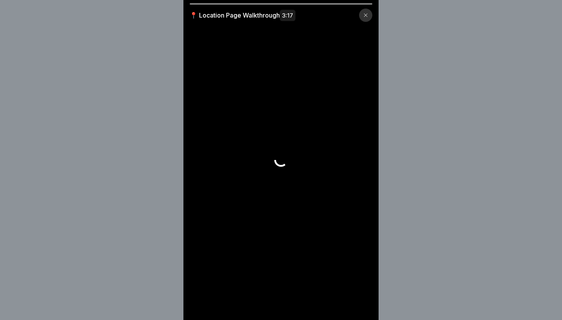
click at [359, 296] on video at bounding box center [280, 160] width 195 height 320
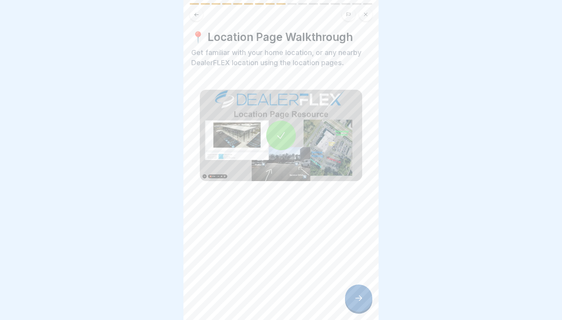
click at [359, 295] on icon at bounding box center [358, 297] width 9 height 9
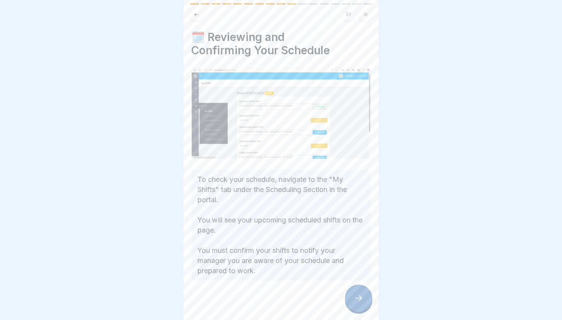
click at [359, 291] on div at bounding box center [358, 297] width 27 height 27
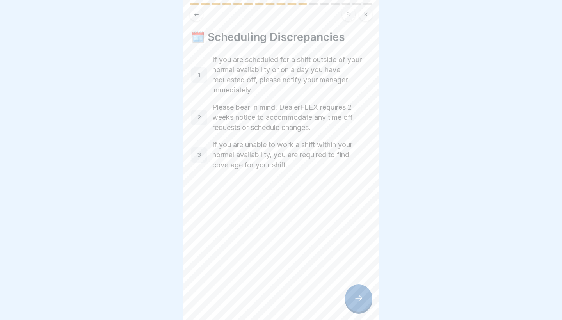
click at [359, 291] on div at bounding box center [358, 297] width 27 height 27
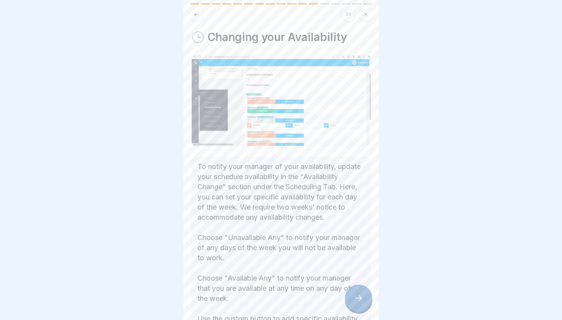
click at [359, 291] on div at bounding box center [358, 297] width 27 height 27
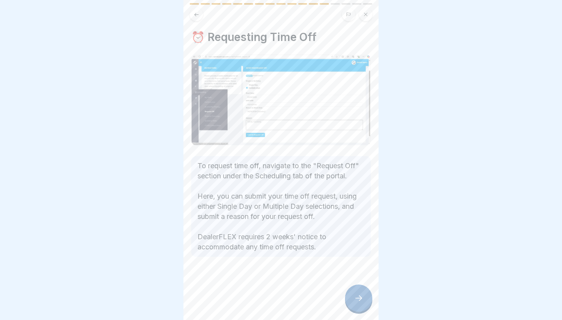
click at [359, 299] on icon at bounding box center [358, 297] width 9 height 9
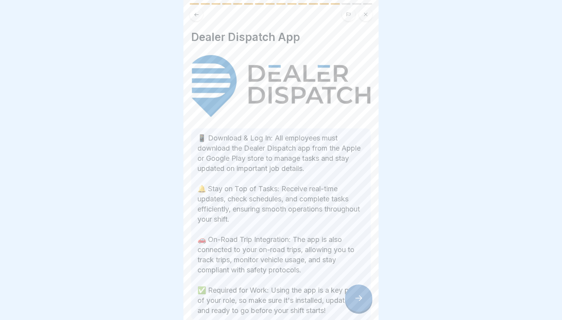
click at [359, 299] on icon at bounding box center [358, 297] width 9 height 9
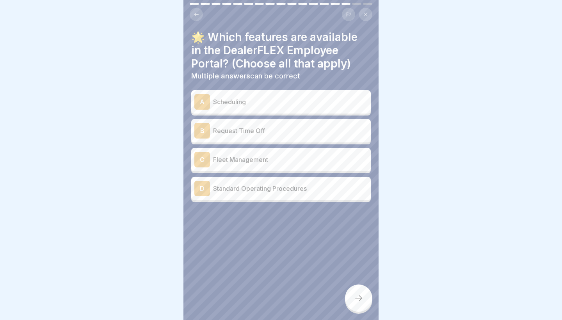
click at [359, 299] on icon at bounding box center [358, 297] width 9 height 9
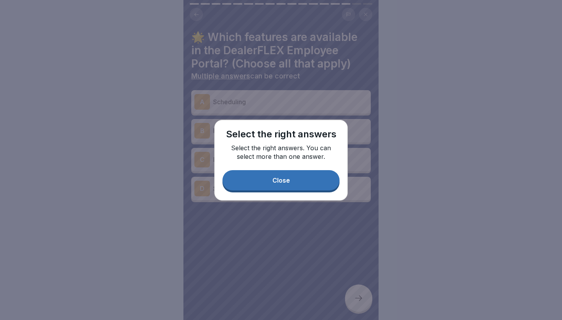
click at [323, 188] on button "Close" at bounding box center [280, 180] width 117 height 20
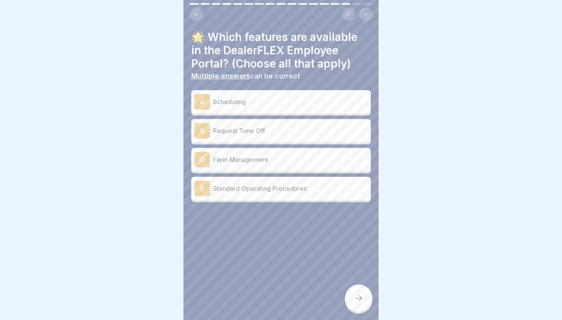
click at [276, 167] on div "C Fleet Management" at bounding box center [280, 159] width 179 height 23
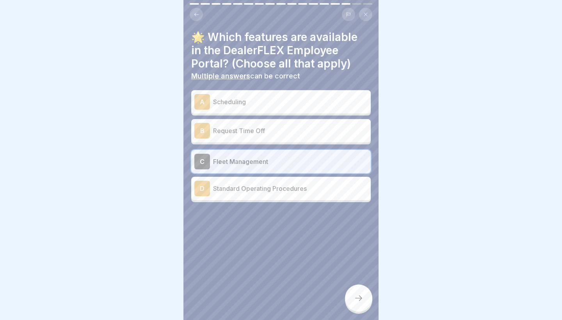
click at [358, 291] on div at bounding box center [358, 297] width 27 height 27
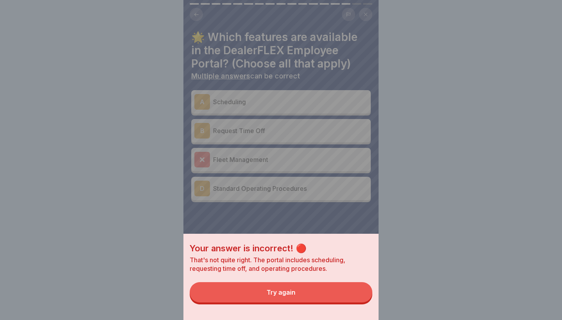
click at [340, 307] on div "Your answer is incorrect! 🔴 That's not quite right. The portal includes schedul…" at bounding box center [280, 277] width 195 height 86
click at [337, 300] on button "Try again" at bounding box center [281, 292] width 183 height 20
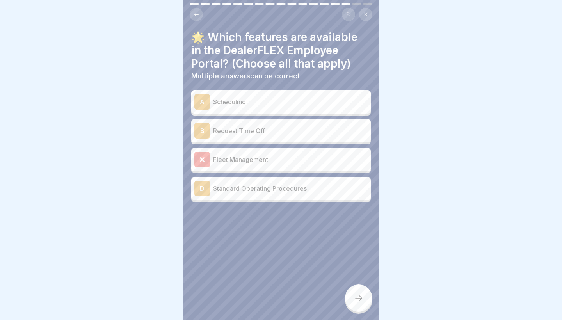
click at [319, 191] on p "Standard Operating Procedures" at bounding box center [290, 188] width 154 height 9
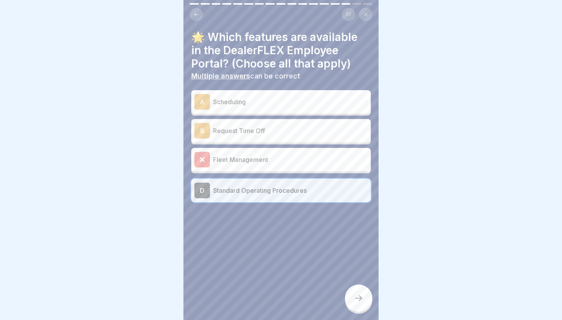
click at [355, 302] on icon at bounding box center [358, 297] width 9 height 9
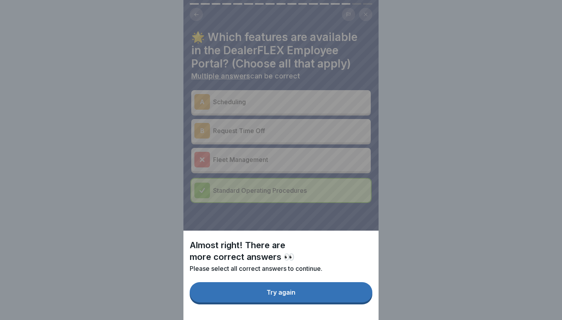
click at [332, 291] on button "Try again" at bounding box center [281, 292] width 183 height 20
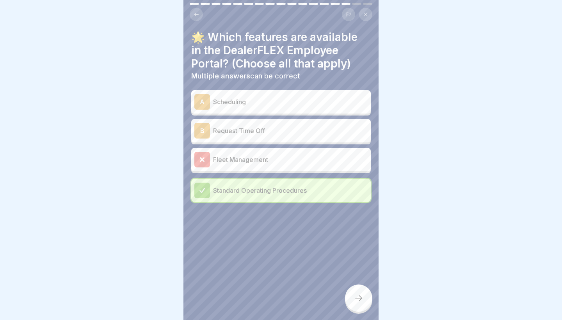
click at [350, 296] on div at bounding box center [358, 297] width 27 height 27
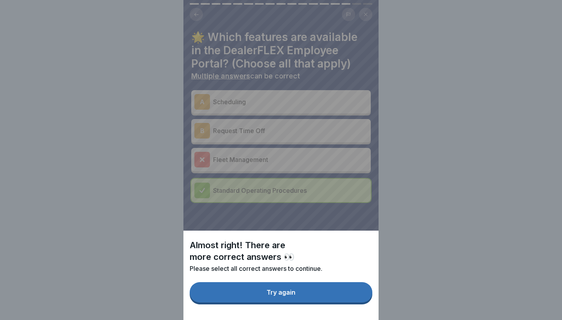
click at [335, 294] on button "Try again" at bounding box center [281, 292] width 183 height 20
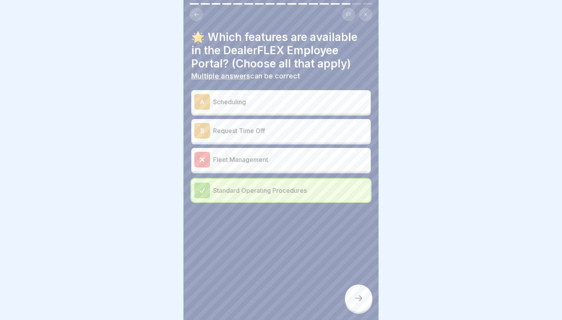
click at [356, 293] on div at bounding box center [358, 297] width 27 height 27
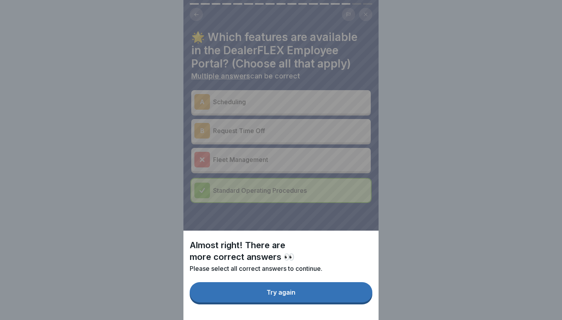
click at [356, 293] on button "Try again" at bounding box center [281, 292] width 183 height 20
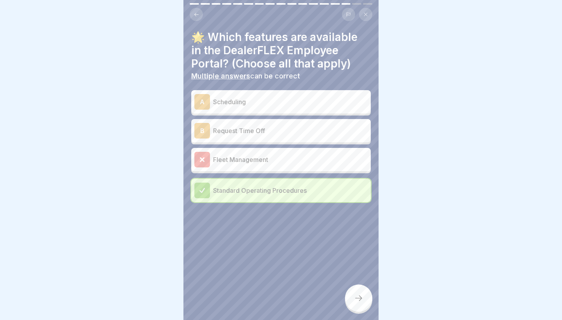
click at [356, 293] on div at bounding box center [358, 297] width 27 height 27
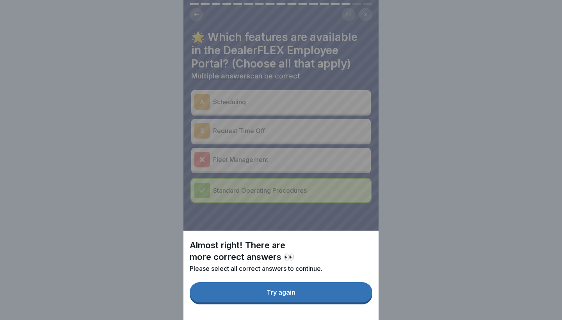
click at [346, 290] on button "Try again" at bounding box center [281, 292] width 183 height 20
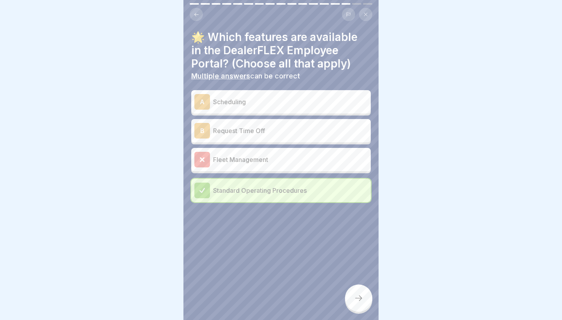
click at [279, 106] on div "A Scheduling" at bounding box center [280, 102] width 173 height 16
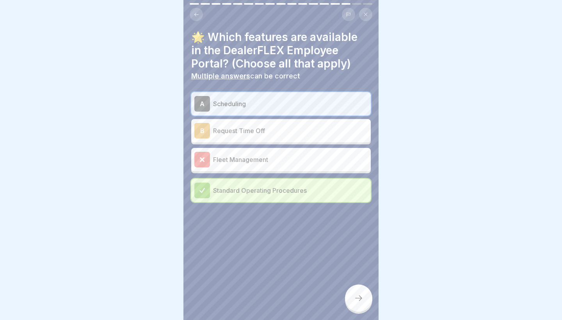
click at [286, 132] on p "Request Time Off" at bounding box center [290, 130] width 154 height 9
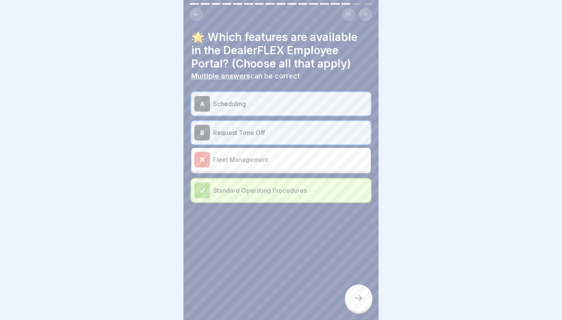
click at [362, 297] on icon at bounding box center [358, 297] width 9 height 9
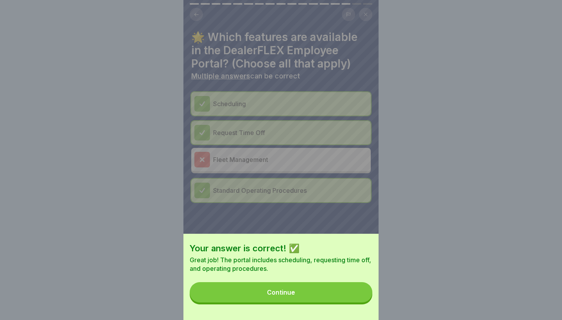
click at [343, 292] on button "Continue" at bounding box center [281, 292] width 183 height 20
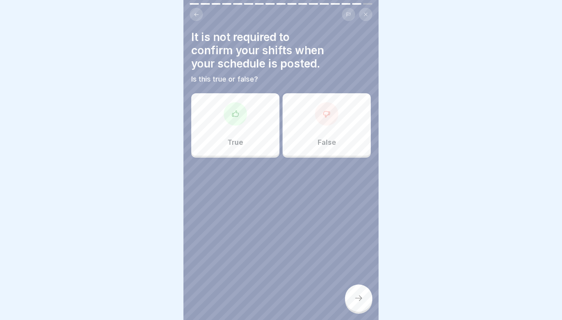
click at [319, 128] on div "False" at bounding box center [326, 124] width 88 height 62
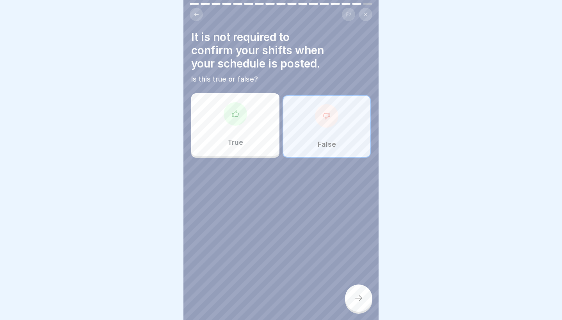
click at [231, 145] on p "True" at bounding box center [235, 142] width 16 height 9
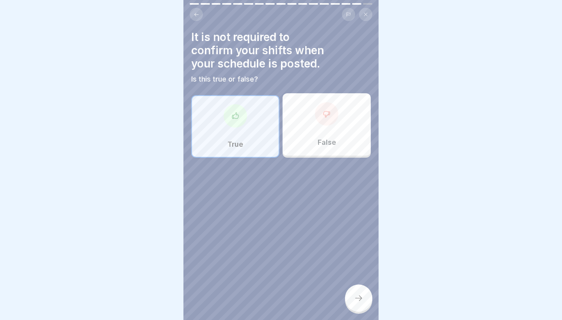
click at [330, 83] on div "It is not required to confirm your shifts when your schedule is posted. Is this…" at bounding box center [280, 93] width 179 height 127
click at [328, 136] on div "False" at bounding box center [326, 124] width 88 height 62
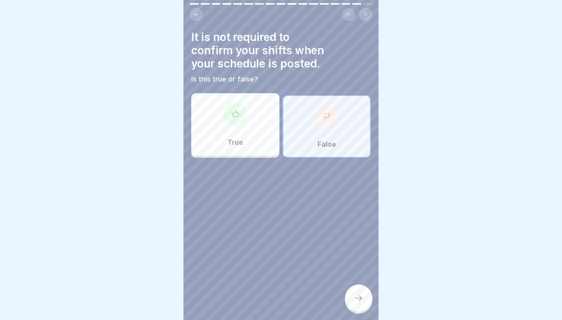
click at [355, 299] on icon at bounding box center [358, 297] width 9 height 9
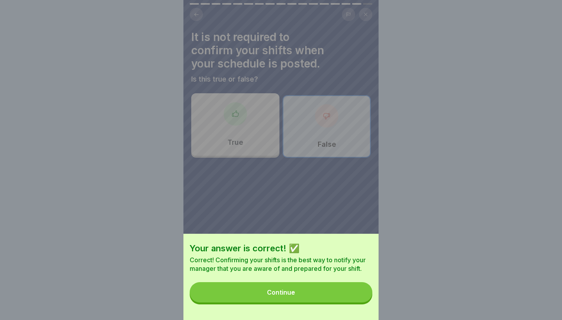
click at [348, 290] on button "Continue" at bounding box center [281, 292] width 183 height 20
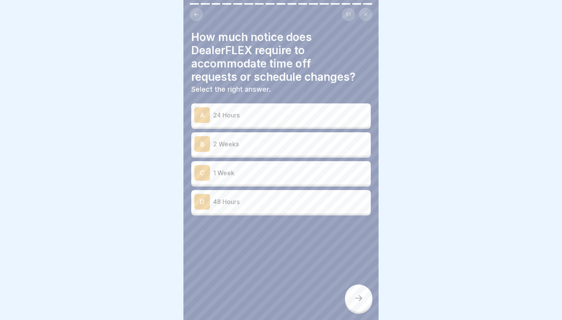
click at [236, 87] on p "Select the right answer." at bounding box center [280, 89] width 179 height 9
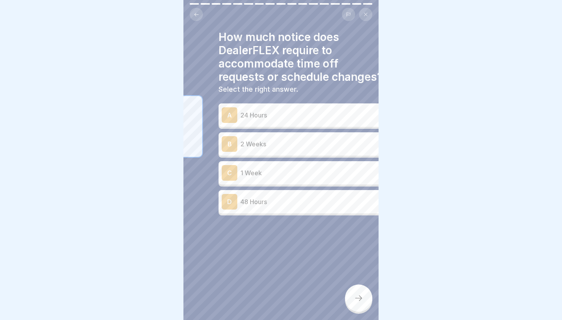
click at [211, 51] on div "How much notice does DealerFLEX require to accommodate time off requests or sch…" at bounding box center [308, 160] width 195 height 320
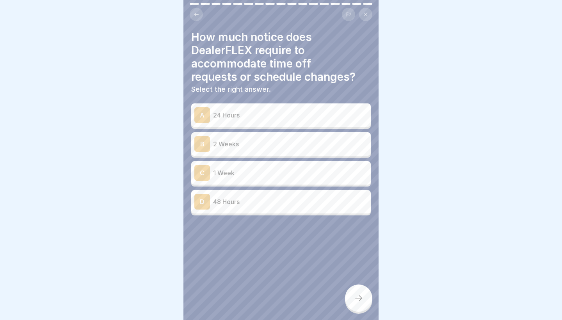
click at [277, 52] on h4 "How much notice does DealerFLEX require to accommodate time off requests or sch…" at bounding box center [280, 56] width 179 height 53
click at [179, 53] on body "DealerFLEX Orientation - Fixed Operations Division 17 Steps English 🛠️ Tools an…" at bounding box center [281, 160] width 562 height 320
click at [246, 60] on h4 "How much notice does DealerFLEX require to accommodate time off requests or sch…" at bounding box center [280, 56] width 179 height 53
click at [272, 153] on div "B 2 Weeks" at bounding box center [280, 143] width 179 height 23
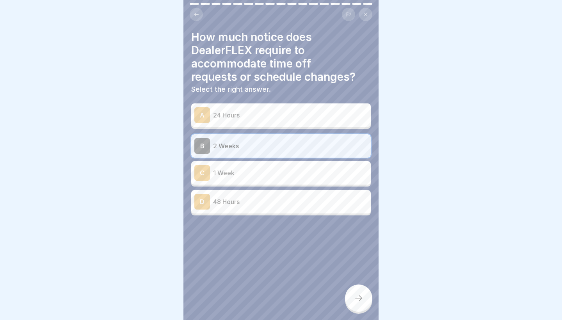
click at [262, 177] on div "C 1 Week" at bounding box center [280, 173] width 173 height 16
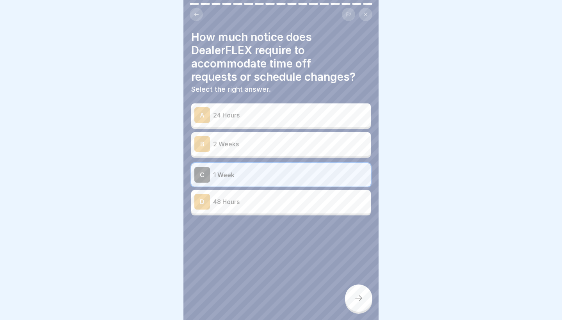
click at [307, 132] on div "B 2 Weeks" at bounding box center [280, 143] width 179 height 23
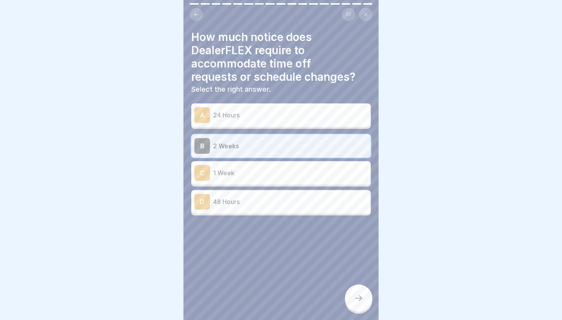
click at [354, 298] on icon at bounding box center [358, 297] width 9 height 9
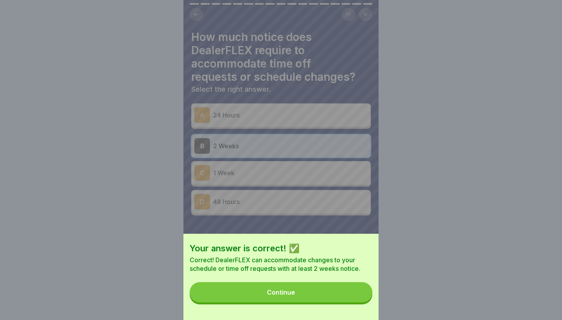
click at [354, 298] on button "Continue" at bounding box center [281, 292] width 183 height 20
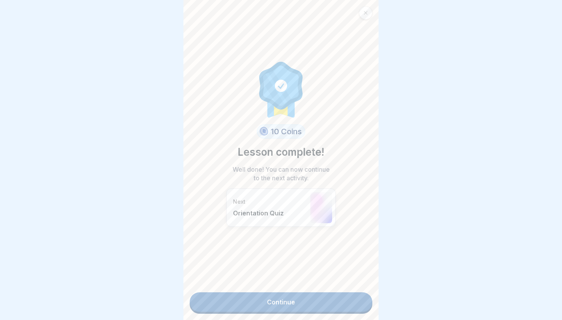
click at [314, 299] on link "Continue" at bounding box center [281, 302] width 183 height 20
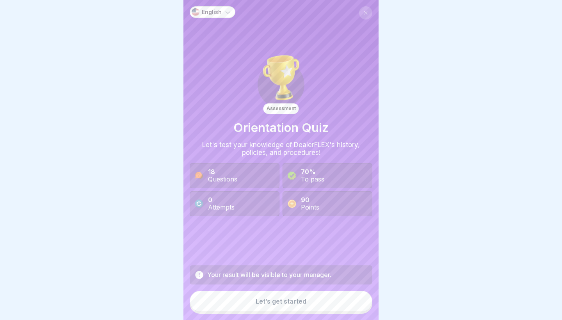
click at [303, 301] on div "Let’s get started" at bounding box center [281, 301] width 51 height 7
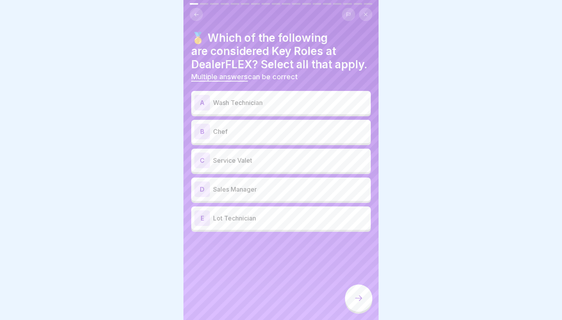
click at [318, 164] on p "Service Valet" at bounding box center [290, 160] width 154 height 9
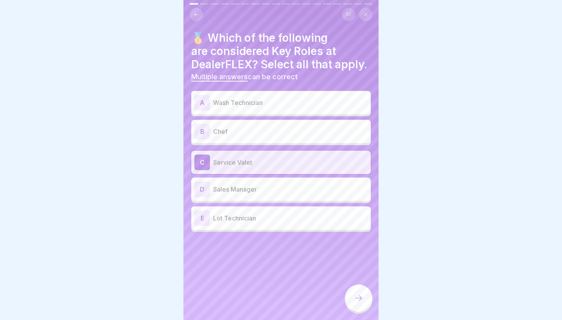
click at [308, 193] on p "Sales Manager" at bounding box center [290, 189] width 154 height 9
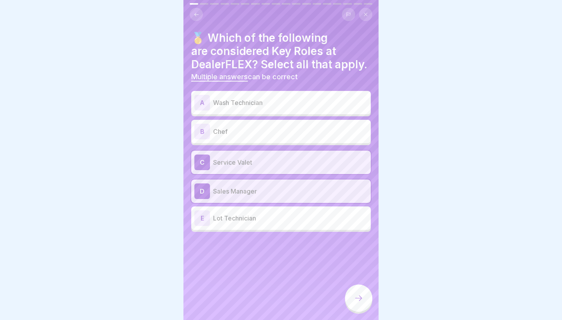
click at [358, 301] on icon at bounding box center [358, 297] width 9 height 9
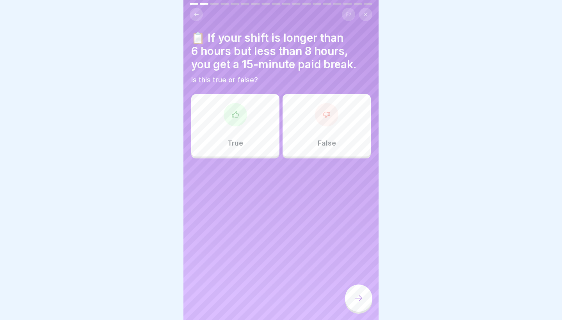
click at [348, 118] on div "False" at bounding box center [326, 125] width 88 height 62
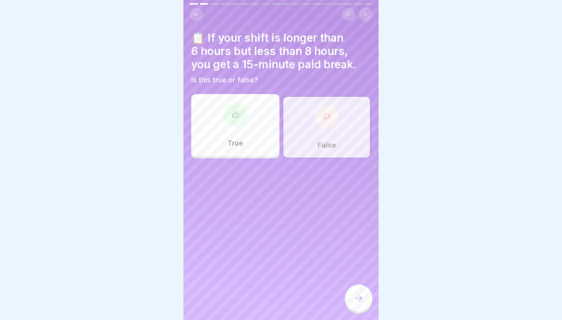
click at [355, 300] on icon at bounding box center [358, 297] width 9 height 9
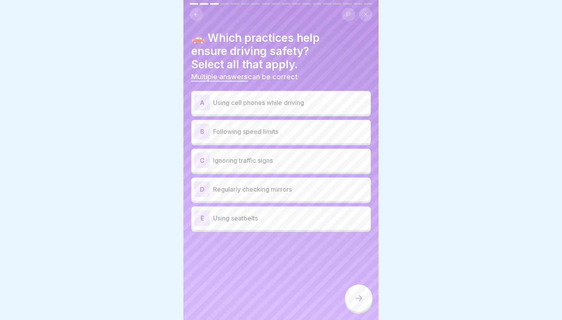
click at [307, 133] on p "Following speed limits" at bounding box center [290, 131] width 154 height 9
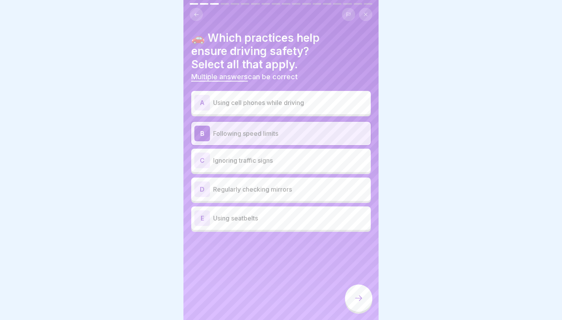
click at [305, 187] on p "Regularly checking mirrors" at bounding box center [290, 189] width 154 height 9
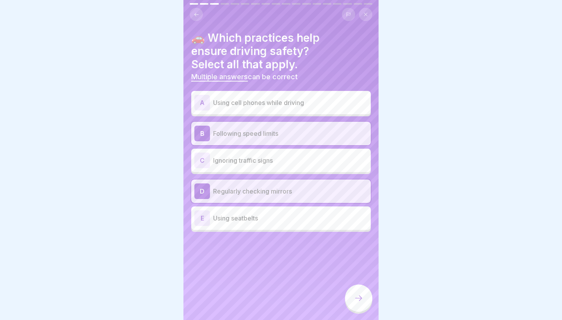
click at [317, 218] on p "Using seatbelts" at bounding box center [290, 217] width 154 height 9
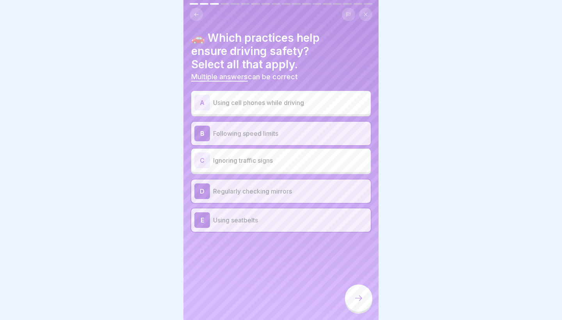
click at [358, 293] on div at bounding box center [358, 297] width 27 height 27
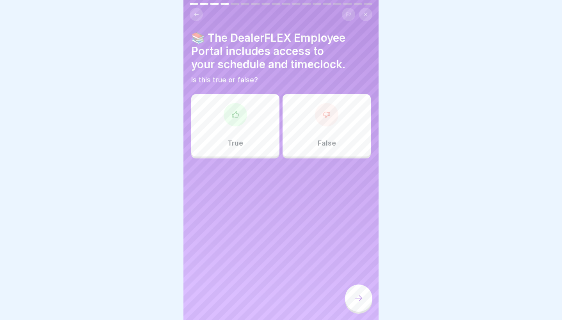
click at [249, 128] on div "True" at bounding box center [235, 125] width 88 height 62
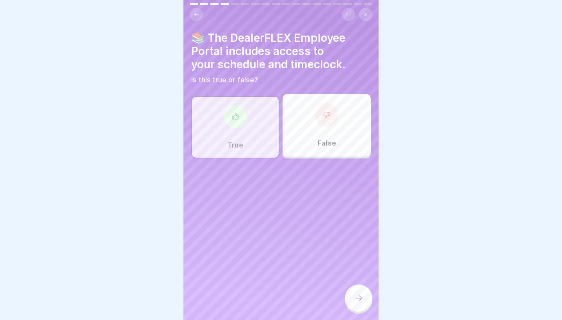
click at [256, 144] on div "True" at bounding box center [235, 127] width 88 height 62
click at [362, 304] on div at bounding box center [358, 297] width 27 height 27
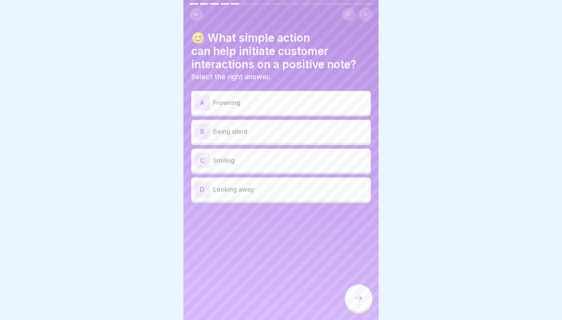
click at [341, 150] on div "C Smiling" at bounding box center [280, 160] width 179 height 23
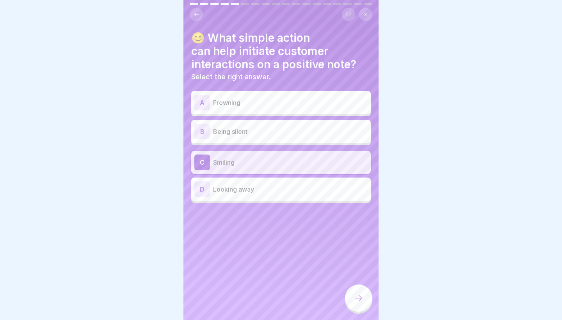
click at [360, 297] on icon at bounding box center [358, 297] width 9 height 9
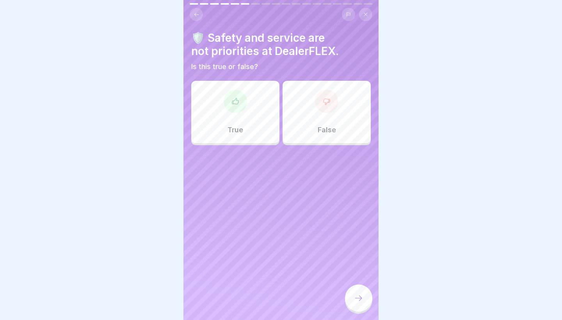
click at [341, 121] on div "False" at bounding box center [326, 112] width 88 height 62
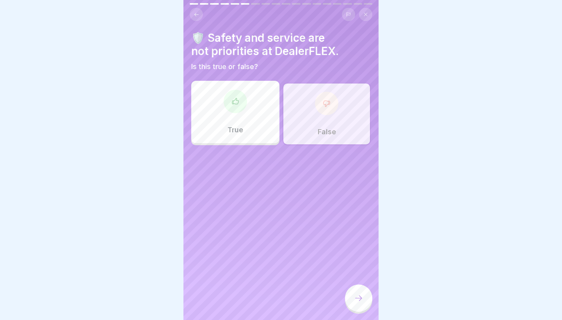
click at [353, 298] on div at bounding box center [358, 297] width 27 height 27
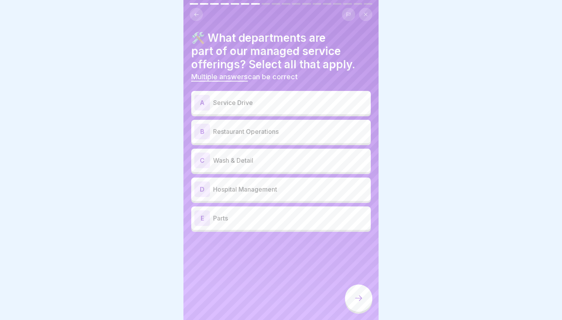
click at [351, 99] on p "Service Drive" at bounding box center [290, 102] width 154 height 9
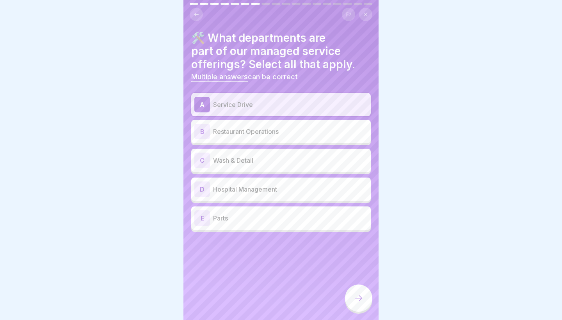
click at [339, 156] on p "Wash & Detail" at bounding box center [290, 160] width 154 height 9
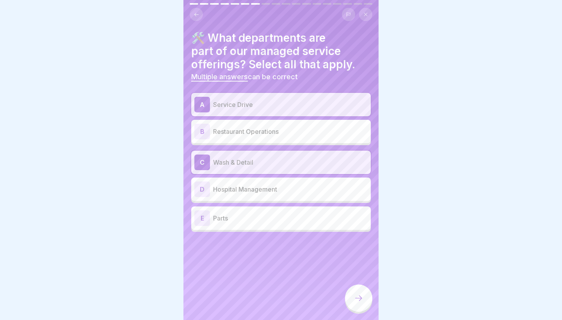
click at [324, 220] on p "Parts" at bounding box center [290, 217] width 154 height 9
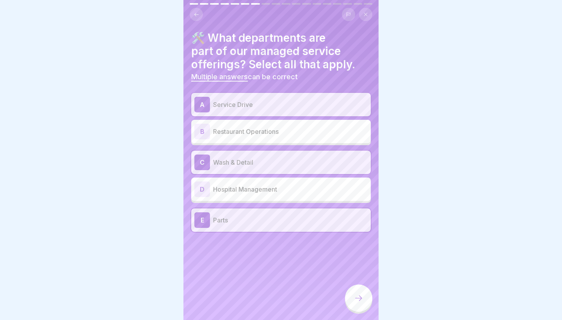
click at [362, 301] on icon at bounding box center [358, 297] width 9 height 9
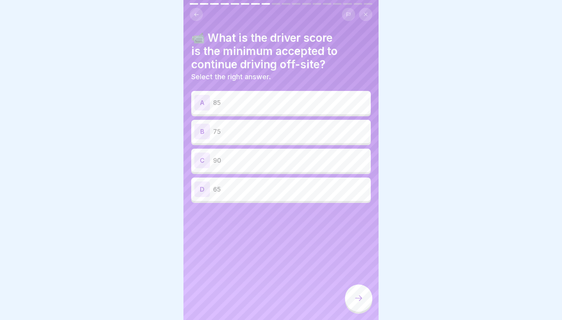
click at [446, 100] on div at bounding box center [281, 160] width 562 height 320
click at [321, 113] on div "A 85" at bounding box center [280, 102] width 179 height 23
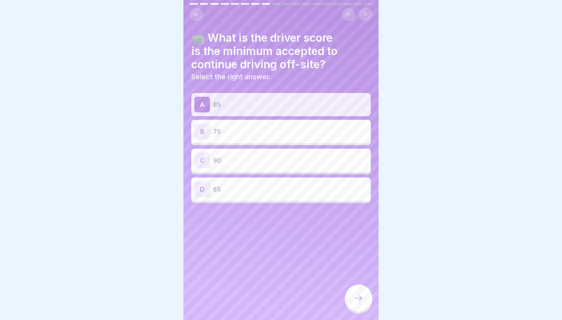
click at [367, 300] on div at bounding box center [358, 297] width 27 height 27
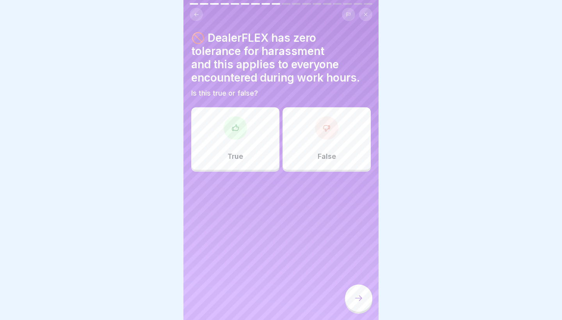
click at [234, 148] on div "True" at bounding box center [235, 138] width 88 height 62
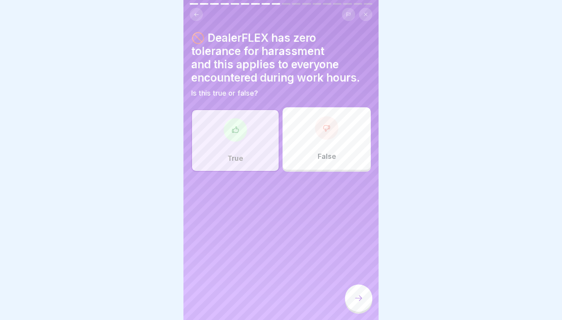
click at [248, 162] on div "True" at bounding box center [235, 140] width 88 height 62
click at [349, 295] on div at bounding box center [358, 297] width 27 height 27
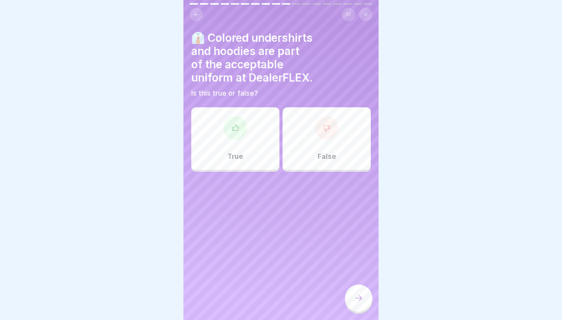
click at [322, 151] on div "False" at bounding box center [326, 138] width 88 height 62
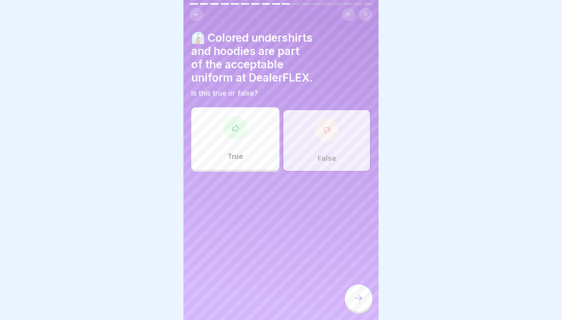
click at [359, 296] on icon at bounding box center [358, 297] width 9 height 9
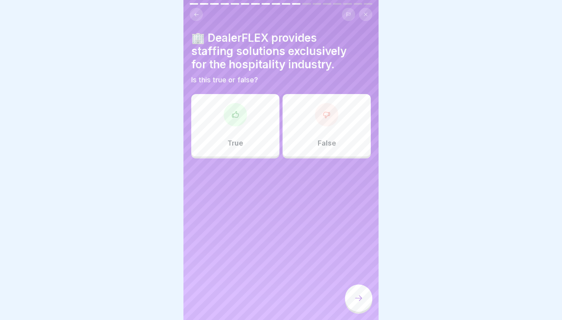
click at [344, 148] on div "False" at bounding box center [326, 125] width 88 height 62
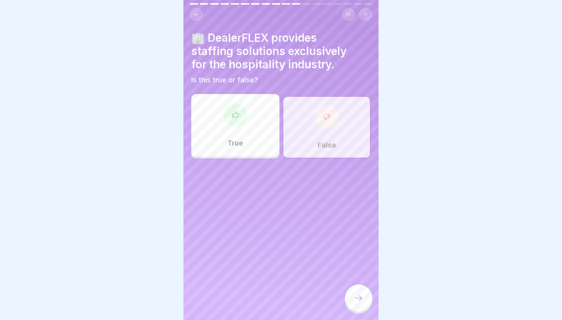
click at [245, 149] on div "True" at bounding box center [235, 125] width 88 height 62
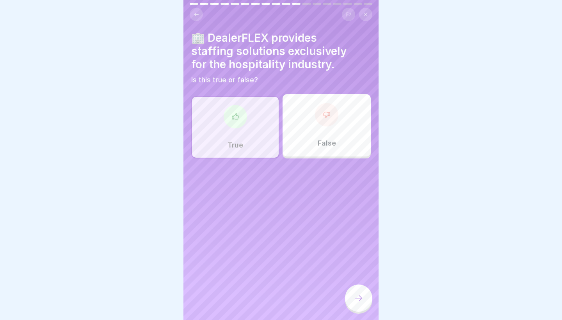
click at [321, 142] on p "False" at bounding box center [327, 143] width 18 height 9
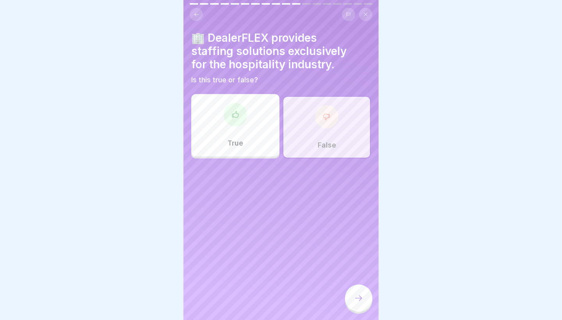
click at [255, 142] on div "True" at bounding box center [235, 125] width 88 height 62
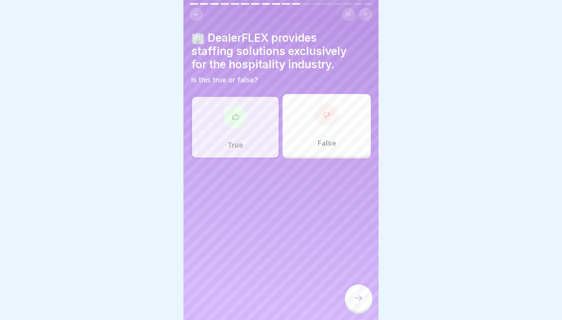
click at [315, 133] on div "False" at bounding box center [326, 125] width 88 height 62
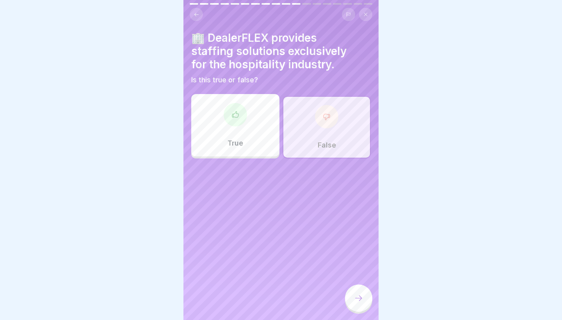
click at [315, 133] on div "False" at bounding box center [326, 127] width 88 height 62
click at [355, 303] on div at bounding box center [358, 297] width 27 height 27
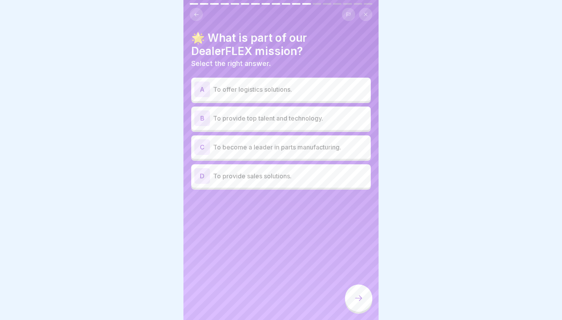
click at [305, 187] on div "A To offer logistics solutions. B To provide top talent and technology. C To be…" at bounding box center [280, 135] width 179 height 110
click at [260, 181] on div "D To provide sales solutions." at bounding box center [280, 176] width 173 height 16
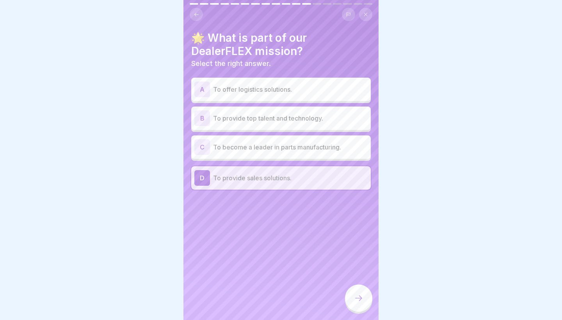
click at [304, 183] on div "D To provide sales solutions." at bounding box center [280, 178] width 173 height 16
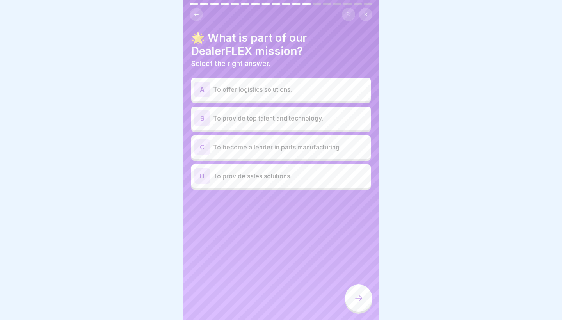
click at [304, 183] on div "D To provide sales solutions." at bounding box center [280, 175] width 179 height 23
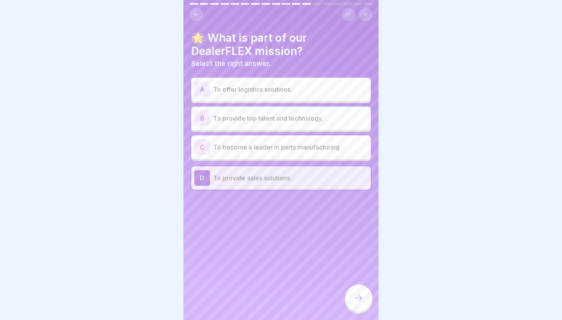
click at [359, 296] on icon at bounding box center [358, 297] width 9 height 9
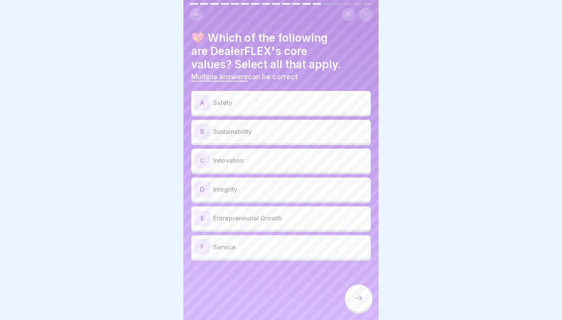
click at [302, 100] on p "Safety" at bounding box center [290, 102] width 154 height 9
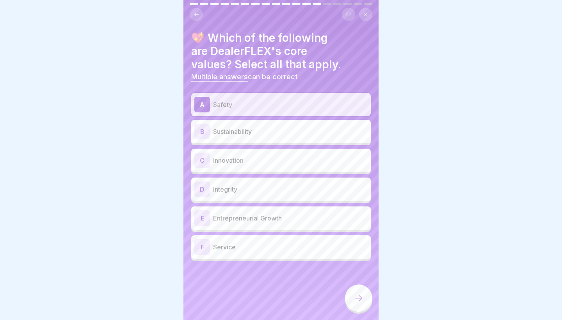
click at [268, 249] on p "Service" at bounding box center [290, 246] width 154 height 9
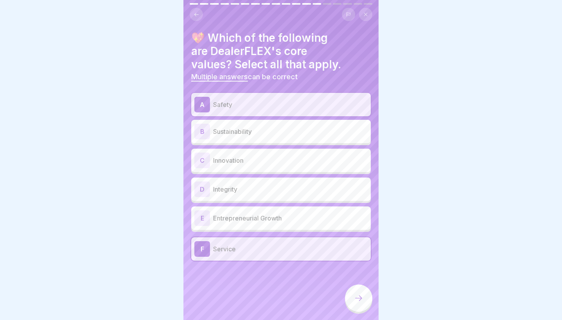
click at [254, 223] on div "E Entrepreneurial Growth" at bounding box center [280, 218] width 173 height 16
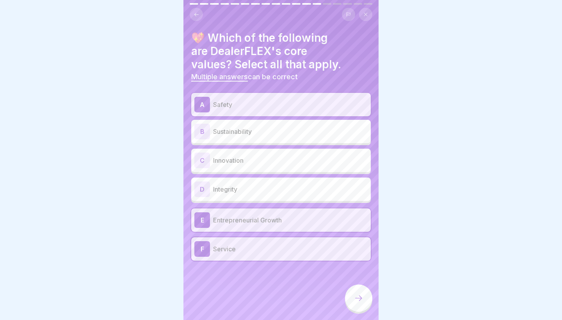
click at [274, 191] on p "Integrity" at bounding box center [290, 189] width 154 height 9
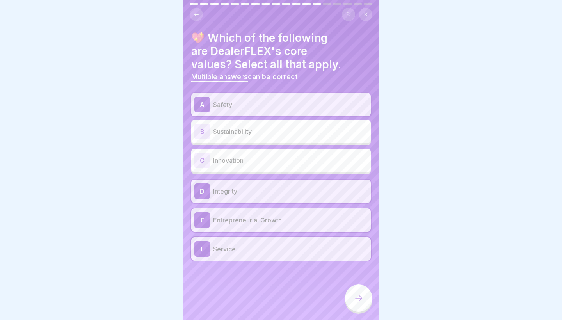
click at [269, 161] on p "Innovation" at bounding box center [290, 160] width 154 height 9
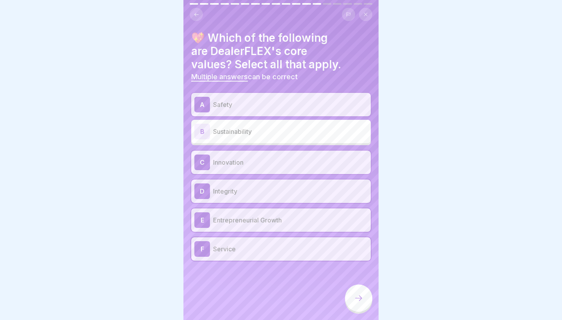
click at [271, 146] on div "A Safety B Sustainability C Innovation D Integrity E Entrepreneurial Growth F S…" at bounding box center [280, 177] width 179 height 168
click at [263, 131] on p "Sustainability" at bounding box center [290, 131] width 154 height 9
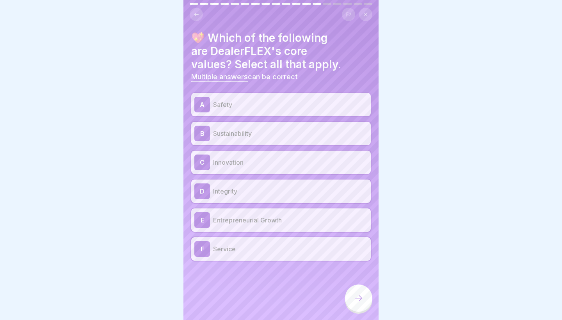
click at [357, 301] on icon at bounding box center [358, 297] width 9 height 9
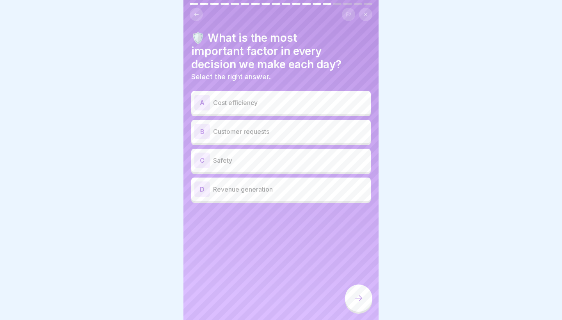
click at [290, 32] on h4 "🛡️ What is the most important factor in every decision we make each day?" at bounding box center [280, 51] width 179 height 40
click at [304, 136] on div "B Customer requests" at bounding box center [280, 132] width 173 height 16
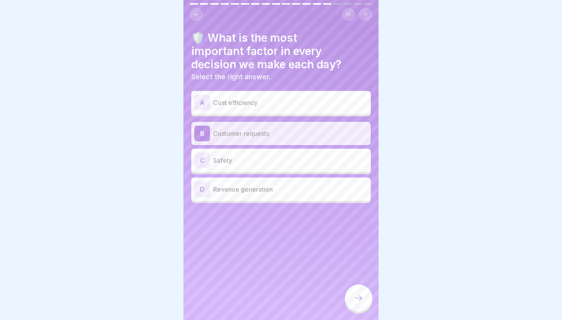
click at [363, 288] on div at bounding box center [358, 297] width 27 height 27
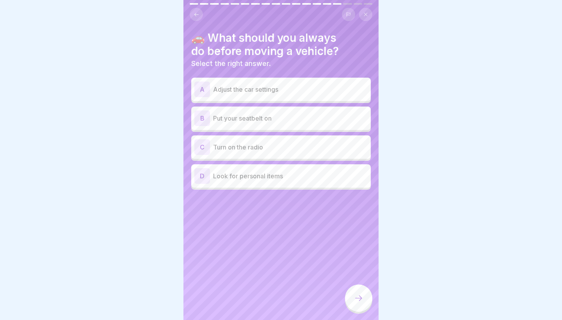
click at [289, 125] on div "B Put your seatbelt on" at bounding box center [280, 118] width 173 height 16
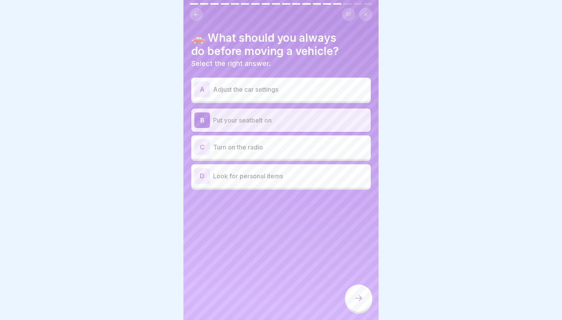
click at [363, 298] on icon at bounding box center [358, 297] width 9 height 9
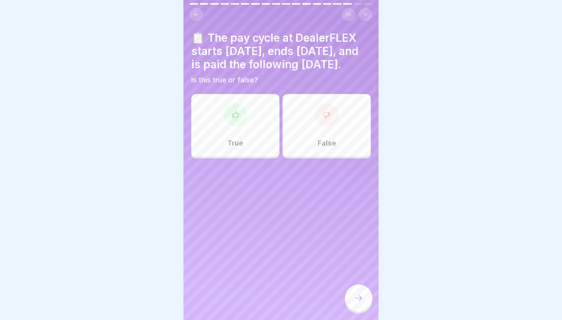
click at [245, 99] on div "📋 The pay cycle at DealerFLEX starts [DATE], ends [DATE], and is paid the follo…" at bounding box center [280, 94] width 179 height 127
click at [309, 139] on div "False" at bounding box center [326, 125] width 88 height 62
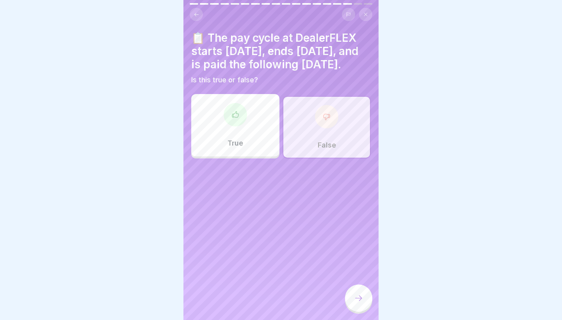
click at [361, 289] on div at bounding box center [358, 297] width 27 height 27
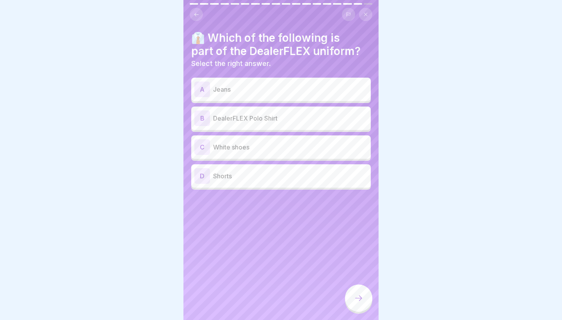
click at [308, 82] on div "A Jeans" at bounding box center [280, 90] width 173 height 16
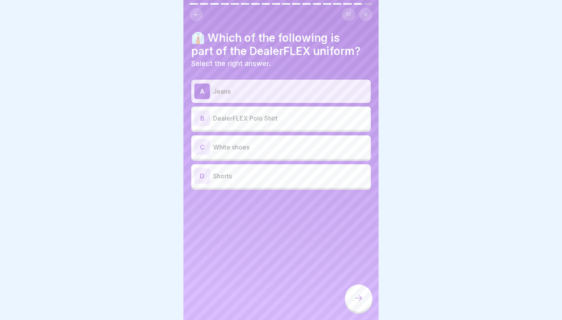
click at [301, 123] on div "B DealerFLEX Polo Shirt" at bounding box center [280, 118] width 173 height 16
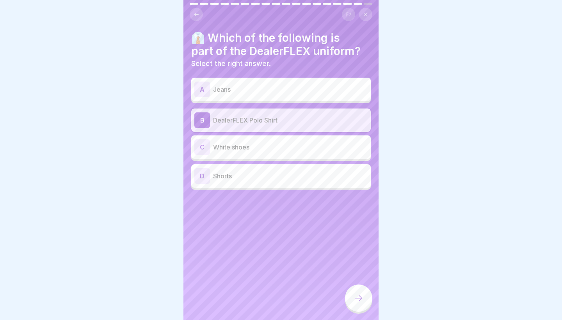
click at [358, 303] on div at bounding box center [358, 297] width 27 height 27
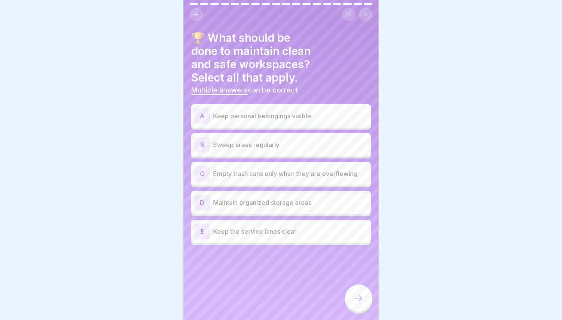
click at [294, 40] on h4 "🏆 What should be done to maintain clean and safe workspaces? Select all that ap…" at bounding box center [280, 57] width 179 height 53
click at [330, 111] on p "Keep personal belongings visible" at bounding box center [290, 115] width 154 height 9
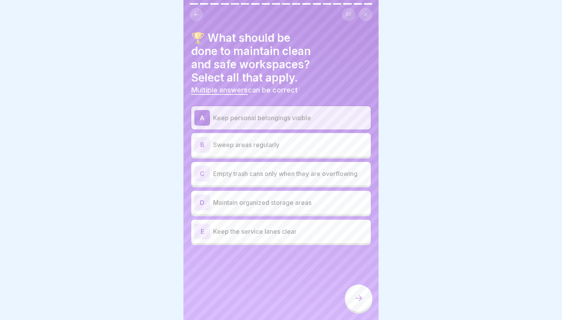
click at [266, 224] on div "E Keep the service lanes clear" at bounding box center [280, 232] width 173 height 16
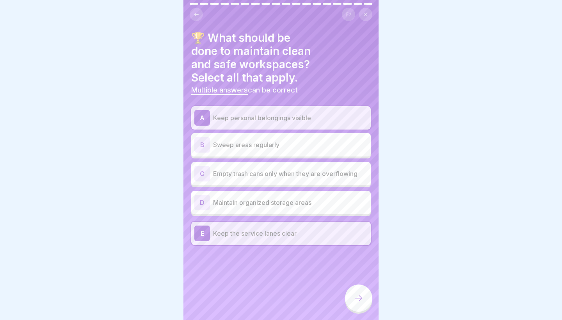
click at [331, 113] on p "Keep personal belongings visible" at bounding box center [290, 117] width 154 height 9
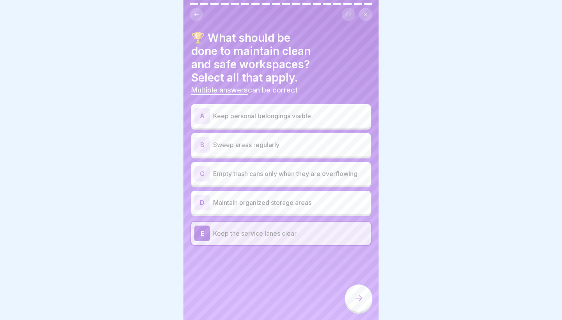
click at [331, 111] on p "Keep personal belongings visible" at bounding box center [290, 115] width 154 height 9
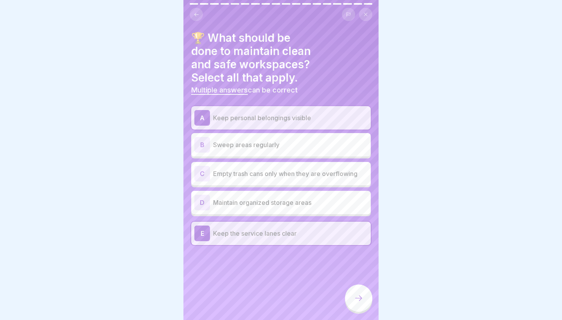
click at [354, 300] on icon at bounding box center [358, 297] width 9 height 9
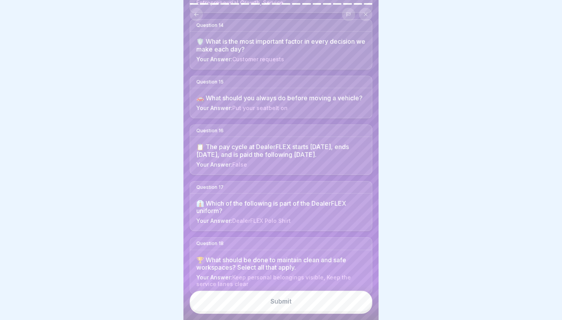
scroll to position [795, 0]
click at [317, 299] on button "Submit" at bounding box center [281, 301] width 183 height 21
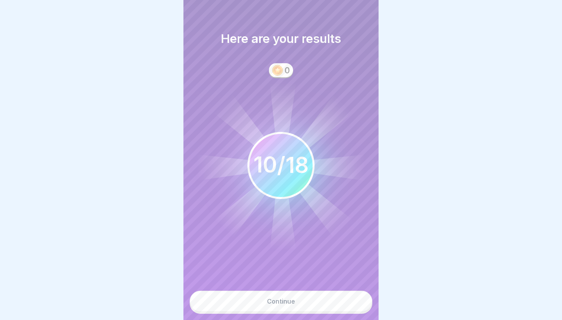
click at [317, 299] on button "Continue" at bounding box center [281, 301] width 183 height 21
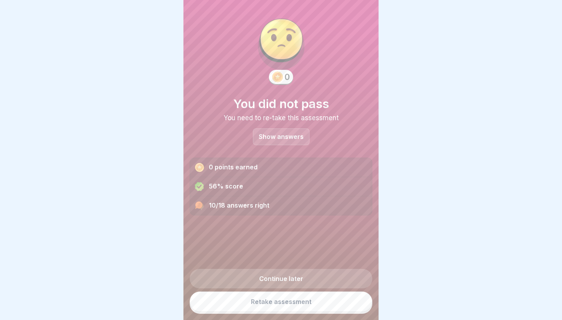
click at [291, 130] on div "Show answers" at bounding box center [281, 136] width 57 height 17
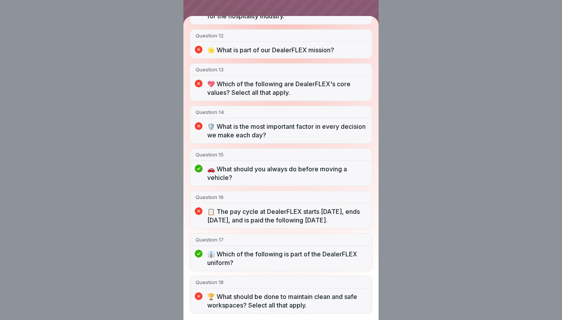
scroll to position [550, 0]
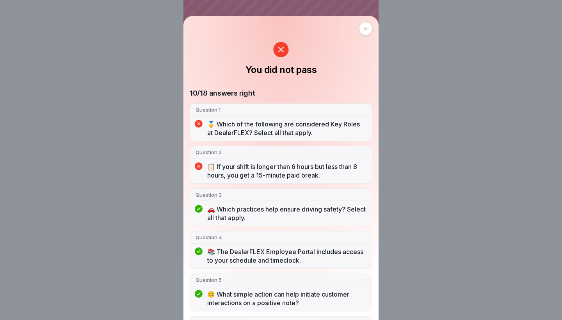
click at [446, 74] on div "You did not pass 10/18 answers right Question 1 🥇 Which of the following are co…" at bounding box center [281, 160] width 562 height 320
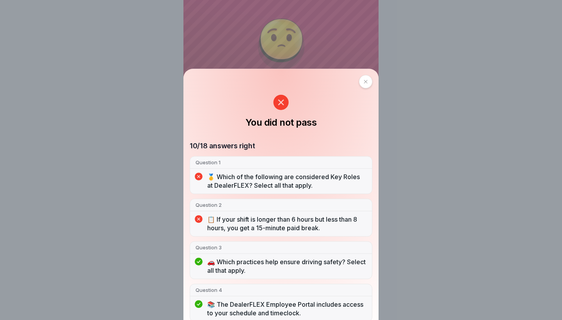
scroll to position [0, 0]
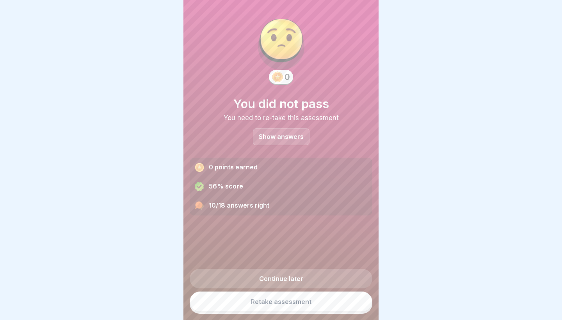
click at [305, 296] on link "Retake assessment" at bounding box center [281, 301] width 183 height 20
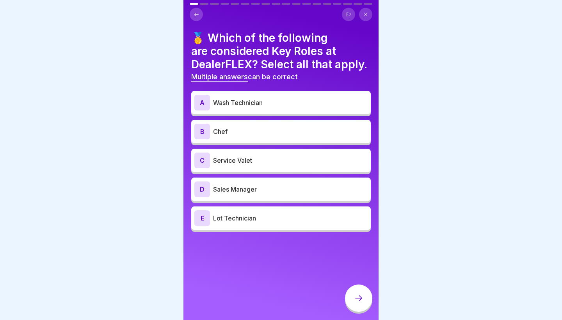
click at [294, 156] on p "Service Valet" at bounding box center [290, 160] width 154 height 9
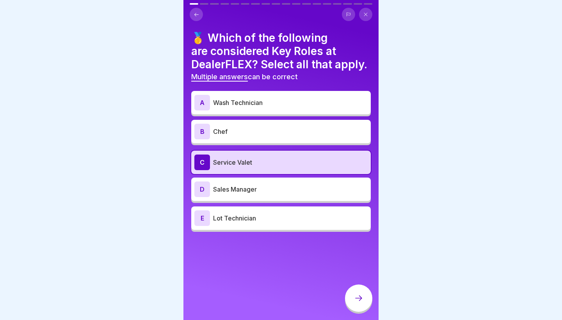
click at [288, 188] on p "Sales Manager" at bounding box center [290, 189] width 154 height 9
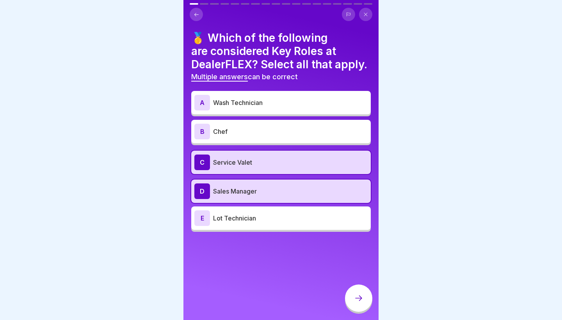
click at [280, 222] on p "Lot Technician" at bounding box center [290, 217] width 154 height 9
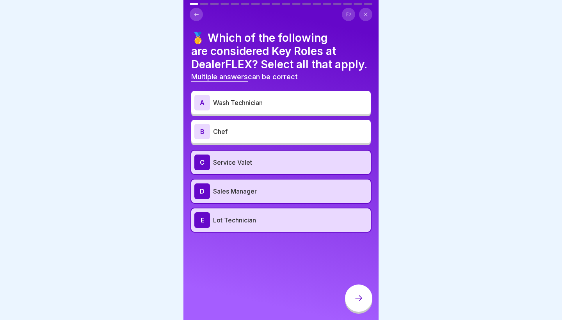
click at [280, 222] on p "Lot Technician" at bounding box center [290, 219] width 154 height 9
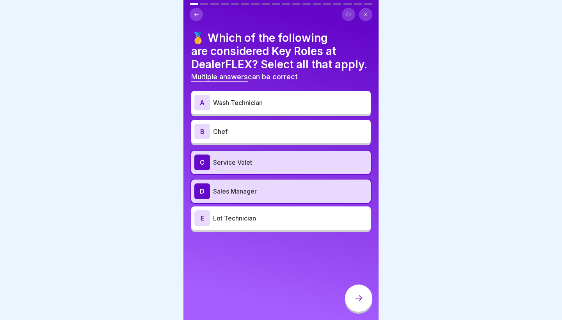
click at [265, 222] on div "E Lot Technician" at bounding box center [280, 218] width 173 height 16
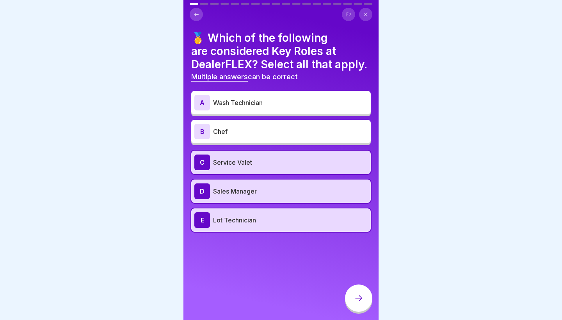
click at [298, 102] on p "Wash Technician" at bounding box center [290, 102] width 154 height 9
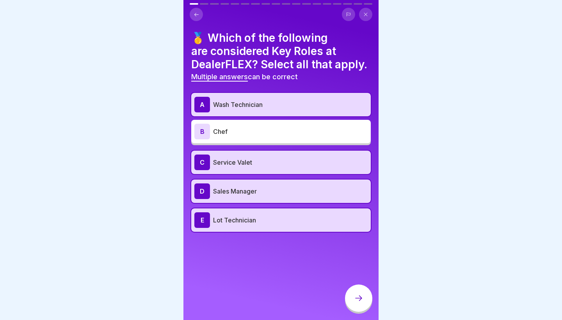
click at [358, 296] on icon at bounding box center [358, 297] width 9 height 9
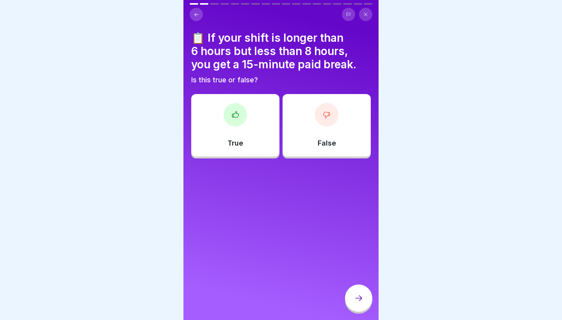
click at [253, 125] on div "True" at bounding box center [235, 125] width 88 height 62
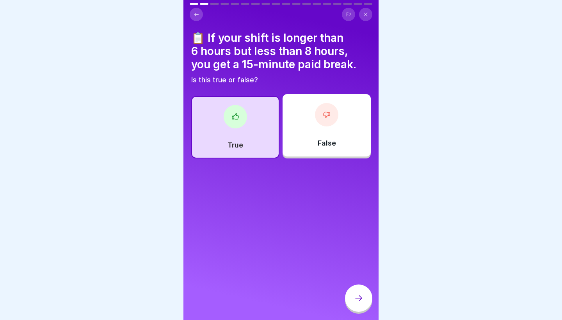
click at [325, 77] on p "Is this true or false?" at bounding box center [280, 80] width 179 height 9
click at [245, 137] on div "True" at bounding box center [235, 127] width 88 height 62
click at [348, 290] on div at bounding box center [358, 297] width 27 height 27
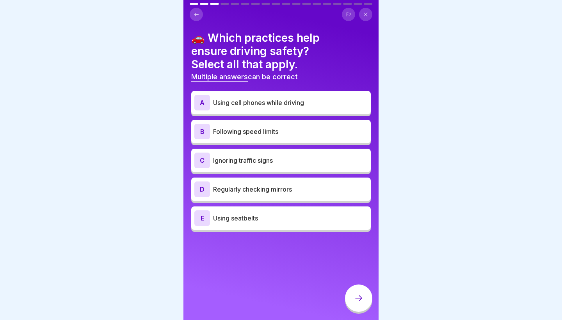
click at [275, 217] on p "Using seatbelts" at bounding box center [290, 217] width 154 height 9
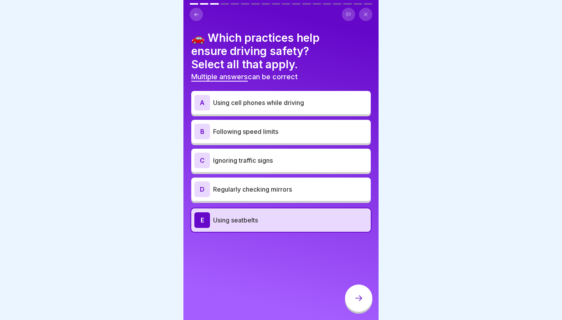
click at [274, 192] on p "Regularly checking mirrors" at bounding box center [290, 189] width 154 height 9
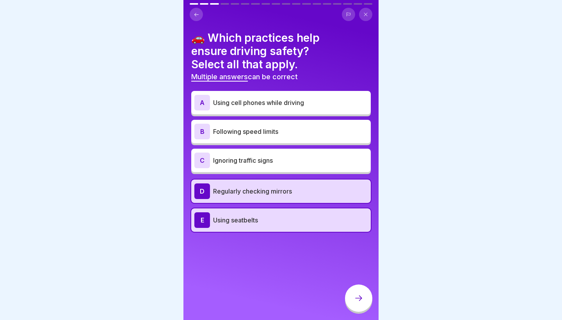
click at [261, 132] on p "Following speed limits" at bounding box center [290, 131] width 154 height 9
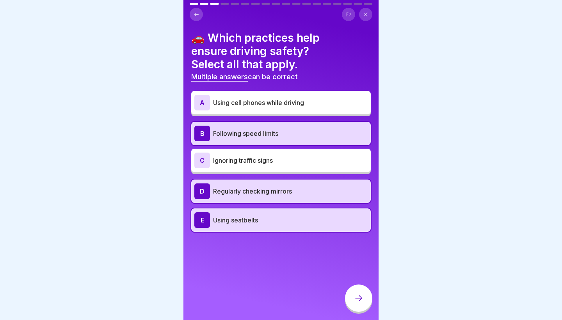
click at [355, 300] on icon at bounding box center [358, 297] width 9 height 9
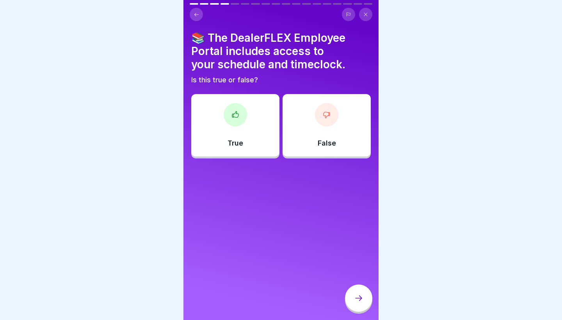
click at [254, 121] on div "True" at bounding box center [235, 125] width 88 height 62
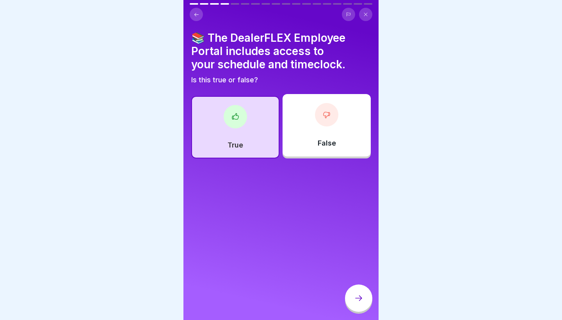
click at [254, 121] on div "True" at bounding box center [235, 127] width 88 height 62
click at [384, 316] on div at bounding box center [281, 160] width 562 height 320
click at [357, 298] on icon at bounding box center [358, 297] width 9 height 9
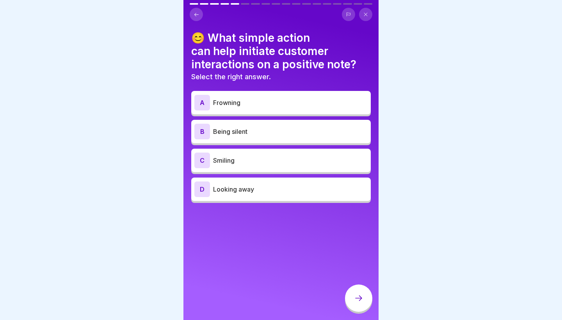
click at [256, 165] on div "C Smiling" at bounding box center [280, 161] width 173 height 16
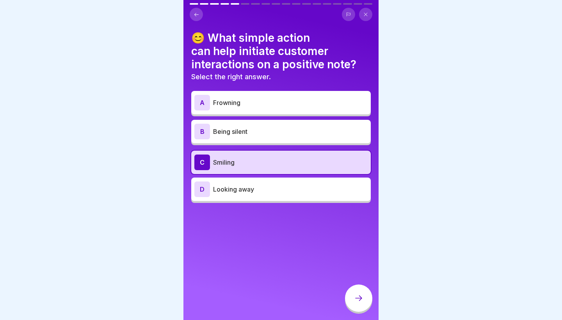
click at [353, 302] on div at bounding box center [358, 297] width 27 height 27
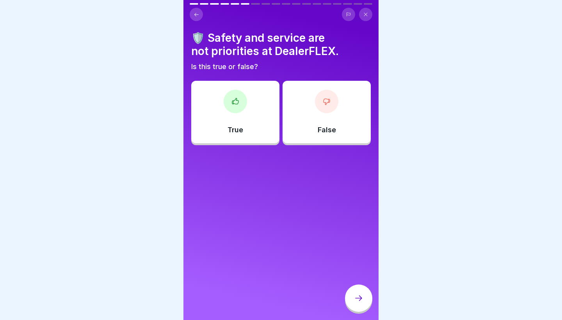
click at [335, 141] on div "False" at bounding box center [326, 112] width 88 height 62
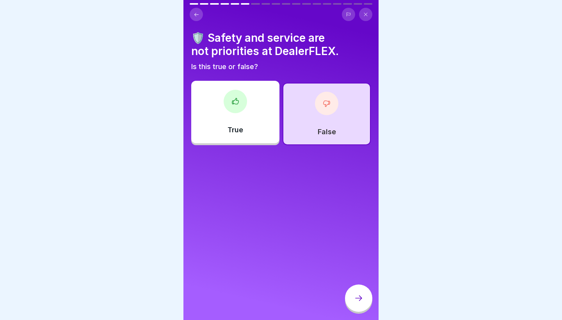
click at [362, 300] on icon at bounding box center [358, 297] width 9 height 9
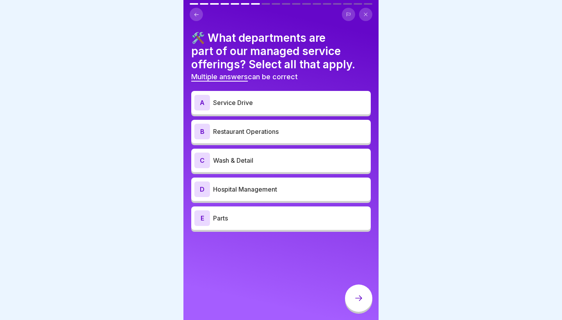
click at [273, 101] on p "Service Drive" at bounding box center [290, 102] width 154 height 9
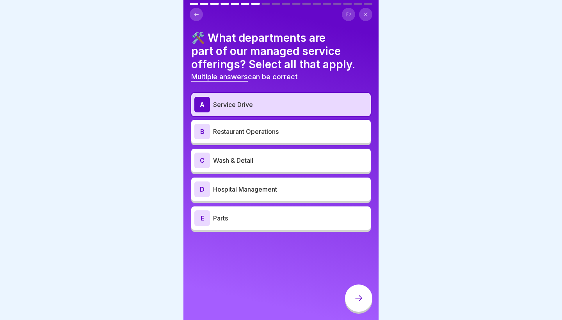
click at [273, 161] on p "Wash & Detail" at bounding box center [290, 160] width 154 height 9
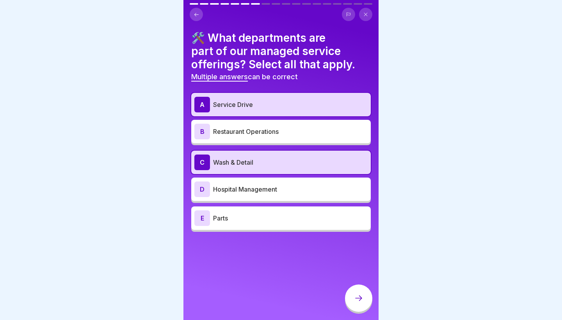
click at [271, 217] on p "Parts" at bounding box center [290, 217] width 154 height 9
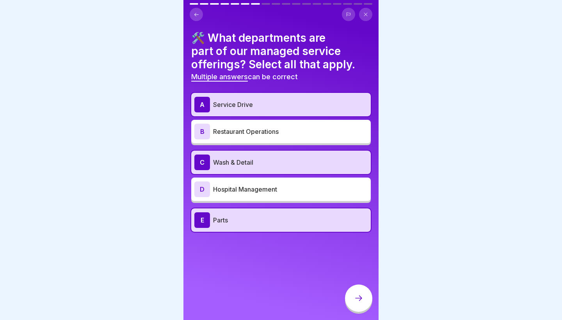
click at [361, 297] on icon at bounding box center [358, 297] width 9 height 9
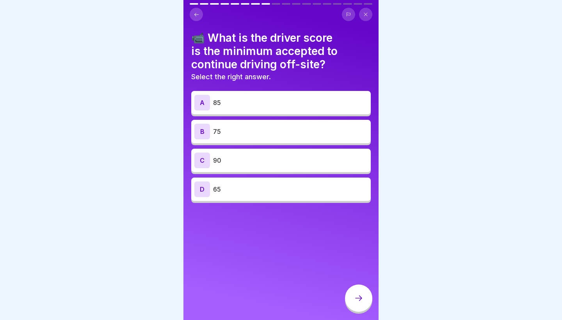
click at [261, 133] on p "75" at bounding box center [290, 131] width 154 height 9
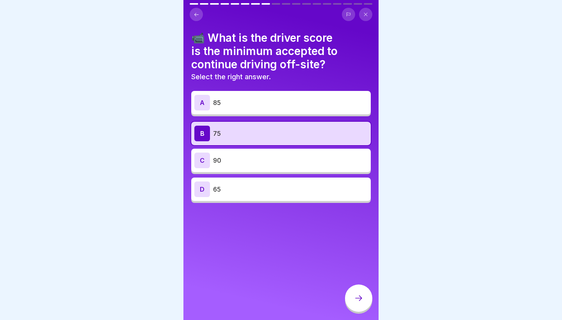
click at [285, 207] on div "📹 What is the driver score is the minimum accepted to continue driving off-site…" at bounding box center [280, 160] width 195 height 320
click at [286, 193] on p "65" at bounding box center [290, 189] width 154 height 9
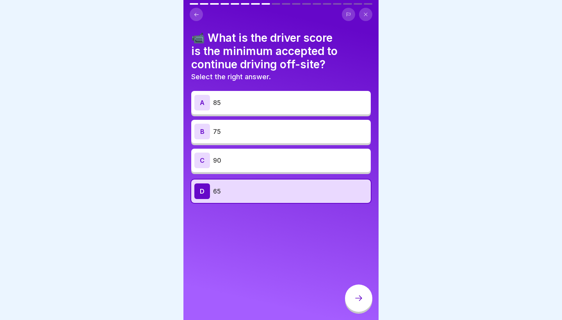
click at [286, 193] on p "65" at bounding box center [290, 190] width 154 height 9
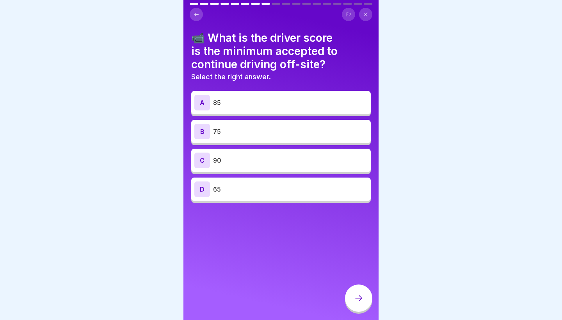
click at [327, 193] on p "65" at bounding box center [290, 189] width 154 height 9
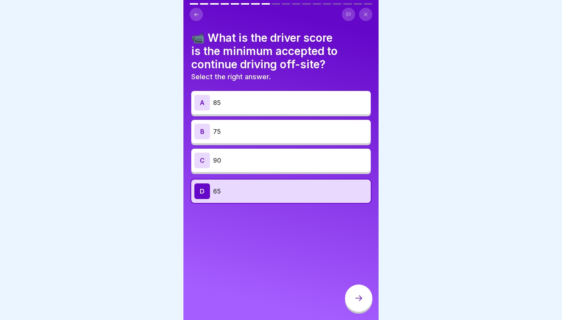
click at [363, 287] on div at bounding box center [358, 297] width 27 height 27
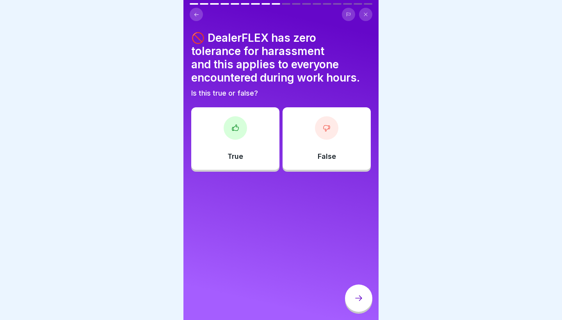
click at [245, 142] on div "True" at bounding box center [235, 138] width 88 height 62
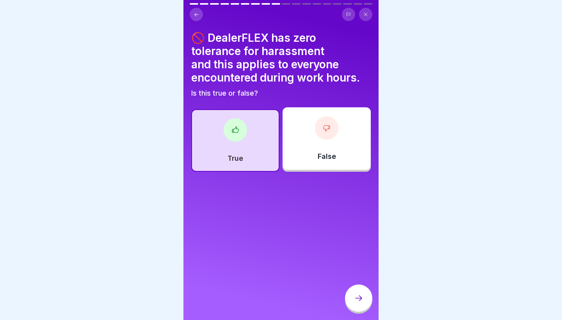
click at [356, 292] on div at bounding box center [358, 297] width 27 height 27
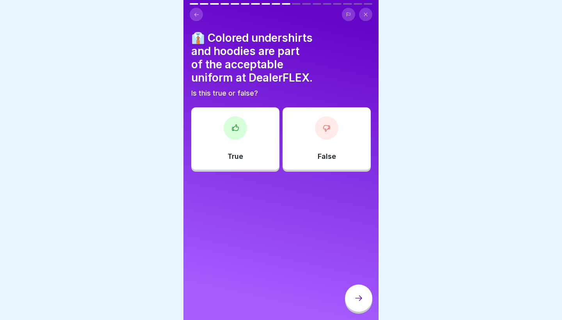
click at [323, 141] on div "False" at bounding box center [326, 138] width 88 height 62
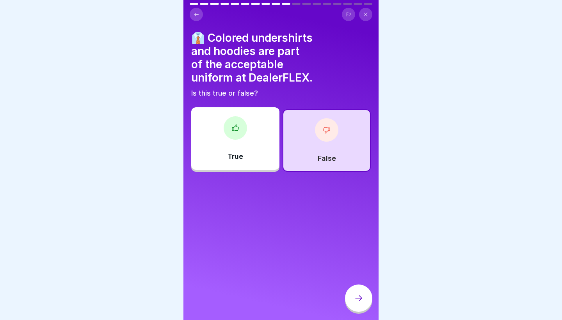
click at [355, 294] on div at bounding box center [358, 297] width 27 height 27
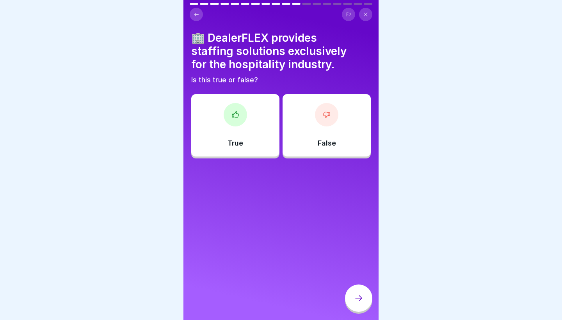
click at [325, 117] on icon at bounding box center [327, 115] width 8 height 8
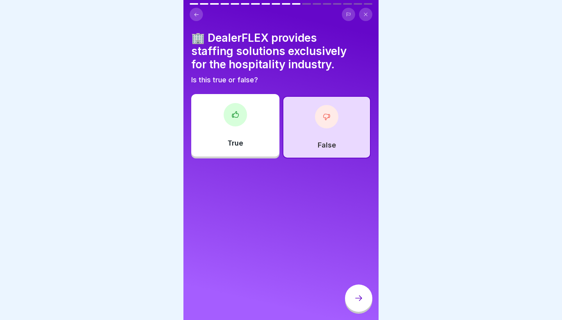
click at [358, 301] on icon at bounding box center [358, 297] width 9 height 9
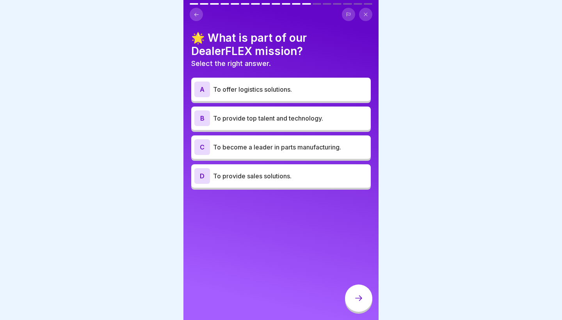
click at [314, 149] on p "To become a leader in parts manufacturing." at bounding box center [290, 146] width 154 height 9
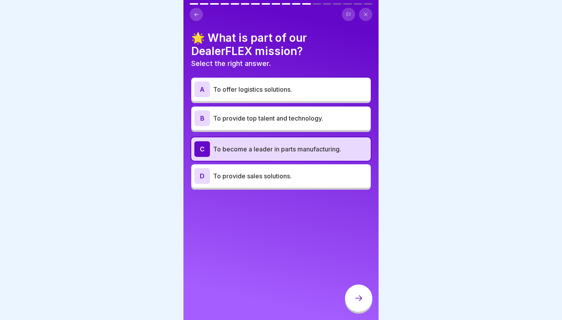
click at [333, 98] on div "A To offer logistics solutions." at bounding box center [280, 89] width 179 height 23
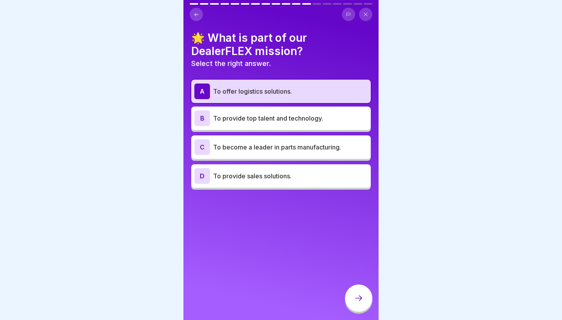
click at [359, 300] on icon at bounding box center [358, 297] width 9 height 9
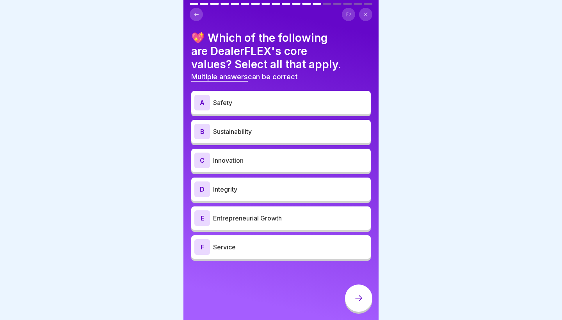
click at [257, 104] on p "Safety" at bounding box center [290, 102] width 154 height 9
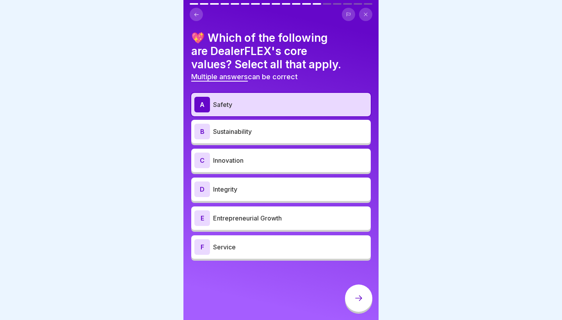
click at [261, 137] on div "B Sustainability" at bounding box center [280, 132] width 173 height 16
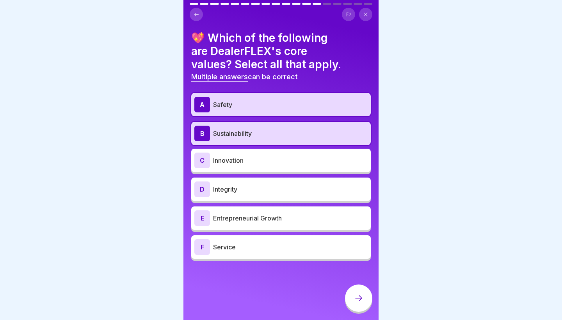
click at [260, 162] on p "Innovation" at bounding box center [290, 160] width 154 height 9
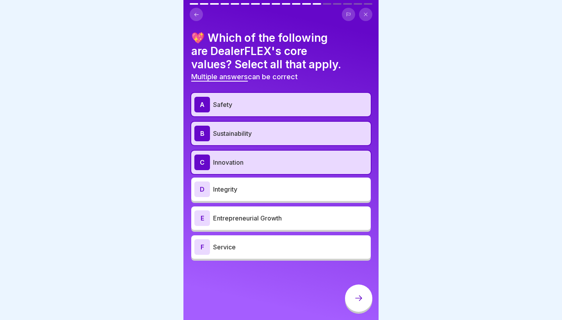
click at [258, 186] on p "Integrity" at bounding box center [290, 189] width 154 height 9
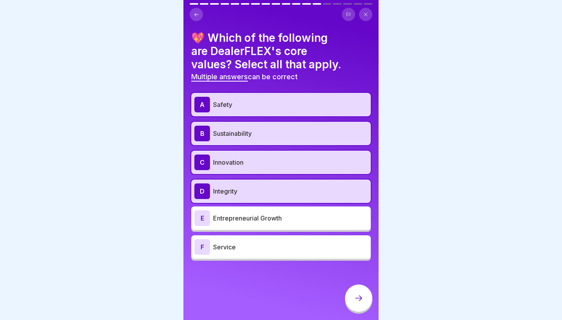
click at [264, 228] on div "E Entrepreneurial Growth" at bounding box center [280, 217] width 179 height 23
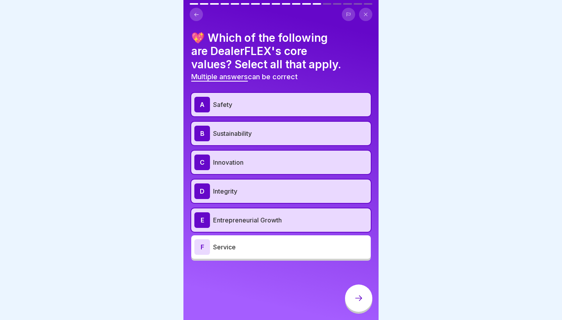
click at [276, 254] on div "F Service" at bounding box center [280, 247] width 173 height 16
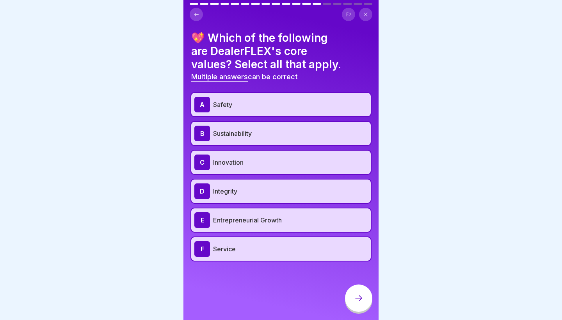
click at [359, 307] on div at bounding box center [358, 297] width 27 height 27
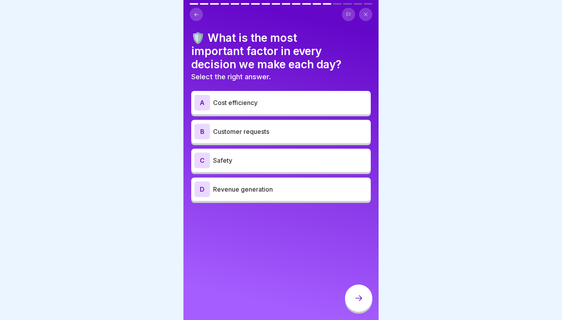
click at [247, 141] on div "B Customer requests" at bounding box center [280, 131] width 179 height 23
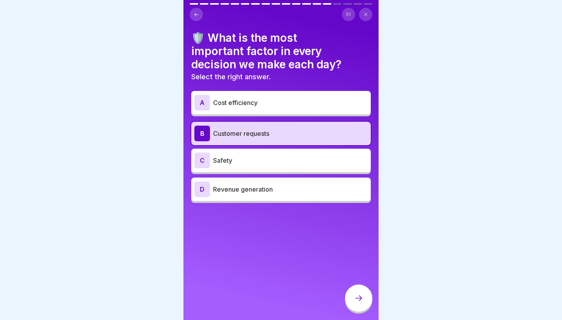
click at [356, 291] on div at bounding box center [358, 297] width 27 height 27
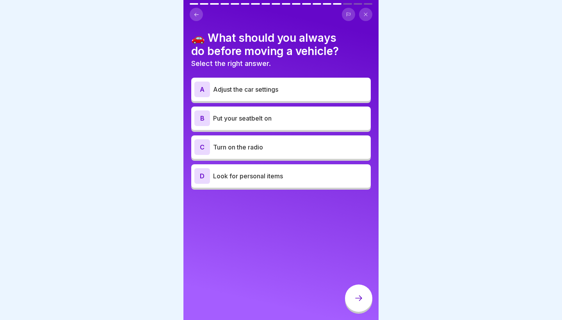
click at [274, 122] on p "Put your seatbelt on" at bounding box center [290, 118] width 154 height 9
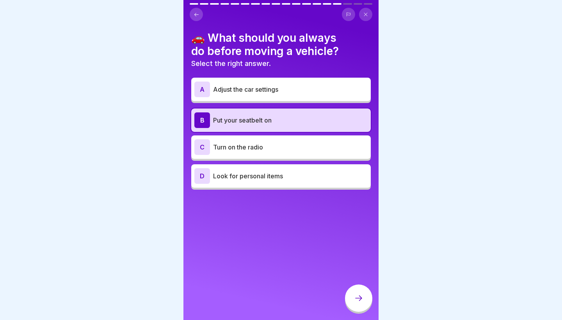
click at [359, 296] on icon at bounding box center [358, 297] width 9 height 9
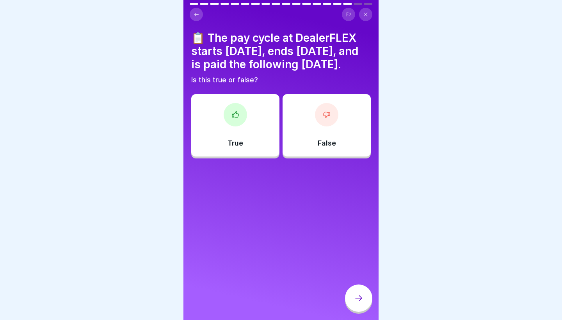
click at [318, 151] on div "False" at bounding box center [326, 125] width 88 height 62
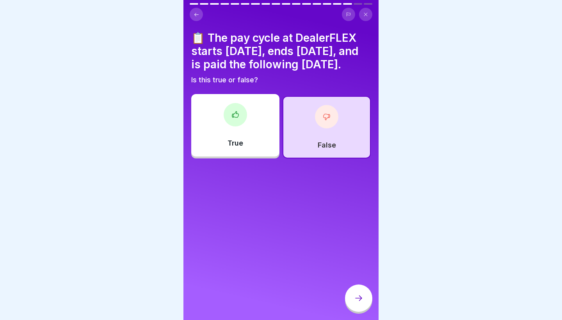
click at [356, 303] on div at bounding box center [358, 297] width 27 height 27
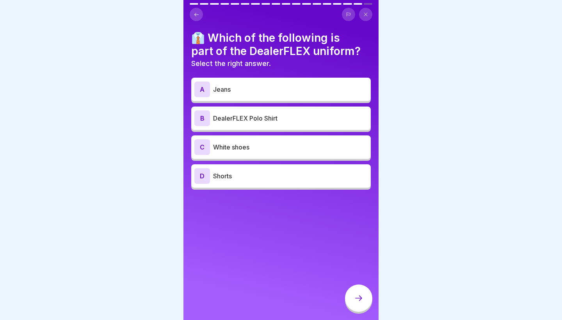
click at [273, 124] on div "B DealerFLEX Polo Shirt" at bounding box center [280, 118] width 173 height 16
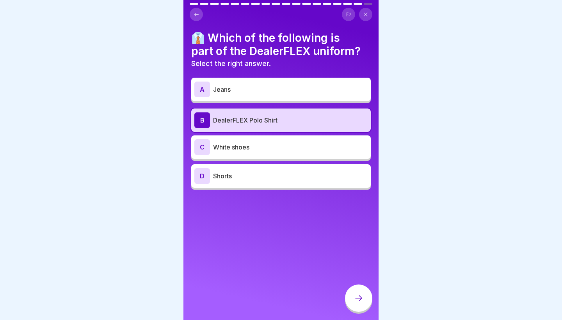
click at [353, 299] on div at bounding box center [358, 297] width 27 height 27
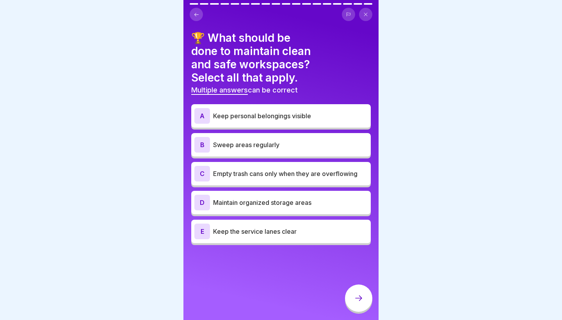
click at [257, 227] on p "Keep the service lanes clear" at bounding box center [290, 231] width 154 height 9
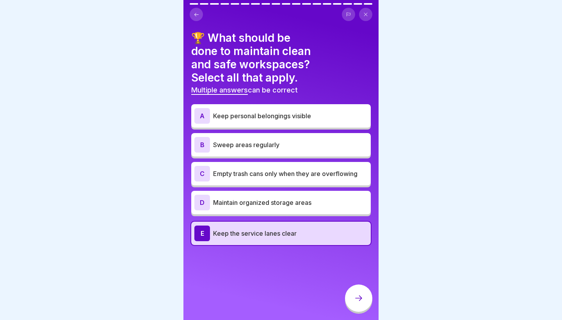
click at [291, 195] on div "D Maintain organized storage areas" at bounding box center [280, 203] width 173 height 16
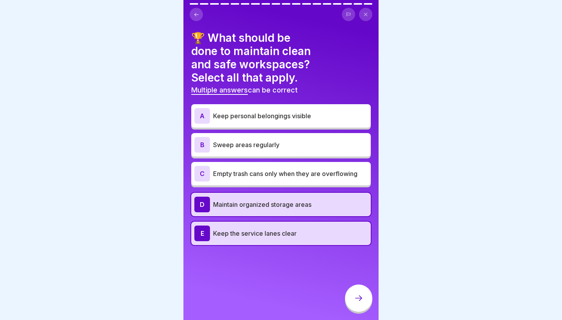
click at [352, 293] on div at bounding box center [358, 297] width 27 height 27
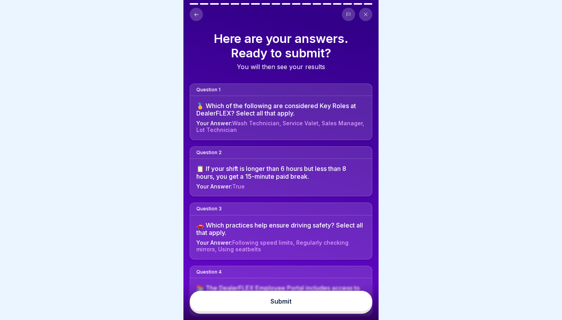
click at [336, 297] on button "Submit" at bounding box center [281, 301] width 183 height 21
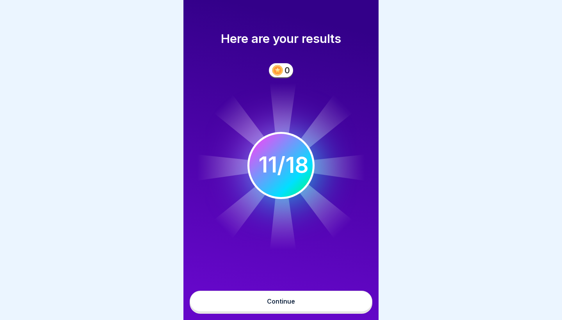
click at [336, 297] on button "Continue" at bounding box center [281, 301] width 183 height 21
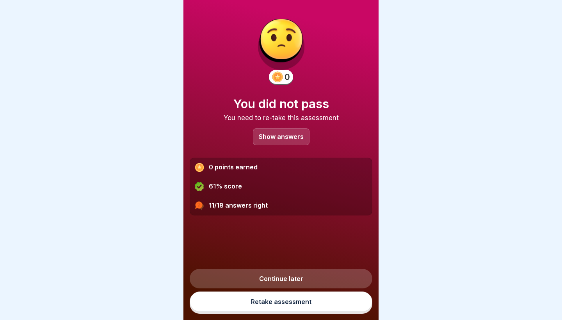
click at [288, 300] on link "Retake assessment" at bounding box center [281, 301] width 183 height 20
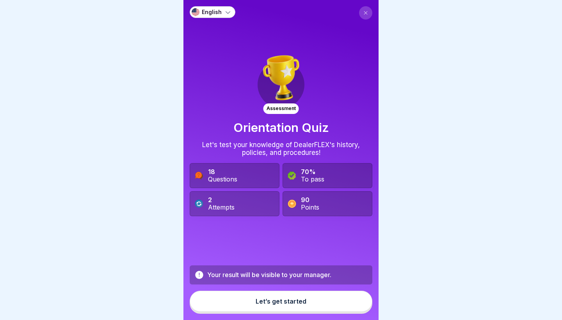
click at [284, 301] on div "Let’s get started" at bounding box center [281, 301] width 51 height 7
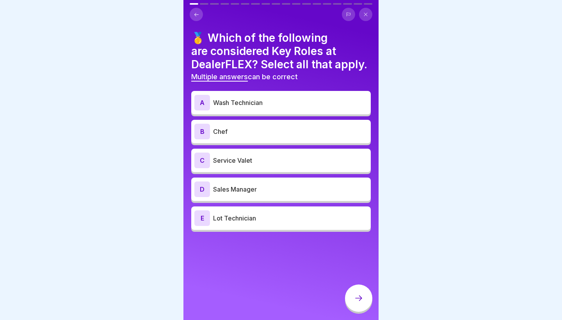
click at [281, 101] on p "Wash Technician" at bounding box center [290, 102] width 154 height 9
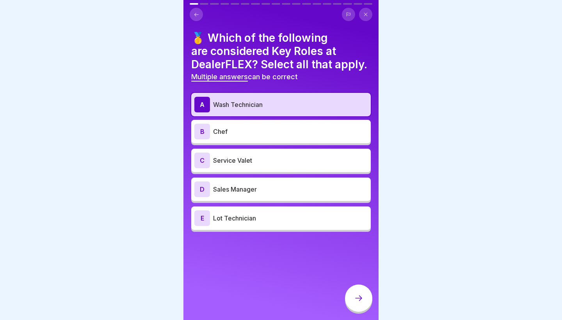
click at [259, 222] on p "Lot Technician" at bounding box center [290, 217] width 154 height 9
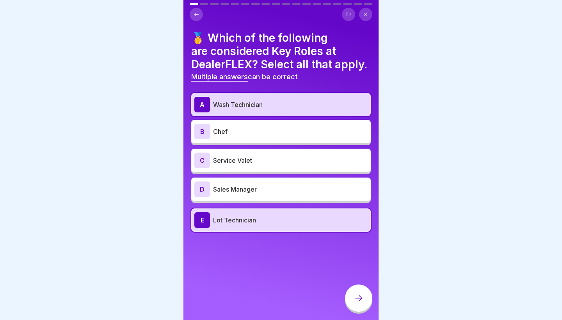
click at [279, 164] on p "Service Valet" at bounding box center [290, 160] width 154 height 9
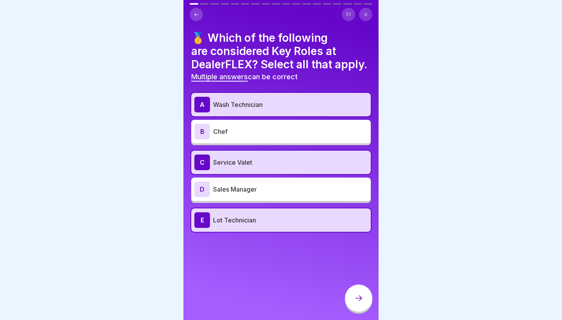
click at [269, 165] on p "Service Valet" at bounding box center [290, 162] width 154 height 9
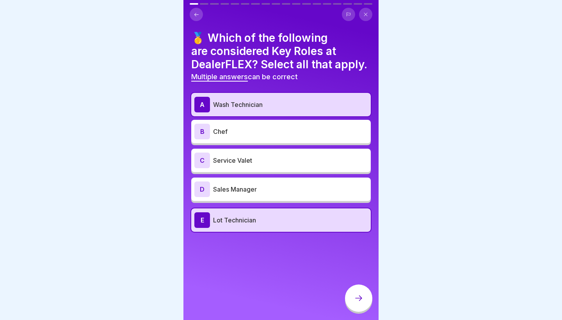
click at [269, 166] on div "C Service Valet" at bounding box center [280, 161] width 173 height 16
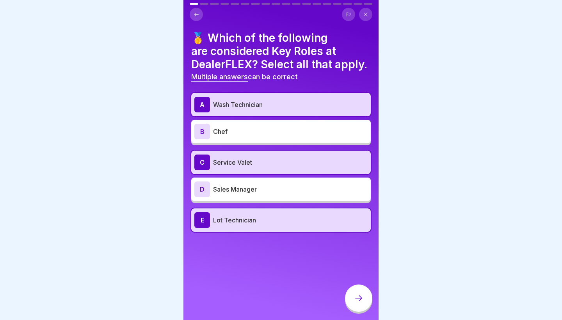
click at [275, 186] on p "Sales Manager" at bounding box center [290, 189] width 154 height 9
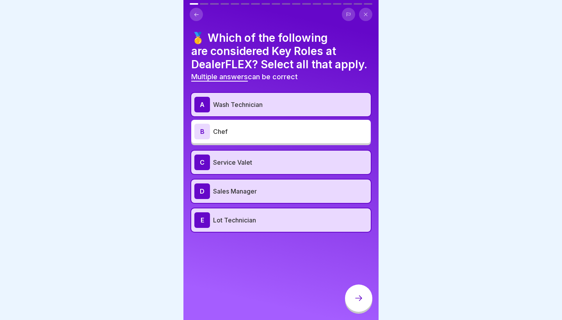
click at [374, 307] on div "🥇 Which of the following are considered Key Roles at DealerFLEX? Select all tha…" at bounding box center [280, 160] width 195 height 320
click at [358, 301] on icon at bounding box center [358, 297] width 9 height 9
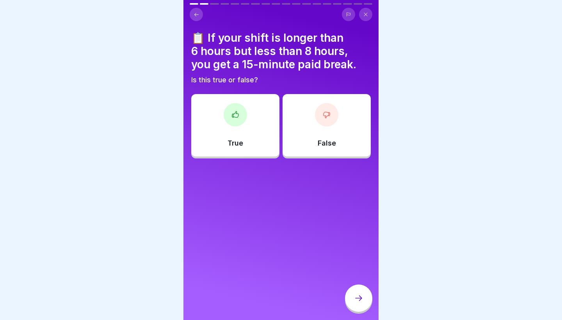
click at [254, 122] on div "True" at bounding box center [235, 125] width 88 height 62
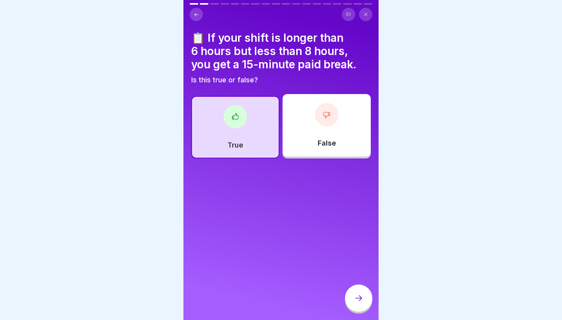
click at [352, 295] on div at bounding box center [358, 297] width 27 height 27
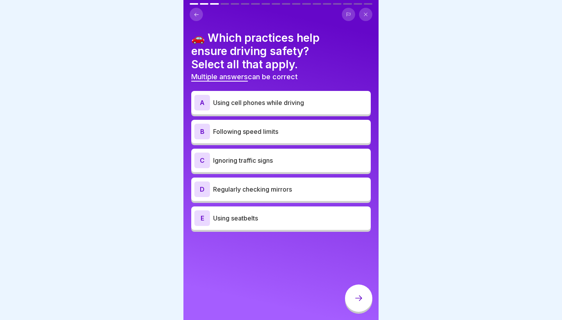
click at [283, 130] on p "Following speed limits" at bounding box center [290, 131] width 154 height 9
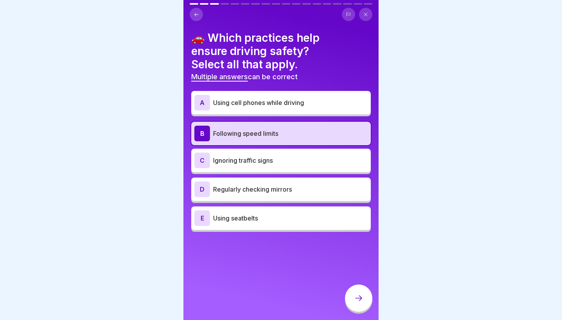
click at [277, 184] on div "D Regularly checking mirrors" at bounding box center [280, 189] width 173 height 16
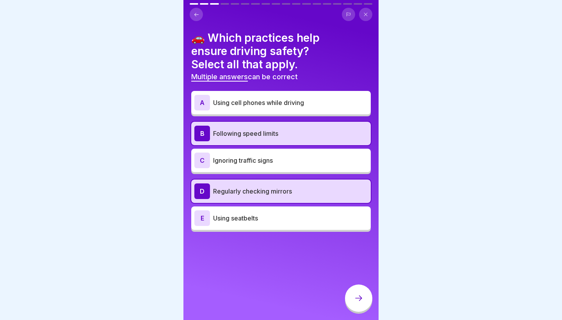
click at [273, 242] on div "🚗 Which practices help ensure driving safety? Select all that apply. Multiple a…" at bounding box center [280, 160] width 195 height 320
click at [273, 231] on div "A Using cell phones while driving B Following speed limits C Ignoring traffic s…" at bounding box center [280, 162] width 179 height 139
click at [270, 214] on p "Using seatbelts" at bounding box center [290, 217] width 154 height 9
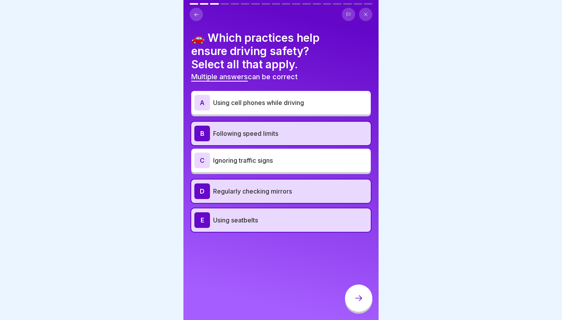
click at [270, 214] on div "E Using seatbelts" at bounding box center [280, 220] width 173 height 16
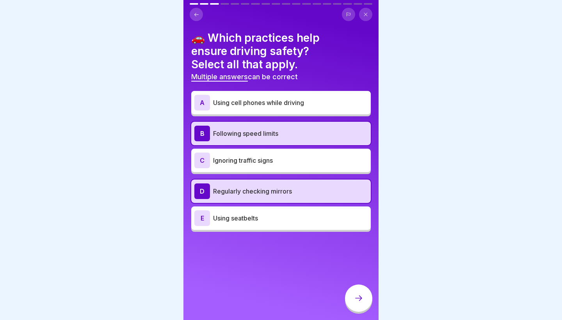
click at [253, 222] on div "E Using seatbelts" at bounding box center [280, 218] width 173 height 16
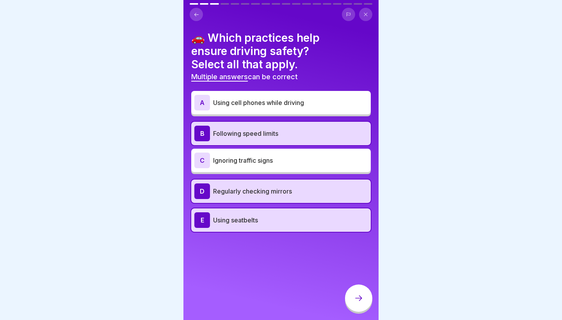
click at [356, 303] on icon at bounding box center [358, 297] width 9 height 9
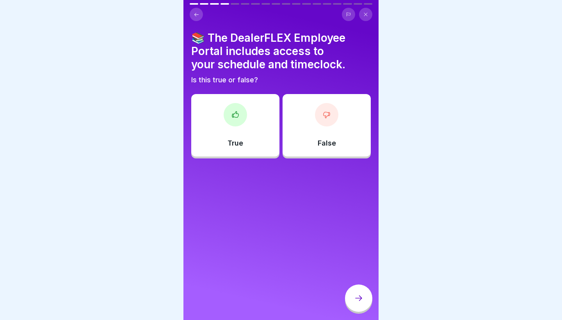
click at [183, 83] on div "📚 The DealerFLEX Employee Portal includes access to your schedule and timeclock…" at bounding box center [280, 160] width 195 height 320
click at [240, 126] on div "True" at bounding box center [235, 125] width 88 height 62
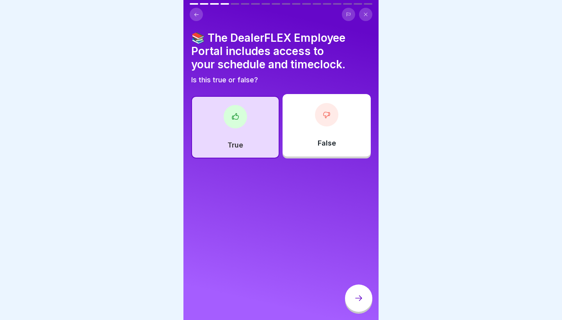
click at [350, 300] on div at bounding box center [358, 297] width 27 height 27
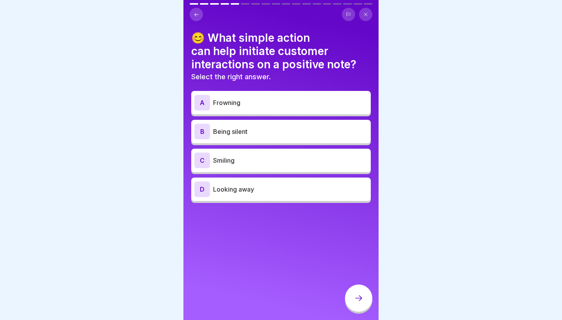
click at [257, 151] on div "C Smiling" at bounding box center [280, 160] width 179 height 23
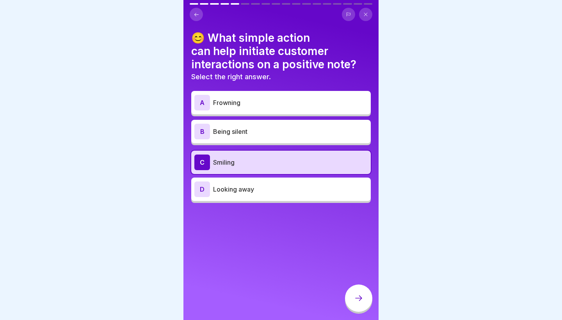
click at [360, 309] on div at bounding box center [358, 297] width 27 height 27
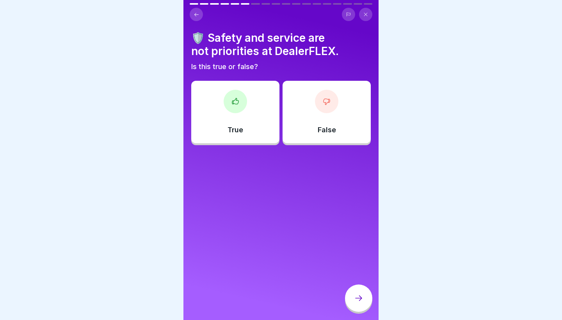
click at [324, 112] on div at bounding box center [326, 101] width 23 height 23
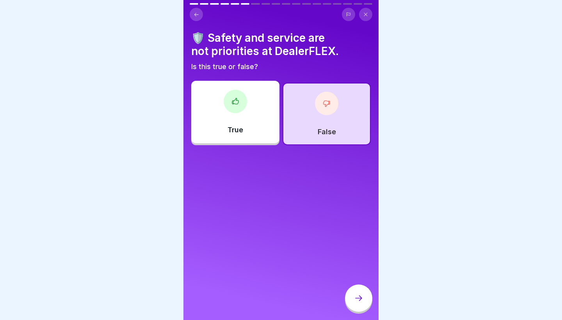
click at [360, 298] on icon at bounding box center [358, 297] width 9 height 9
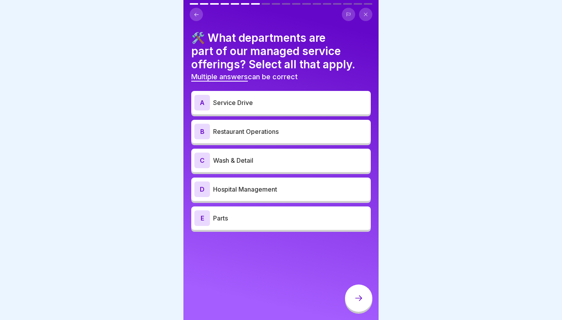
click at [252, 100] on p "Service Drive" at bounding box center [290, 102] width 154 height 9
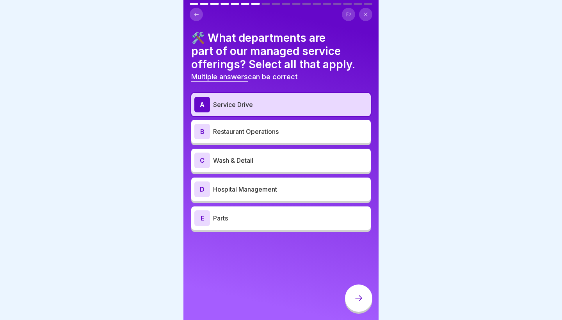
click at [258, 164] on p "Wash & Detail" at bounding box center [290, 160] width 154 height 9
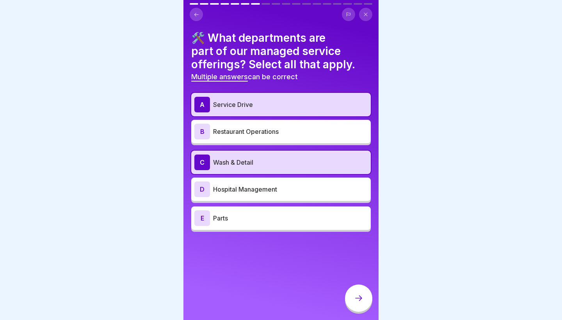
click at [262, 221] on p "Parts" at bounding box center [290, 217] width 154 height 9
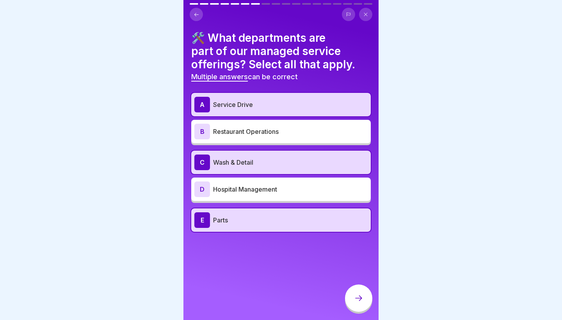
click at [357, 296] on icon at bounding box center [358, 297] width 9 height 9
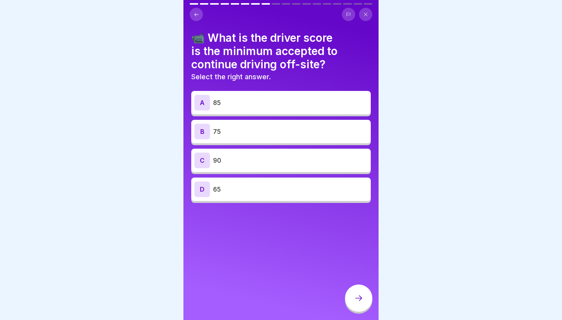
click at [292, 133] on p "75" at bounding box center [290, 131] width 154 height 9
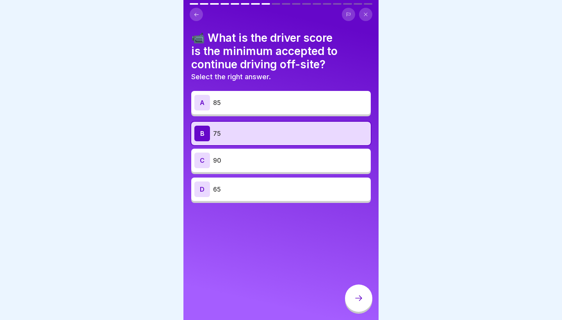
click at [353, 291] on div at bounding box center [358, 297] width 27 height 27
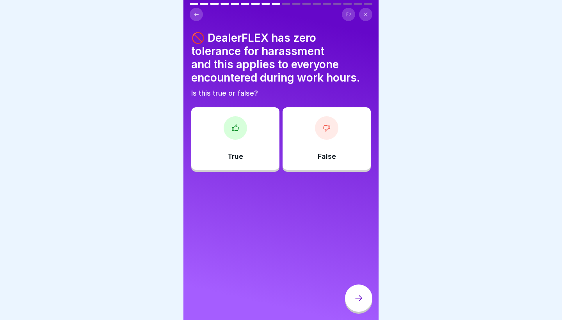
click at [236, 154] on p "True" at bounding box center [235, 156] width 16 height 9
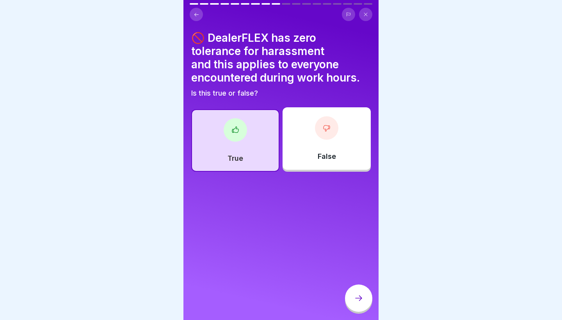
click at [365, 289] on div at bounding box center [358, 297] width 27 height 27
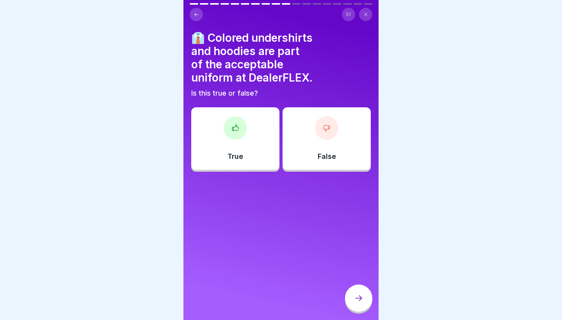
click at [334, 132] on div at bounding box center [326, 127] width 23 height 23
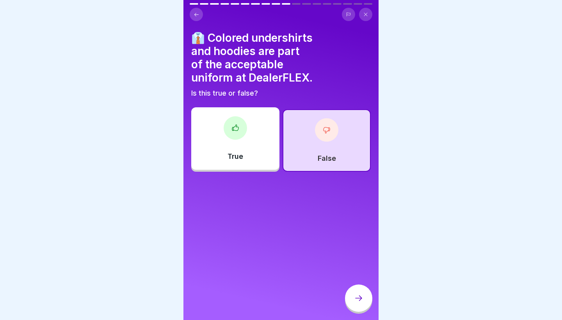
click at [359, 302] on icon at bounding box center [358, 297] width 9 height 9
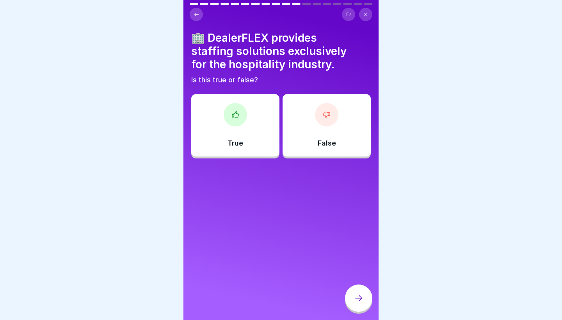
click at [317, 140] on div "False" at bounding box center [326, 125] width 88 height 62
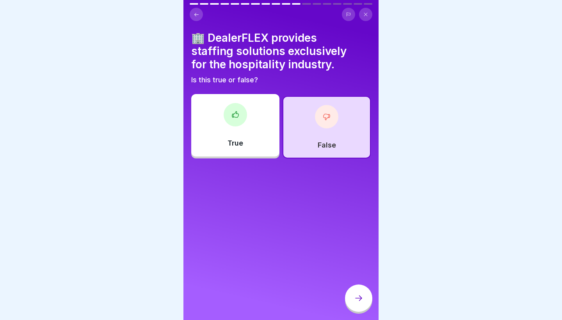
click at [357, 302] on icon at bounding box center [358, 297] width 9 height 9
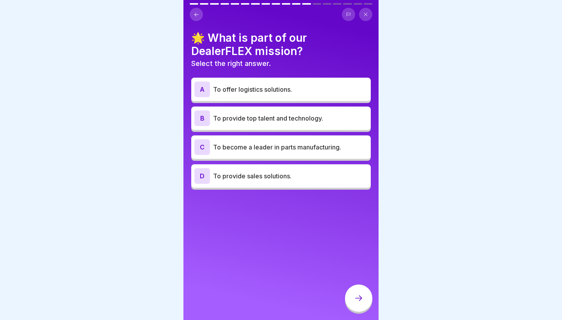
click at [293, 93] on p "To offer logistics solutions." at bounding box center [290, 89] width 154 height 9
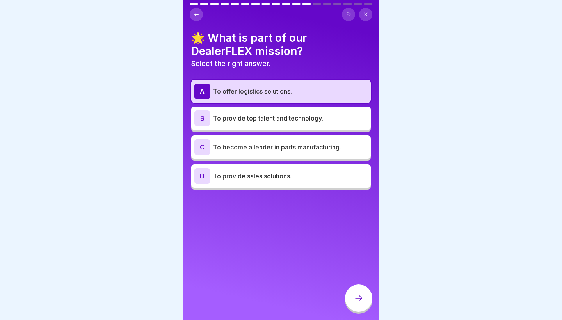
click at [296, 118] on p "To provide top talent and technology." at bounding box center [290, 118] width 154 height 9
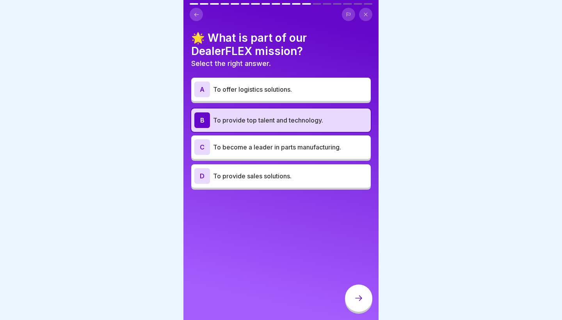
click at [296, 118] on p "To provide top talent and technology." at bounding box center [290, 119] width 154 height 9
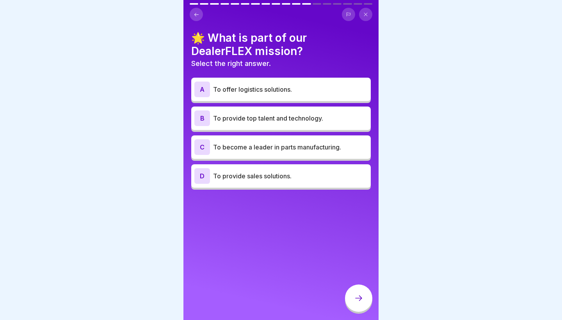
click at [309, 69] on div "🌟 What is part of our DealerFLEX mission? Select the right answer. A To offer l…" at bounding box center [280, 110] width 179 height 158
click at [309, 86] on p "To offer logistics solutions." at bounding box center [290, 89] width 154 height 9
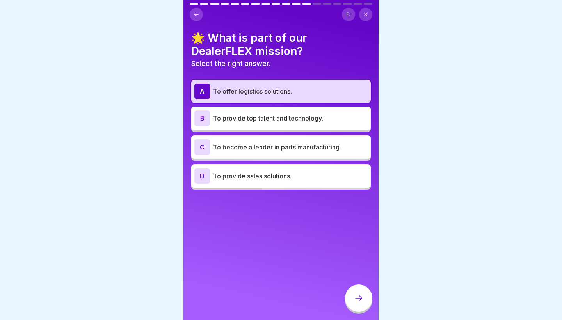
click at [294, 181] on div "D To provide sales solutions." at bounding box center [280, 176] width 173 height 16
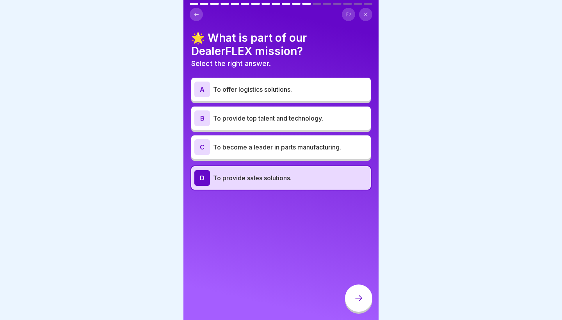
click at [358, 293] on div at bounding box center [358, 297] width 27 height 27
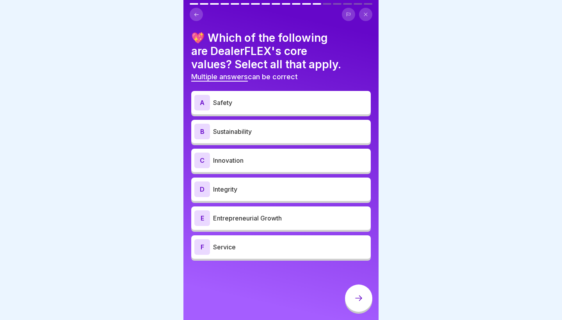
click at [411, 202] on div at bounding box center [281, 160] width 562 height 320
click at [298, 97] on div "A Safety" at bounding box center [280, 103] width 173 height 16
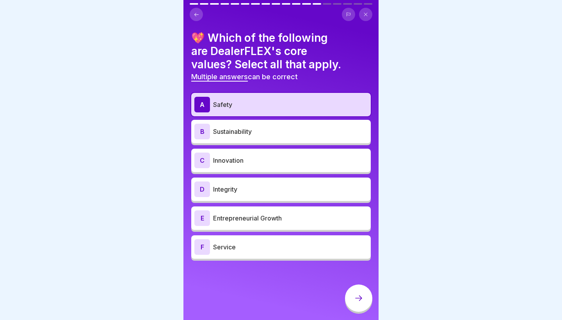
click at [305, 147] on div "A Safety B Sustainability C Innovation D Integrity E Entrepreneurial Growth F S…" at bounding box center [280, 177] width 179 height 168
click at [300, 137] on div "B Sustainability" at bounding box center [280, 132] width 173 height 16
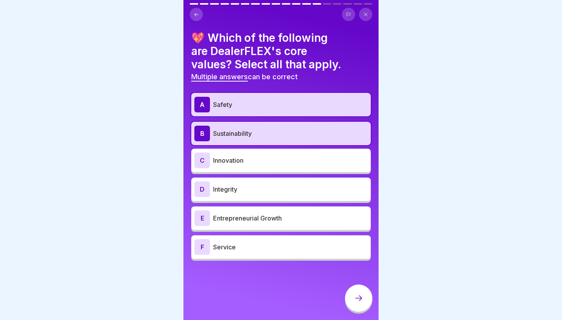
click at [305, 174] on div "A Safety B Sustainability C Innovation D Integrity E Entrepreneurial Growth F S…" at bounding box center [280, 177] width 179 height 168
click at [302, 170] on div "C Innovation" at bounding box center [280, 160] width 179 height 23
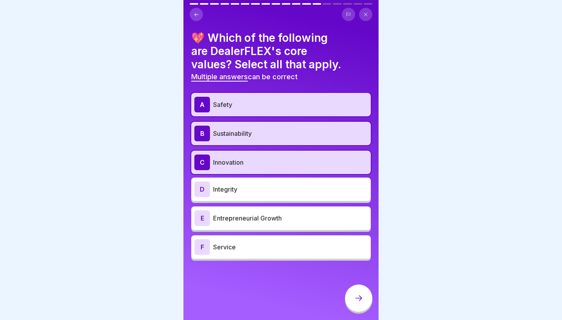
click at [302, 197] on div "D Integrity" at bounding box center [280, 188] width 179 height 23
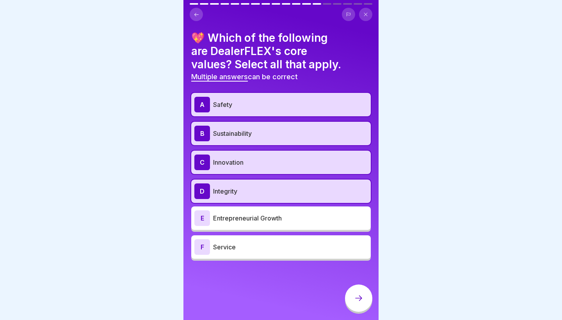
click at [303, 219] on p "Entrepreneurial Growth" at bounding box center [290, 217] width 154 height 9
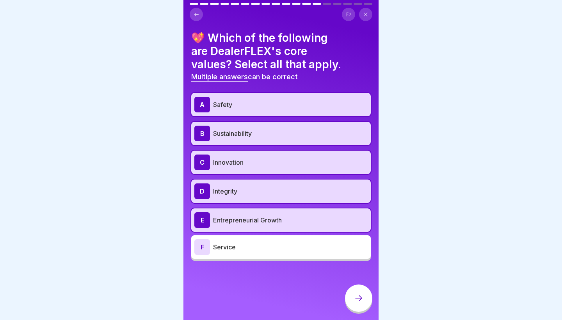
click at [310, 245] on p "Service" at bounding box center [290, 246] width 154 height 9
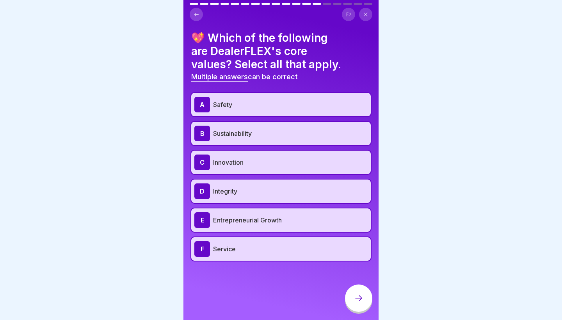
click at [354, 301] on icon at bounding box center [358, 297] width 9 height 9
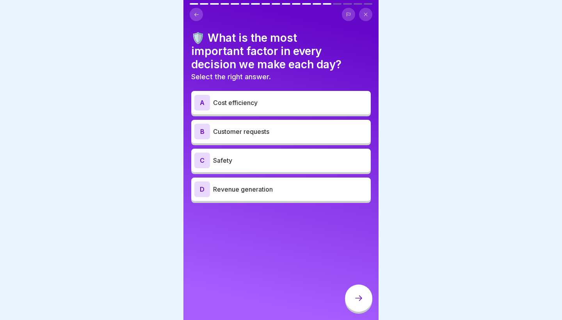
click at [273, 140] on div "B Customer requests" at bounding box center [280, 131] width 179 height 23
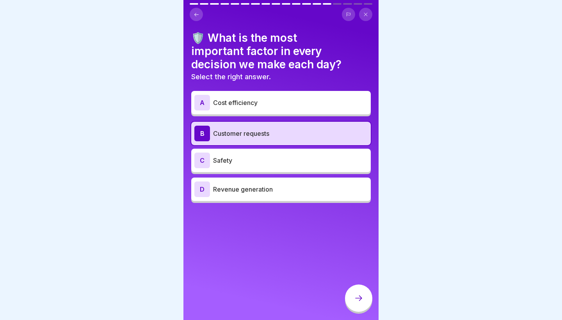
click at [360, 294] on div at bounding box center [358, 297] width 27 height 27
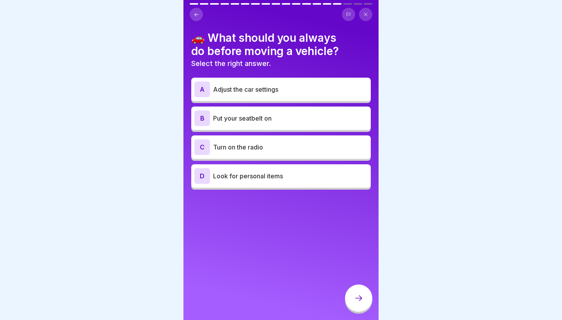
click at [273, 116] on p "Put your seatbelt on" at bounding box center [290, 118] width 154 height 9
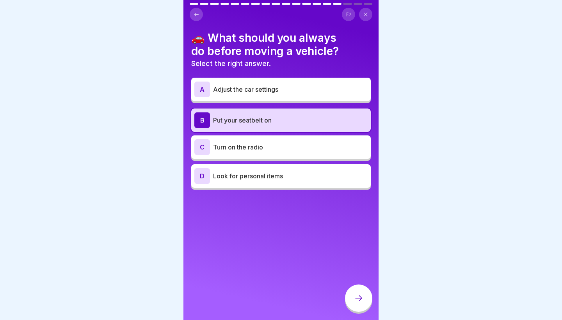
click at [357, 291] on div at bounding box center [358, 297] width 27 height 27
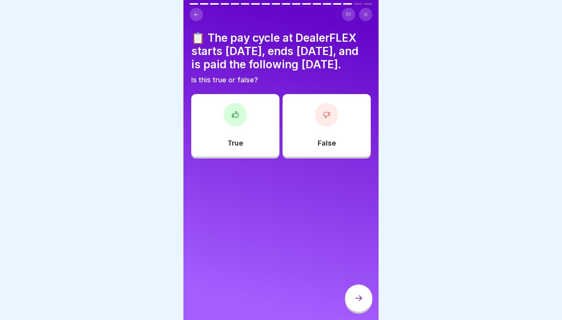
click at [243, 172] on div "📋 The pay cycle at DealerFLEX starts [DATE], ends [DATE], and is paid the follo…" at bounding box center [280, 160] width 195 height 320
click at [241, 147] on div "True" at bounding box center [235, 125] width 88 height 62
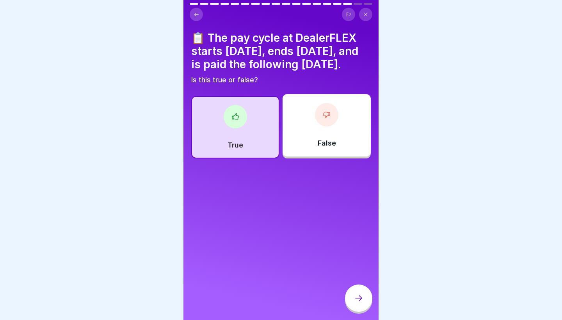
click at [349, 284] on div "📋 The pay cycle at DealerFLEX starts [DATE], ends [DATE], and is paid the follo…" at bounding box center [280, 160] width 195 height 320
click at [363, 312] on div at bounding box center [358, 298] width 27 height 29
click at [363, 300] on icon at bounding box center [358, 297] width 9 height 9
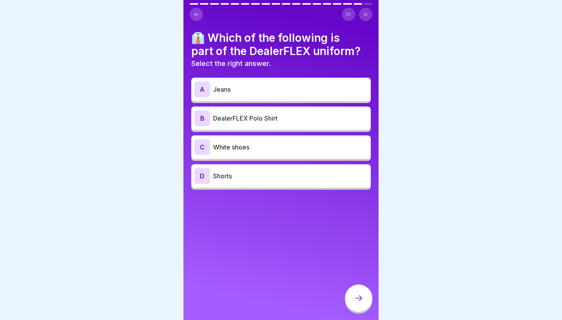
click at [266, 115] on p "DealerFLEX Polo Shirt" at bounding box center [290, 118] width 154 height 9
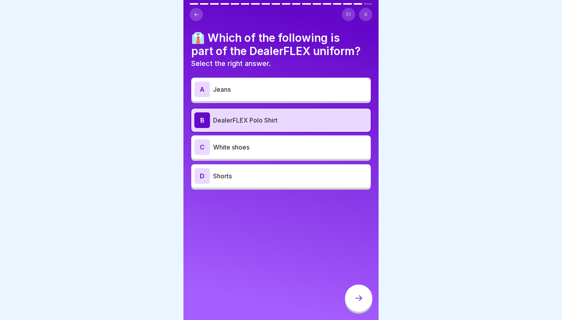
click at [357, 305] on div at bounding box center [358, 297] width 27 height 27
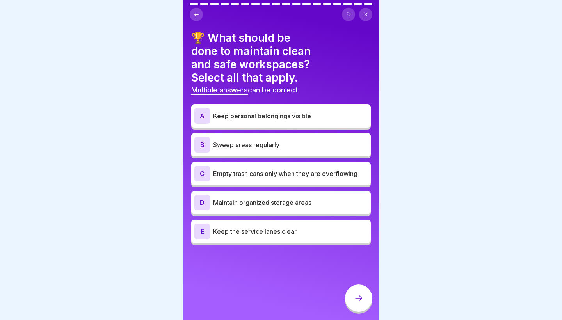
click at [284, 227] on p "Keep the service lanes clear" at bounding box center [290, 231] width 154 height 9
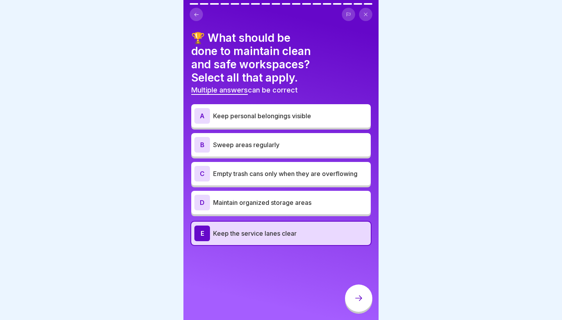
click at [254, 198] on p "Maintain organized storage areas" at bounding box center [290, 202] width 154 height 9
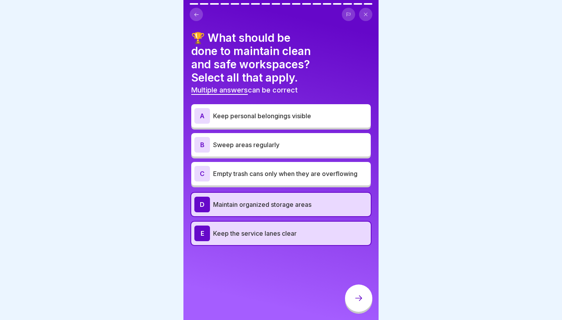
click at [255, 108] on div "A Keep personal belongings visible" at bounding box center [280, 116] width 173 height 16
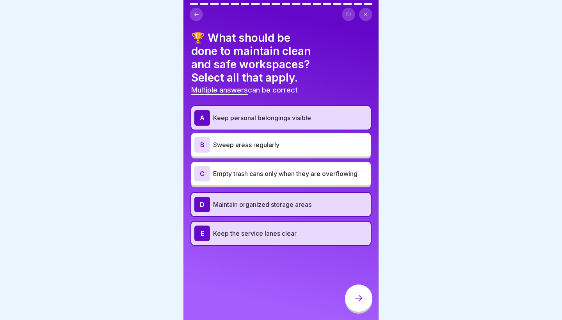
click at [255, 113] on p "Keep personal belongings visible" at bounding box center [290, 117] width 154 height 9
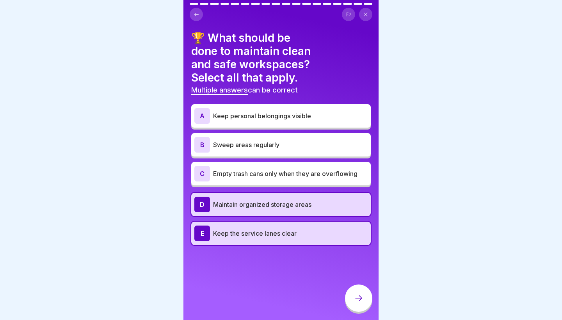
click at [360, 298] on icon at bounding box center [358, 297] width 9 height 9
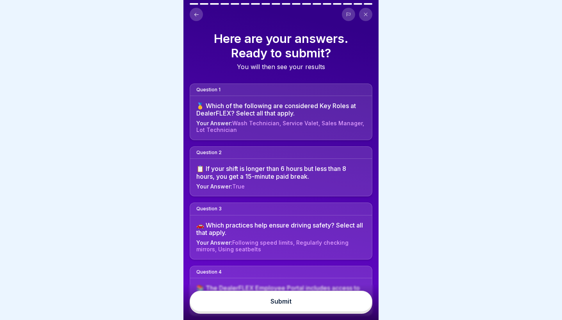
click at [335, 298] on button "Submit" at bounding box center [281, 301] width 183 height 21
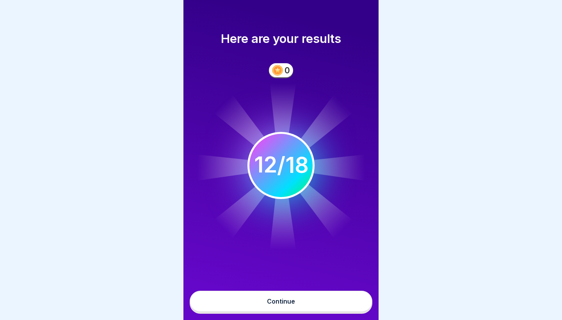
click at [335, 298] on button "Continue" at bounding box center [281, 301] width 183 height 21
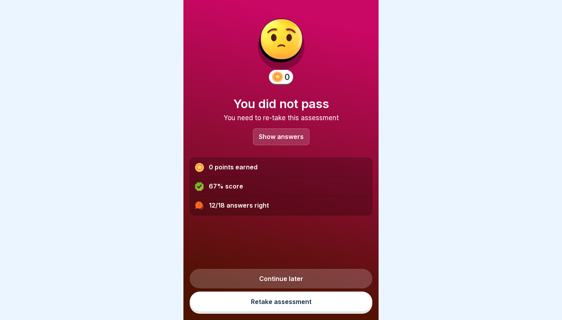
click at [273, 134] on p "Show answers" at bounding box center [281, 136] width 45 height 7
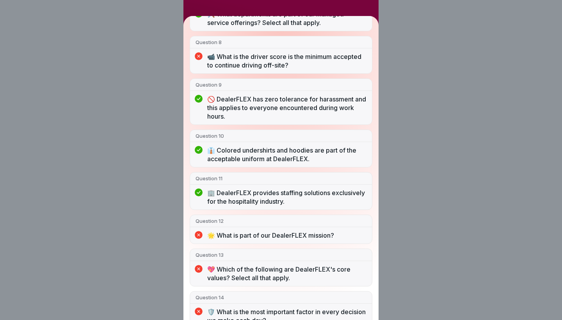
scroll to position [366, 0]
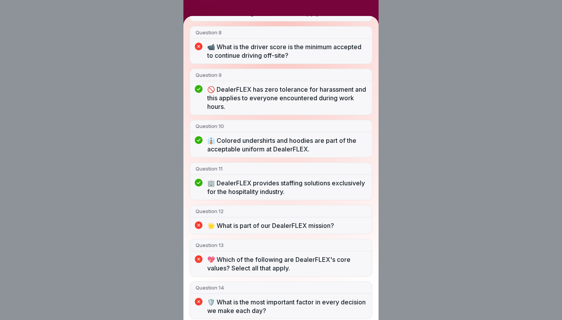
click at [270, 150] on p "👔 Colored undershirts and hoodies are part of the acceptable uniform at DealerF…" at bounding box center [286, 144] width 159 height 17
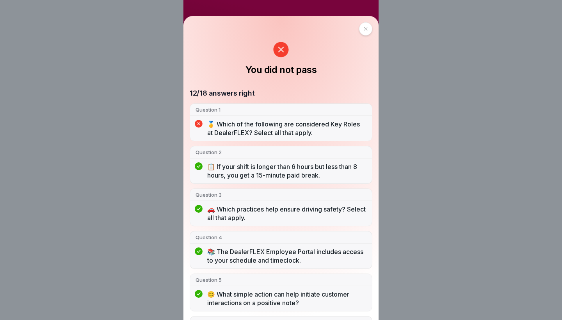
scroll to position [0, 0]
click at [359, 33] on div at bounding box center [365, 28] width 13 height 13
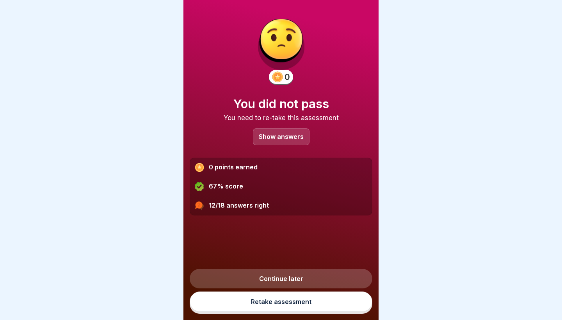
click at [273, 299] on link "Retake assessment" at bounding box center [281, 301] width 183 height 20
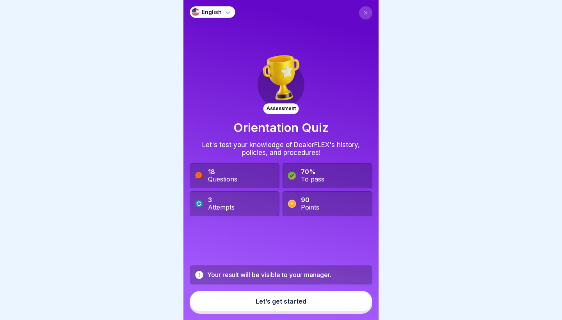
click at [274, 303] on div "Let’s get started" at bounding box center [281, 301] width 51 height 7
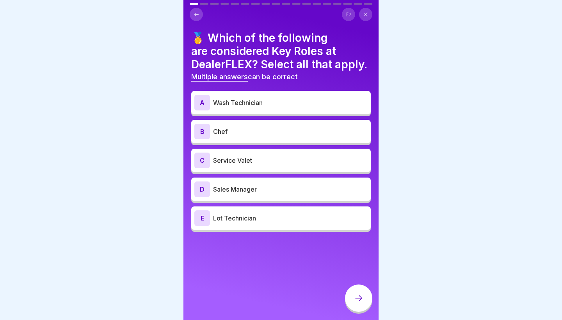
click at [273, 103] on p "Wash Technician" at bounding box center [290, 102] width 154 height 9
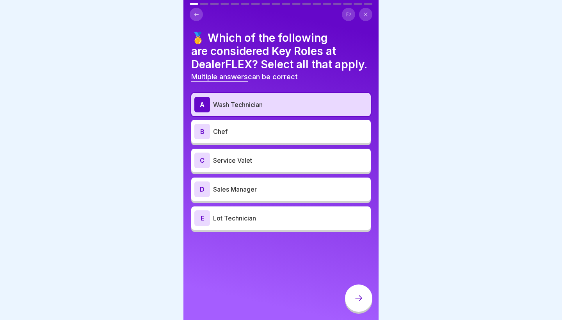
click at [266, 160] on p "Service Valet" at bounding box center [290, 160] width 154 height 9
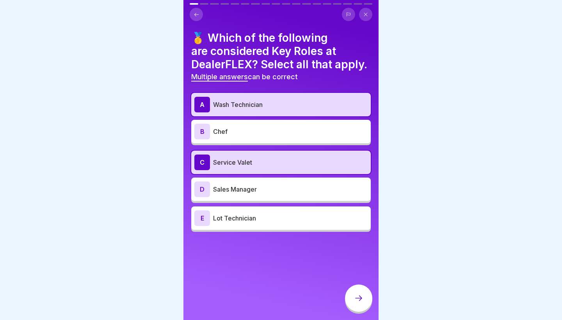
click at [267, 192] on p "Sales Manager" at bounding box center [290, 189] width 154 height 9
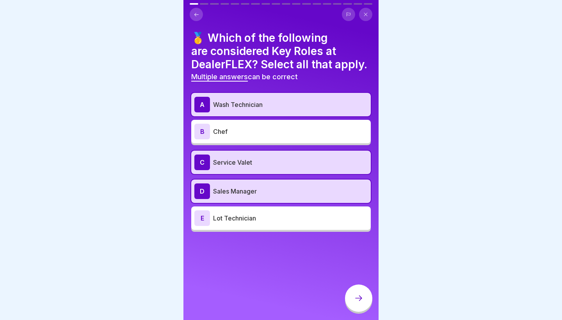
click at [265, 218] on p "Lot Technician" at bounding box center [290, 217] width 154 height 9
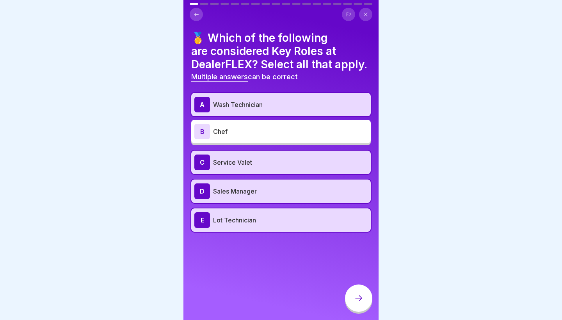
click at [357, 291] on div at bounding box center [358, 297] width 27 height 27
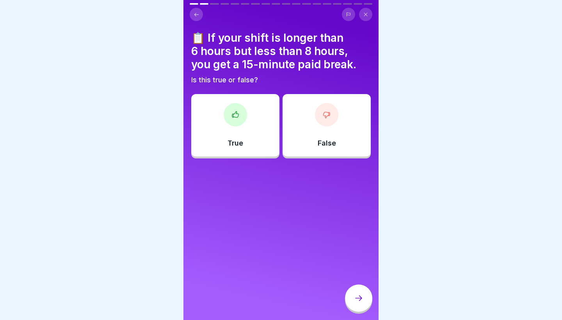
click at [254, 143] on div "True" at bounding box center [235, 125] width 88 height 62
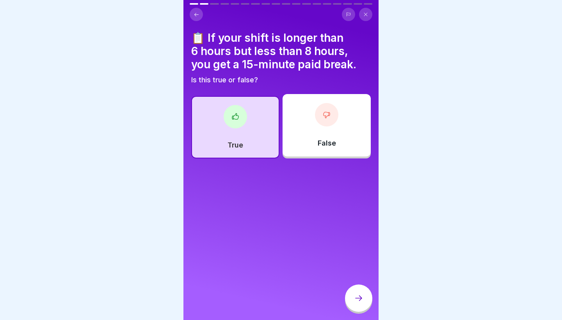
click at [350, 307] on div at bounding box center [358, 297] width 27 height 27
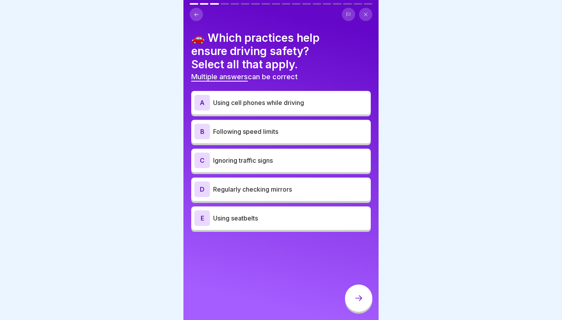
click at [263, 139] on div "B Following speed limits" at bounding box center [280, 131] width 179 height 23
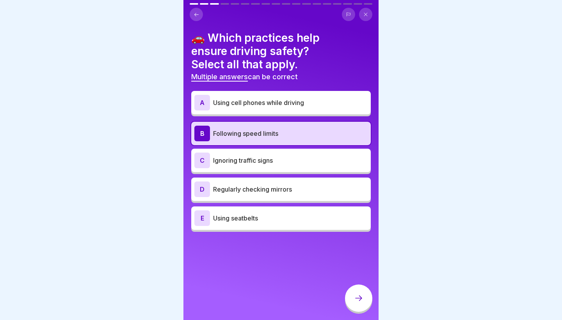
click at [261, 194] on div "D Regularly checking mirrors" at bounding box center [280, 189] width 173 height 16
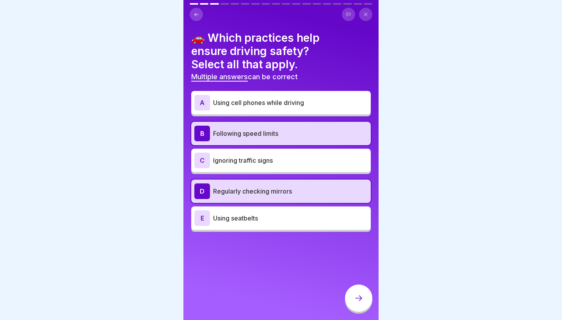
click at [263, 222] on p "Using seatbelts" at bounding box center [290, 217] width 154 height 9
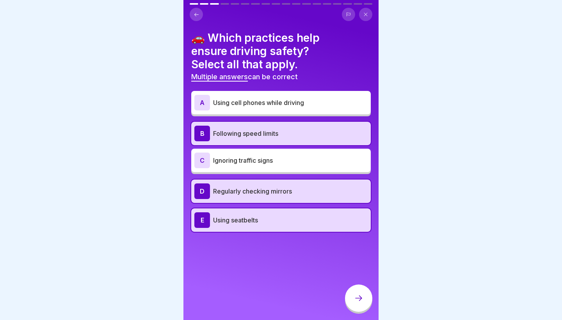
click at [366, 295] on div at bounding box center [358, 297] width 27 height 27
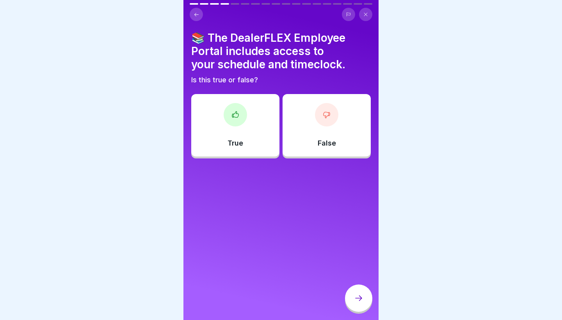
click at [266, 117] on div "True" at bounding box center [235, 125] width 88 height 62
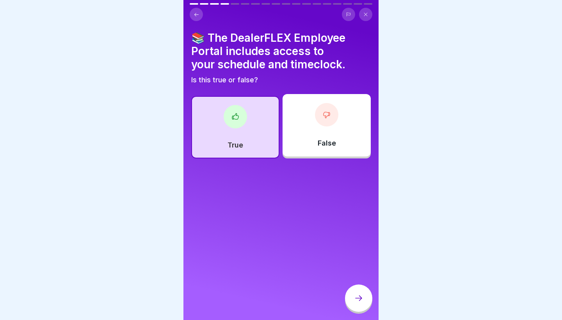
click at [360, 305] on div at bounding box center [358, 297] width 27 height 27
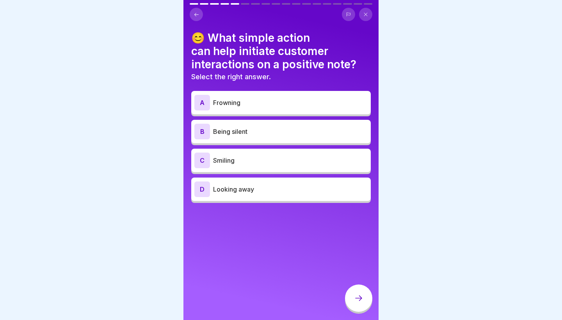
click at [275, 163] on p "Smiling" at bounding box center [290, 160] width 154 height 9
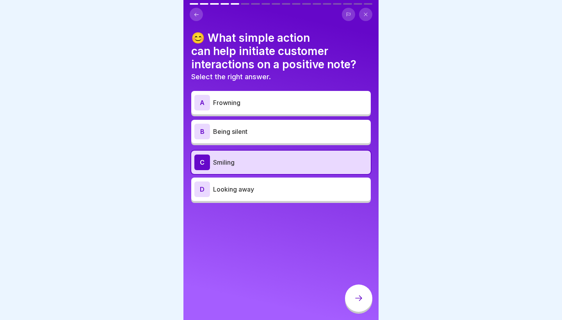
click at [353, 290] on div at bounding box center [358, 297] width 27 height 27
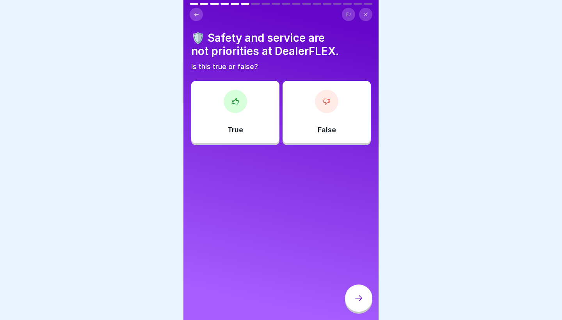
click at [243, 115] on div "True" at bounding box center [235, 112] width 88 height 62
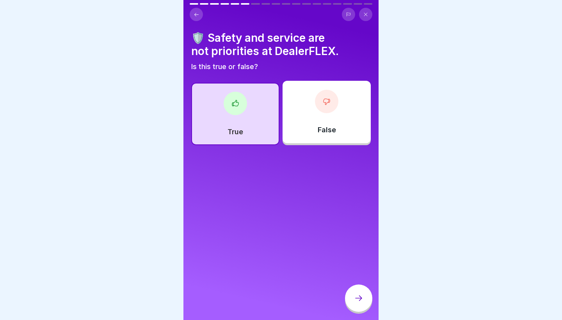
click at [312, 149] on div "🛡️ Safety and service are not priorities at DealerFLEX. Is this true or false? …" at bounding box center [280, 160] width 195 height 320
click at [304, 108] on div "False" at bounding box center [326, 112] width 88 height 62
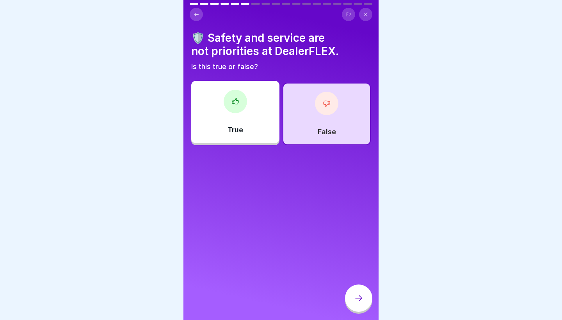
click at [361, 303] on div at bounding box center [358, 297] width 27 height 27
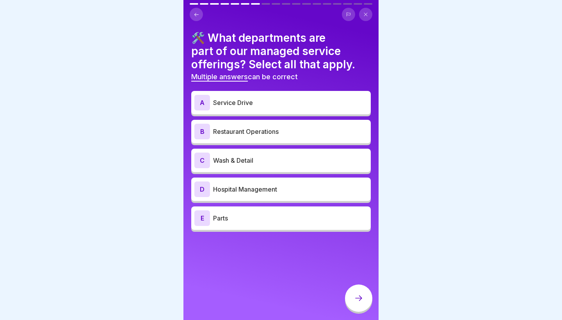
click at [280, 147] on div "A Service Drive B Restaurant Operations C Wash & Detail D Hospital Management E…" at bounding box center [280, 162] width 179 height 139
click at [280, 145] on div "A Service Drive B Restaurant Operations C Wash & Detail D Hospital Management E…" at bounding box center [280, 162] width 179 height 139
click at [279, 167] on div "C Wash & Detail" at bounding box center [280, 161] width 173 height 16
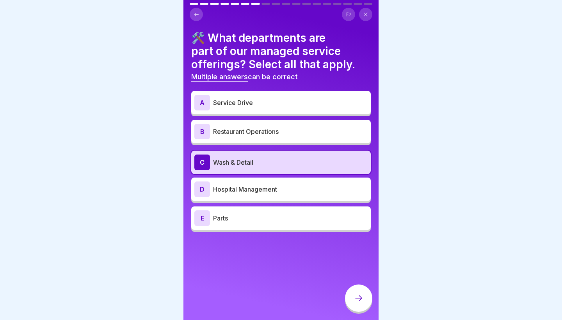
click at [272, 221] on p "Parts" at bounding box center [290, 217] width 154 height 9
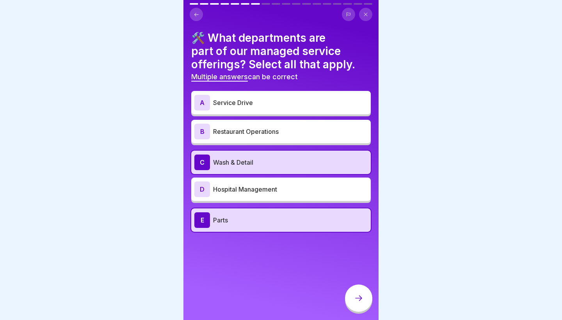
click at [275, 110] on div "A Service Drive" at bounding box center [280, 102] width 179 height 23
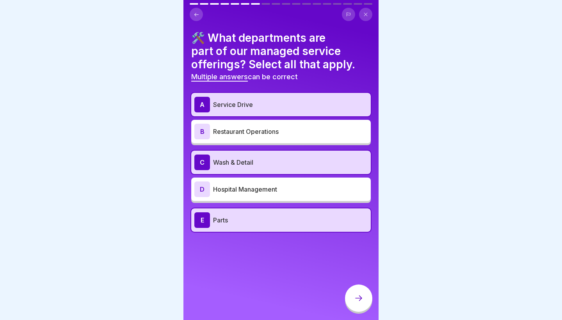
click at [363, 295] on div at bounding box center [358, 297] width 27 height 27
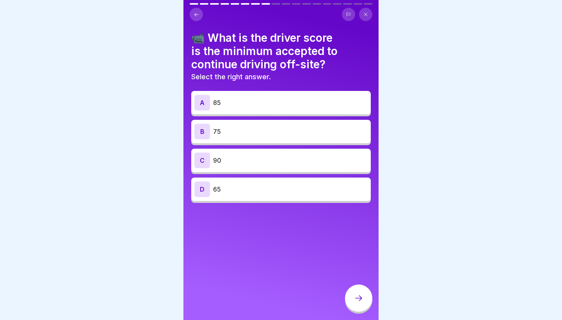
click at [264, 134] on p "75" at bounding box center [290, 131] width 154 height 9
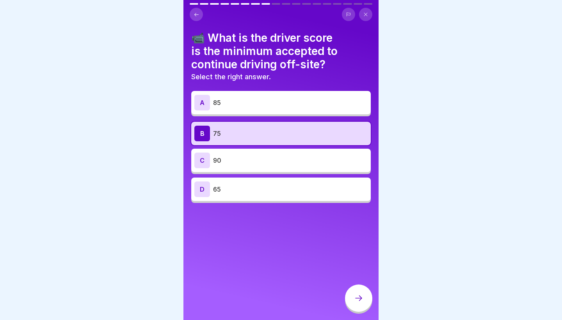
click at [355, 300] on icon at bounding box center [358, 297] width 9 height 9
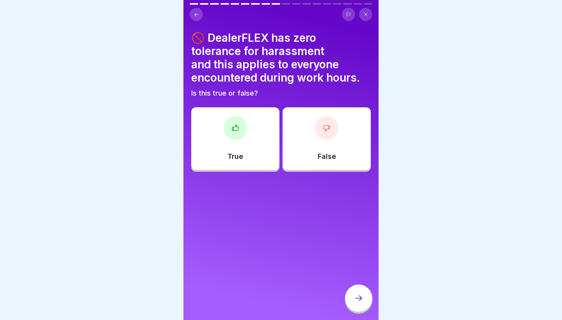
click at [328, 162] on div "False" at bounding box center [326, 138] width 88 height 62
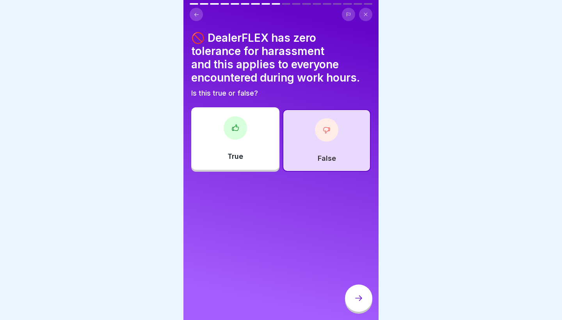
click at [232, 117] on div at bounding box center [235, 127] width 23 height 23
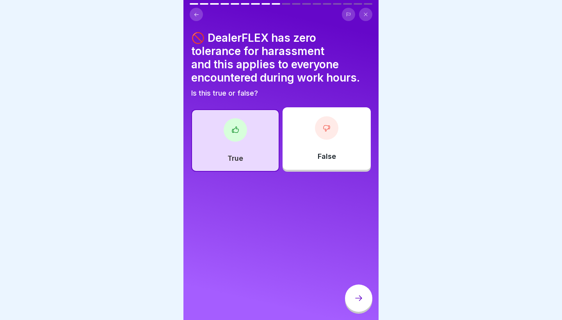
click at [252, 128] on div "True" at bounding box center [235, 140] width 88 height 62
click at [354, 301] on icon at bounding box center [358, 297] width 9 height 9
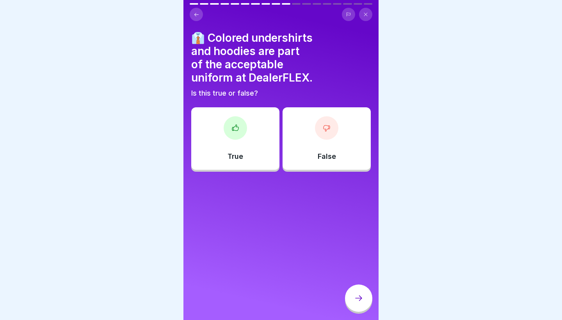
click at [343, 137] on div "False" at bounding box center [326, 138] width 88 height 62
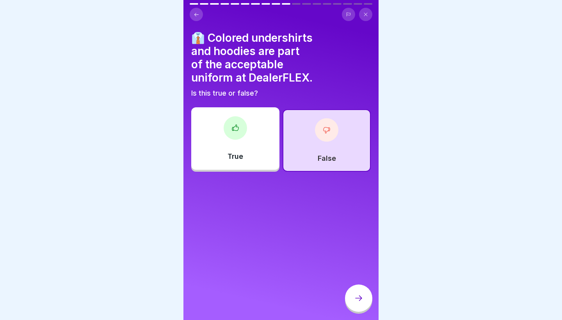
click at [355, 296] on icon at bounding box center [358, 297] width 9 height 9
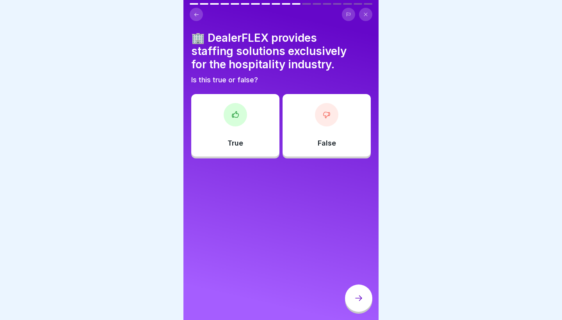
click at [306, 130] on div "False" at bounding box center [326, 125] width 88 height 62
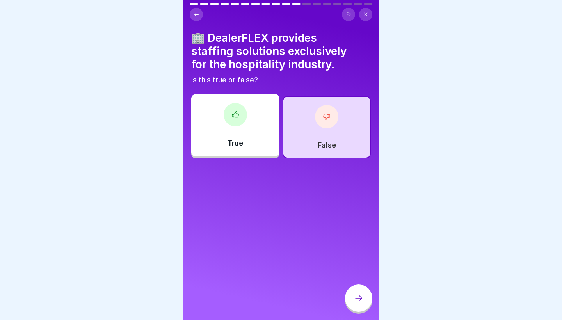
click at [362, 302] on icon at bounding box center [358, 297] width 9 height 9
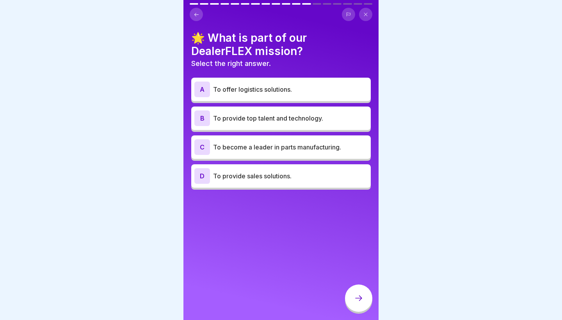
click at [195, 17] on icon at bounding box center [196, 15] width 6 height 6
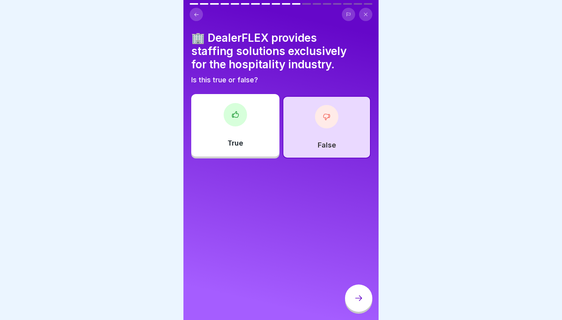
click at [362, 136] on div "False" at bounding box center [326, 127] width 88 height 62
click at [362, 303] on div at bounding box center [358, 297] width 27 height 27
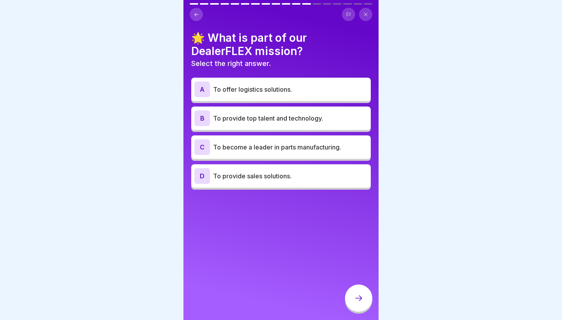
click at [283, 149] on p "To become a leader in parts manufacturing." at bounding box center [290, 146] width 154 height 9
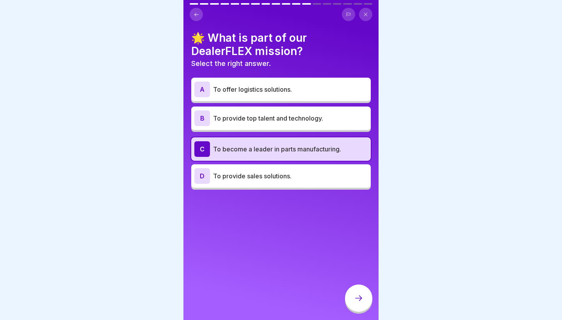
click at [359, 300] on icon at bounding box center [358, 297] width 9 height 9
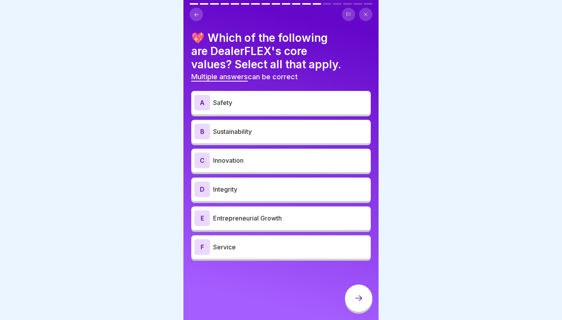
click at [226, 104] on p "Safety" at bounding box center [290, 102] width 154 height 9
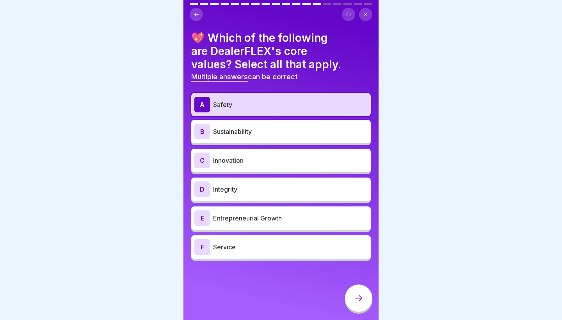
click at [270, 247] on p "Service" at bounding box center [290, 246] width 154 height 9
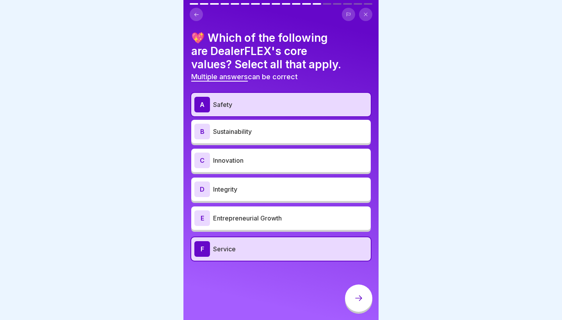
click at [284, 182] on div "D Integrity" at bounding box center [280, 189] width 173 height 16
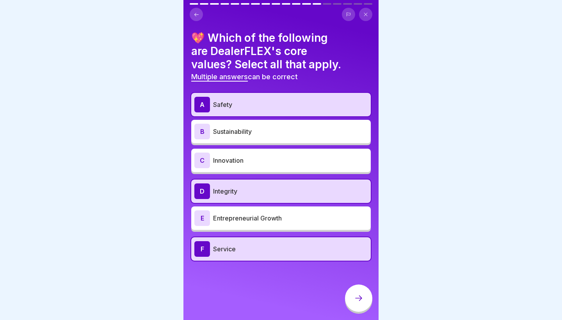
click at [364, 298] on div at bounding box center [358, 297] width 27 height 27
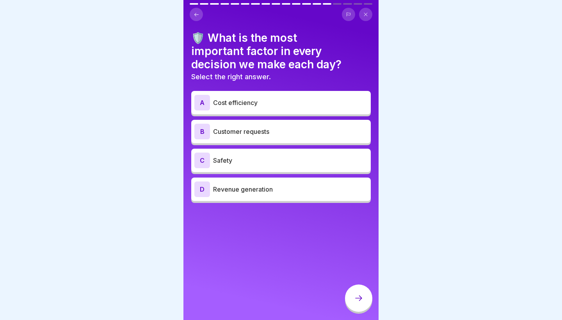
click at [293, 164] on p "Safety" at bounding box center [290, 160] width 154 height 9
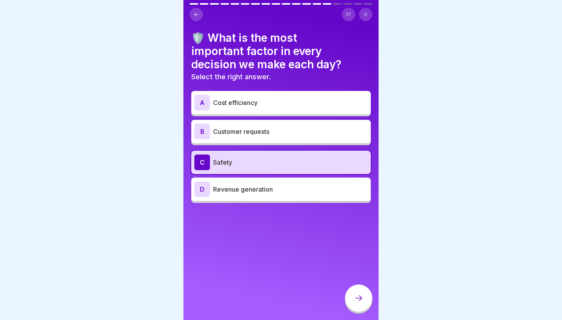
click at [358, 296] on icon at bounding box center [358, 297] width 9 height 9
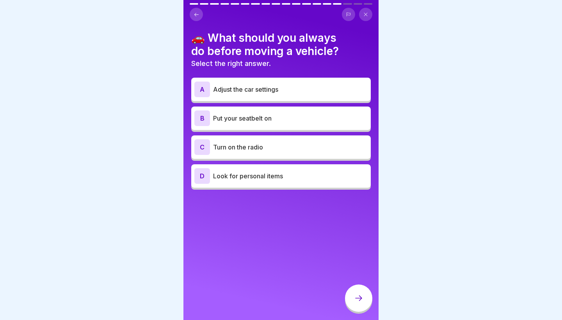
click at [296, 103] on div "A Adjust the car settings B Put your seatbelt on C Turn on the radio D Look for…" at bounding box center [280, 135] width 179 height 110
click at [298, 122] on p "Put your seatbelt on" at bounding box center [290, 118] width 154 height 9
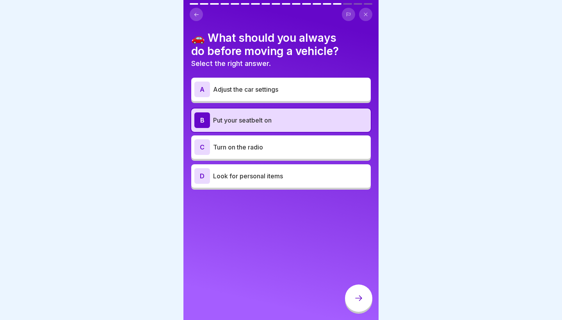
click at [365, 291] on div at bounding box center [358, 297] width 27 height 27
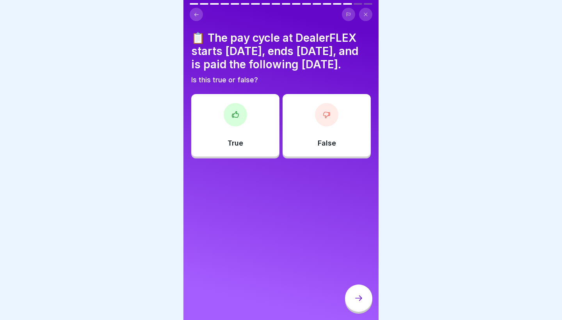
click at [245, 156] on div "True" at bounding box center [235, 125] width 88 height 62
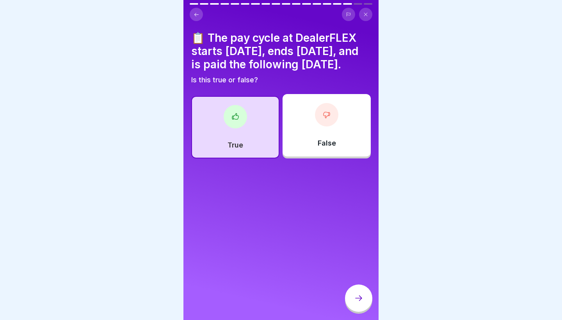
click at [357, 302] on icon at bounding box center [358, 297] width 9 height 9
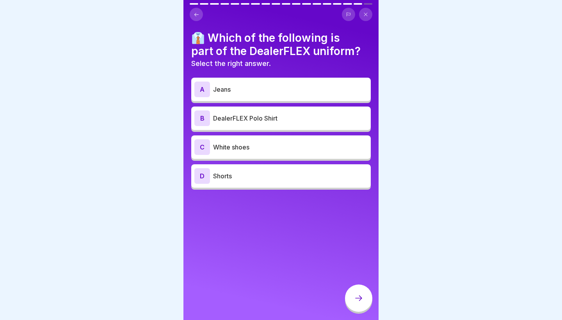
click at [277, 114] on p "DealerFLEX Polo Shirt" at bounding box center [290, 118] width 154 height 9
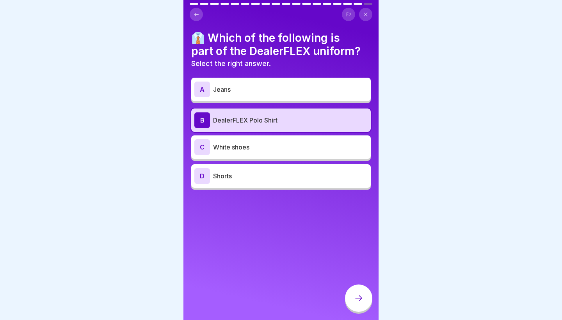
click at [362, 289] on div at bounding box center [358, 297] width 27 height 27
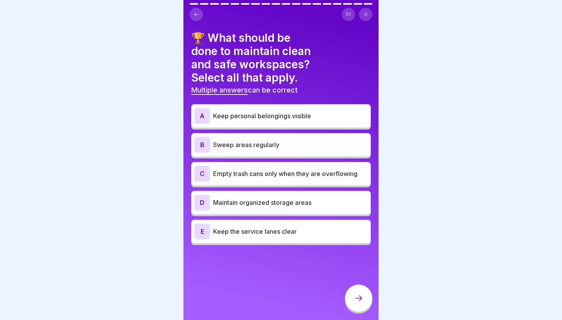
click at [300, 198] on p "Maintain organized storage areas" at bounding box center [290, 202] width 154 height 9
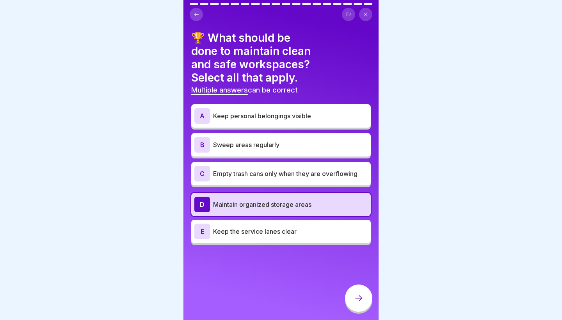
click at [297, 224] on div "E Keep the service lanes clear" at bounding box center [280, 232] width 173 height 16
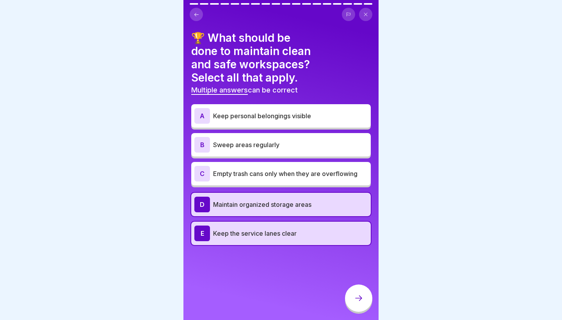
click at [365, 295] on div at bounding box center [358, 297] width 27 height 27
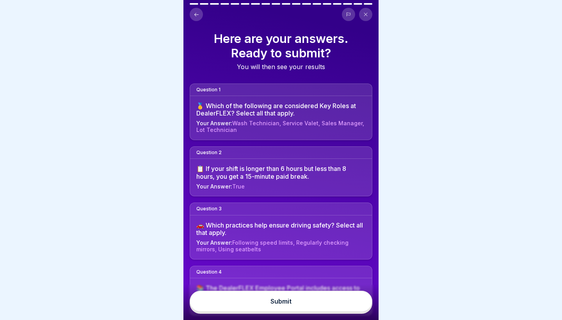
click at [334, 300] on button "Submit" at bounding box center [281, 301] width 183 height 21
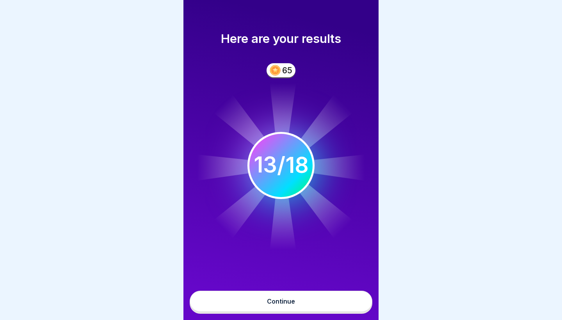
click at [318, 300] on button "Continue" at bounding box center [281, 301] width 183 height 21
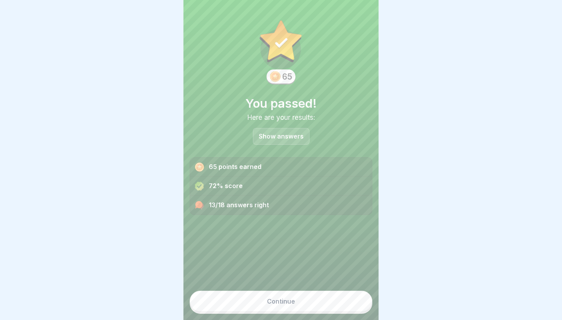
click at [343, 303] on button "Continue" at bounding box center [281, 301] width 183 height 21
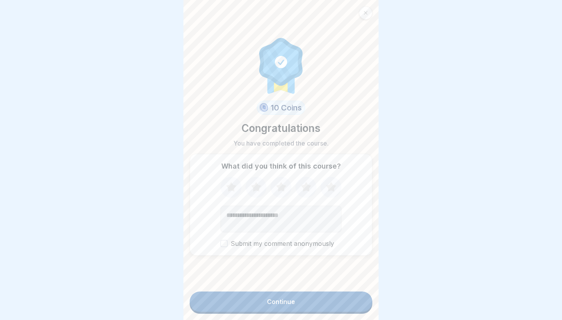
click at [282, 190] on icon at bounding box center [281, 187] width 21 height 20
click at [271, 213] on textarea "Add comment (optional)" at bounding box center [280, 219] width 121 height 27
type textarea "*"
click at [231, 215] on textarea "**********" at bounding box center [280, 219] width 121 height 27
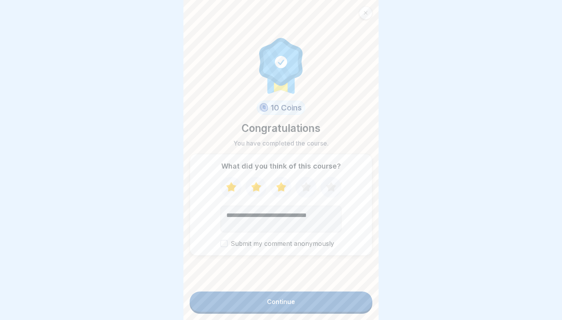
click at [272, 218] on textarea "**********" at bounding box center [280, 219] width 121 height 27
click at [269, 217] on textarea "**********" at bounding box center [280, 219] width 121 height 27
click at [267, 219] on textarea "**********" at bounding box center [280, 219] width 121 height 27
click at [279, 218] on textarea "**********" at bounding box center [280, 219] width 121 height 27
click at [324, 223] on textarea "**********" at bounding box center [280, 219] width 121 height 27
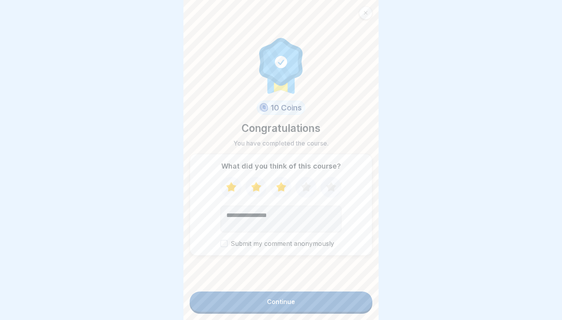
type textarea "**********"
click at [301, 243] on label "Submit my comment anonymously" at bounding box center [280, 243] width 121 height 7
click at [227, 243] on button "Submit my comment anonymously" at bounding box center [223, 243] width 7 height 7
click at [308, 305] on button "Continue" at bounding box center [281, 301] width 183 height 20
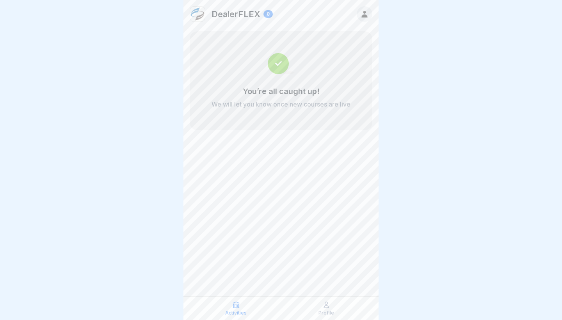
click at [301, 170] on div "DealerFLEX 0 You’re all caught up! We will let you know once new courses are li…" at bounding box center [280, 160] width 195 height 320
click at [283, 73] on img at bounding box center [281, 63] width 27 height 21
click at [274, 62] on img at bounding box center [281, 63] width 27 height 21
click at [234, 309] on div "Activities" at bounding box center [236, 308] width 86 height 15
click at [332, 314] on p "Profile" at bounding box center [326, 312] width 16 height 5
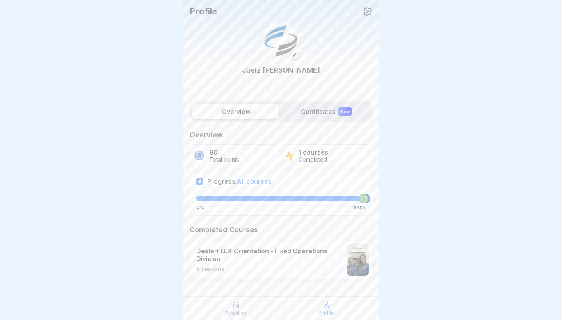
click at [297, 115] on label "Certificates New" at bounding box center [325, 112] width 87 height 16
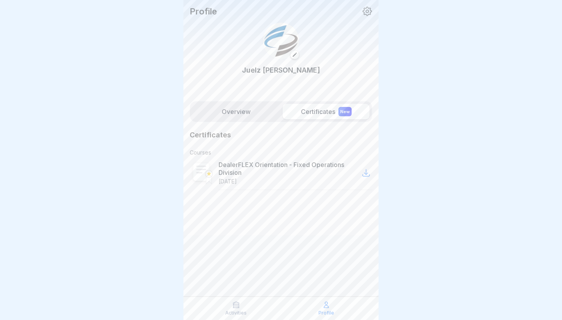
click at [250, 108] on label "Overview" at bounding box center [235, 112] width 87 height 16
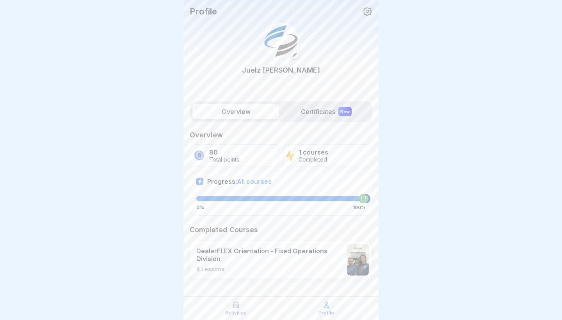
click at [237, 309] on div "Activities" at bounding box center [236, 308] width 86 height 15
